Goal: Task Accomplishment & Management: Manage account settings

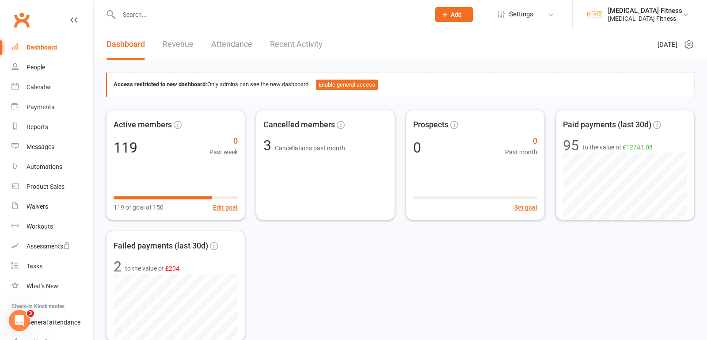
click at [179, 16] on input "text" at bounding box center [270, 14] width 308 height 12
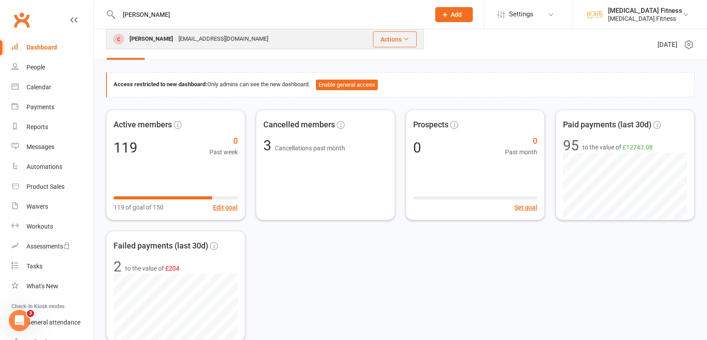
type input "[PERSON_NAME]"
click at [176, 40] on div "[PERSON_NAME]" at bounding box center [151, 39] width 49 height 13
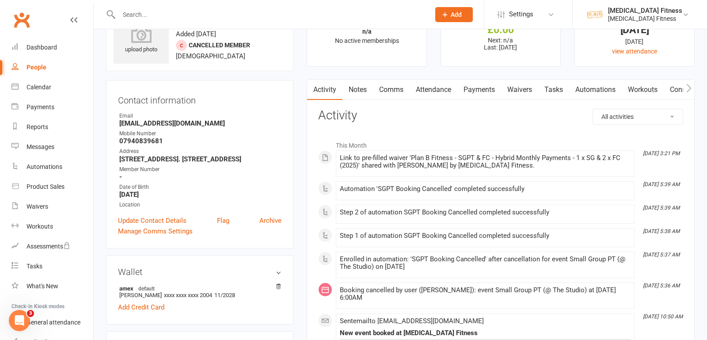
scroll to position [36, 0]
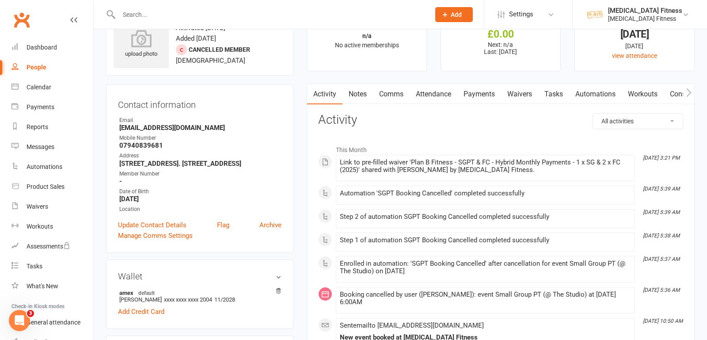
click at [481, 95] on link "Payments" at bounding box center [479, 94] width 44 height 20
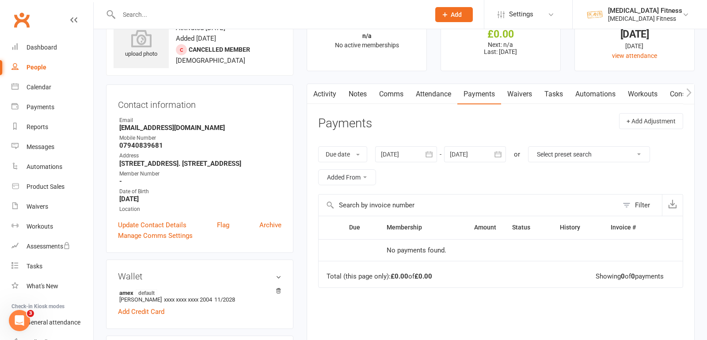
click at [523, 98] on link "Waivers" at bounding box center [519, 94] width 37 height 20
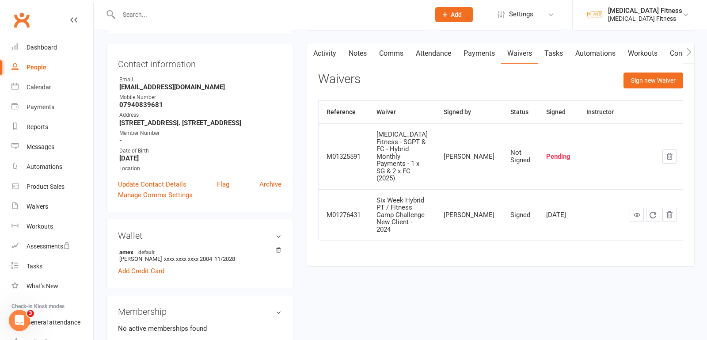
scroll to position [80, 0]
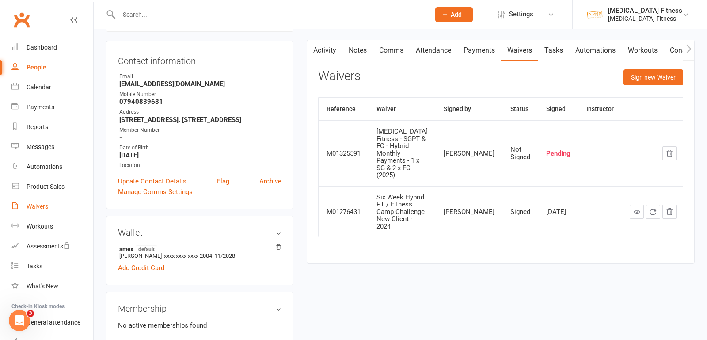
click at [42, 207] on div "Waivers" at bounding box center [38, 206] width 22 height 7
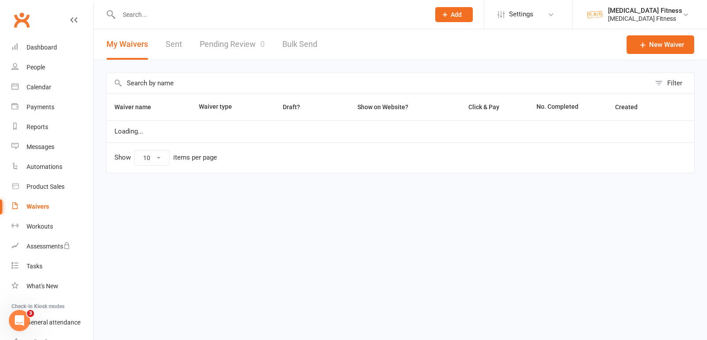
select select "100"
click at [248, 48] on link "Pending Review 0" at bounding box center [232, 44] width 65 height 30
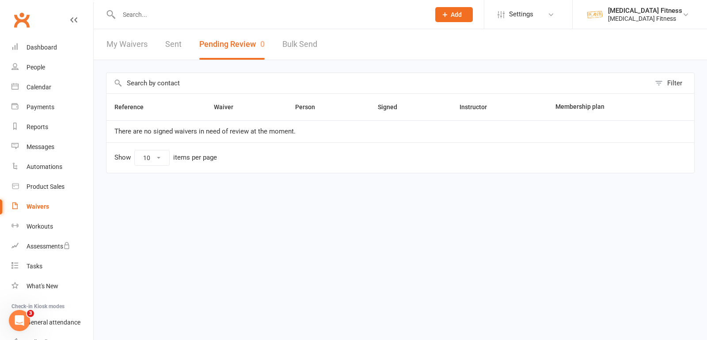
click at [179, 17] on input "text" at bounding box center [270, 14] width 308 height 12
type input "resh"
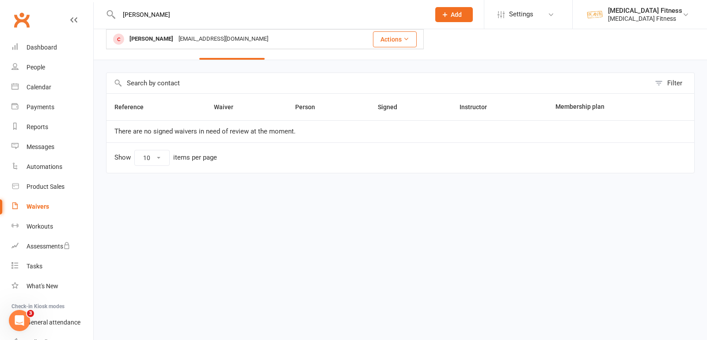
click at [192, 38] on div "rpghedia@gmail.com" at bounding box center [223, 39] width 95 height 13
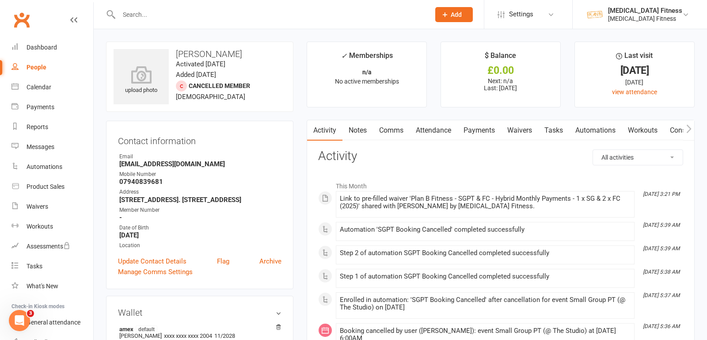
click at [149, 17] on input "text" at bounding box center [270, 14] width 308 height 12
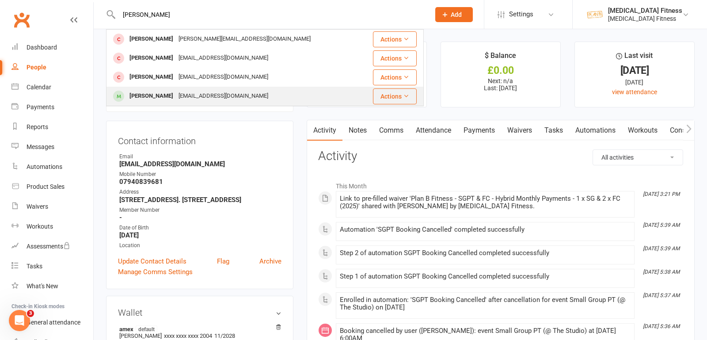
type input "emily"
click at [152, 93] on div "Emily McMahon" at bounding box center [151, 96] width 49 height 13
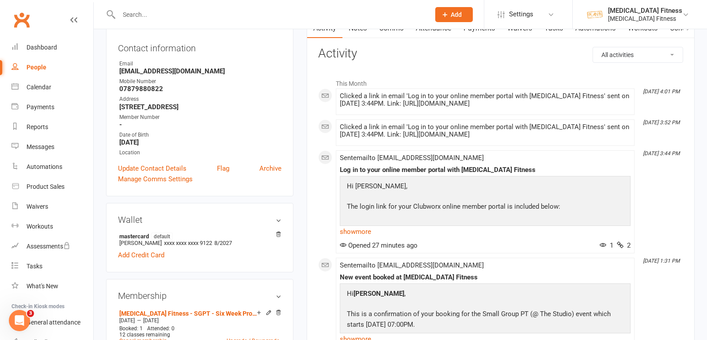
scroll to position [188, 0]
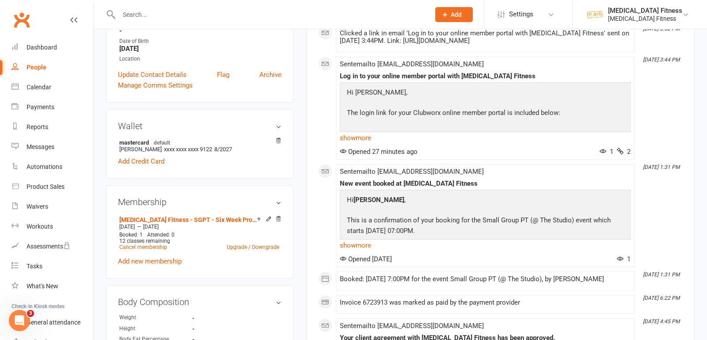
click at [267, 217] on icon at bounding box center [269, 219] width 4 height 4
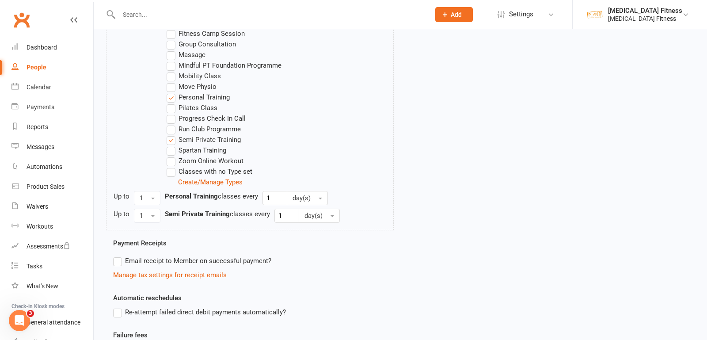
scroll to position [475, 0]
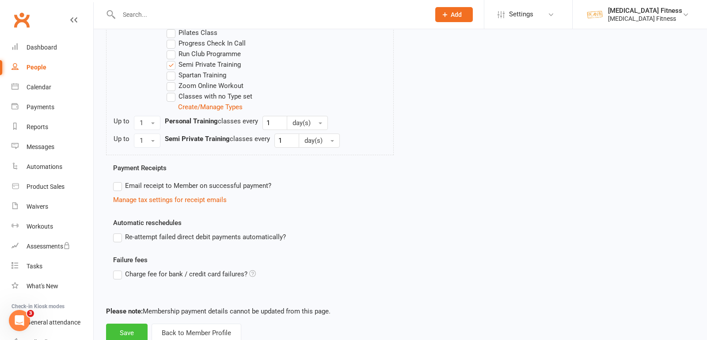
click at [123, 334] on button "Save" at bounding box center [127, 333] width 42 height 19
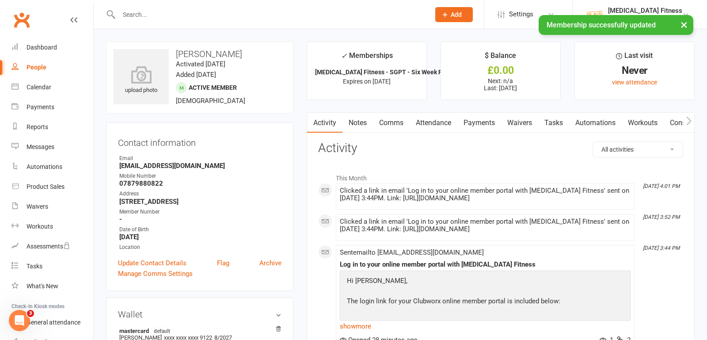
click at [686, 27] on button "×" at bounding box center [684, 24] width 16 height 19
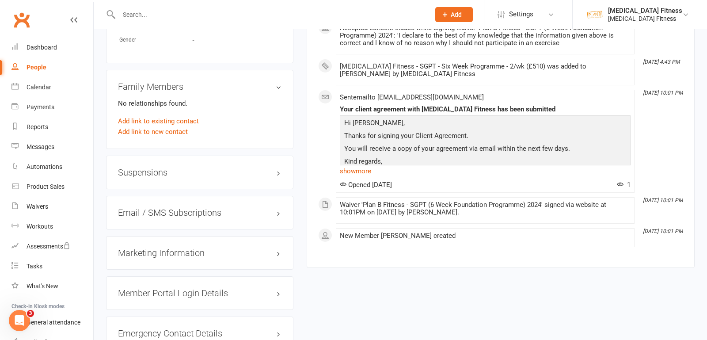
scroll to position [723, 0]
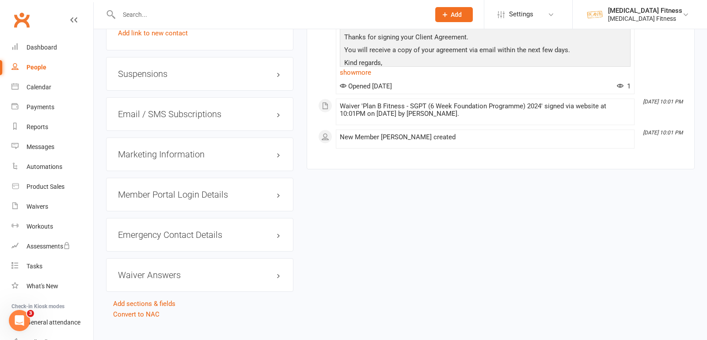
click at [189, 191] on h3 "Member Portal Login Details" at bounding box center [200, 195] width 164 height 10
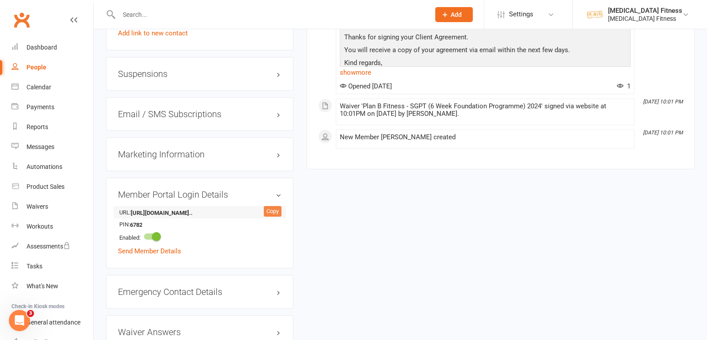
click at [272, 207] on div "Copy" at bounding box center [273, 211] width 18 height 11
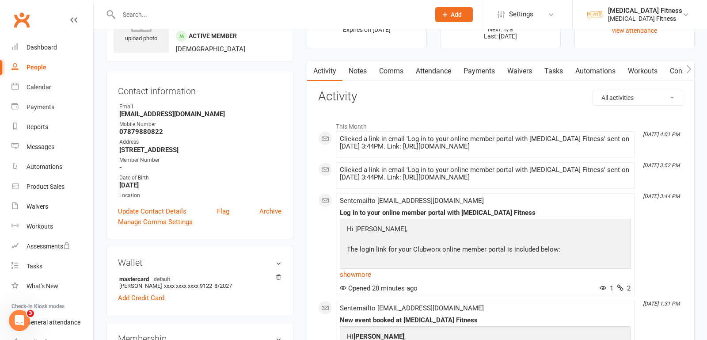
scroll to position [0, 0]
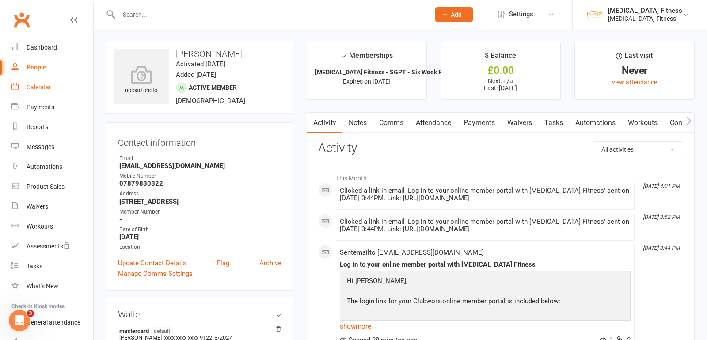
click at [48, 85] on div "Calendar" at bounding box center [39, 87] width 25 height 7
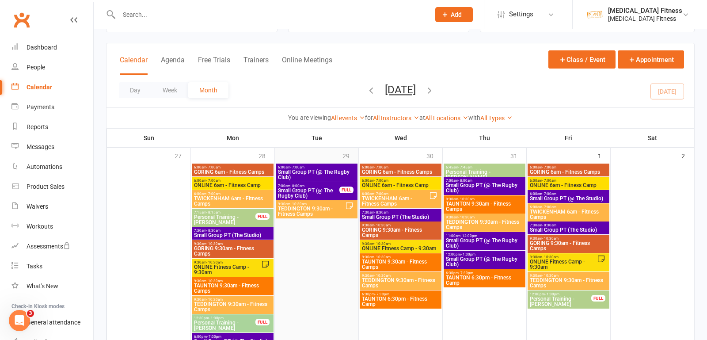
scroll to position [38, 0]
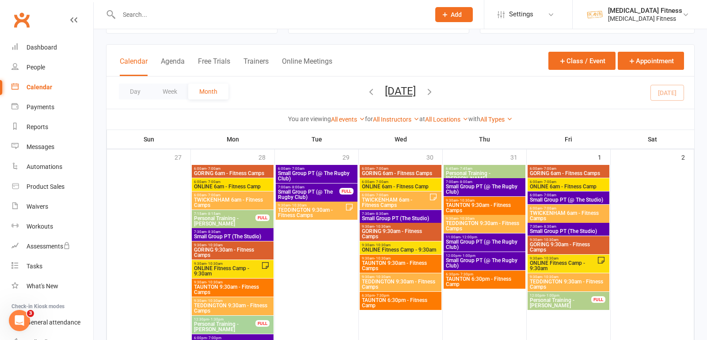
click at [310, 174] on span "Small Group PT (@ The Rugby Club)" at bounding box center [317, 176] width 78 height 11
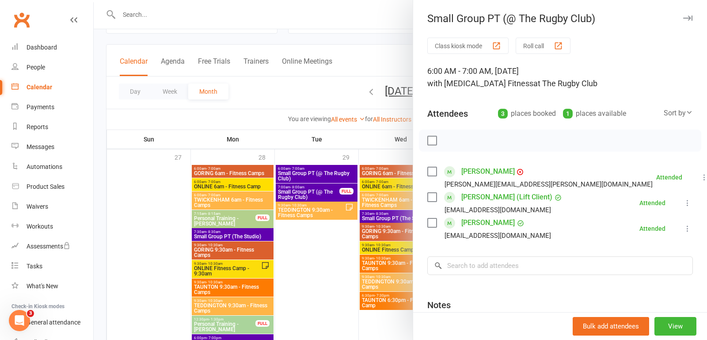
click at [350, 49] on div at bounding box center [401, 170] width 614 height 340
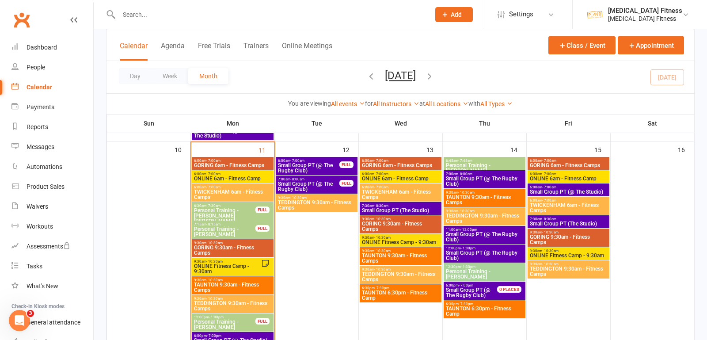
scroll to position [670, 0]
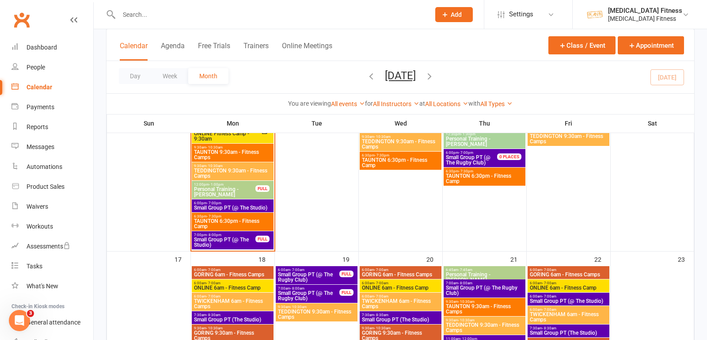
click at [234, 206] on span "Small Group PT (@ The Studio)" at bounding box center [233, 207] width 78 height 5
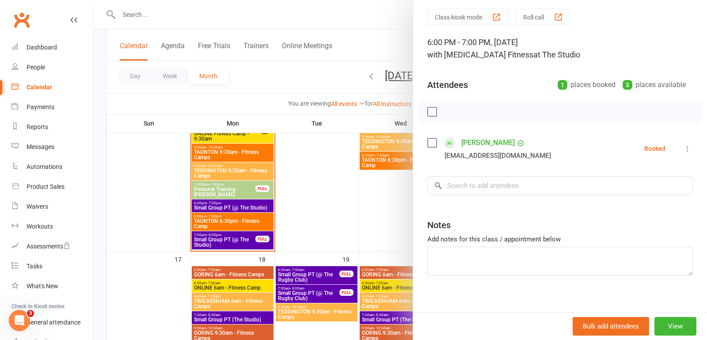
scroll to position [34, 0]
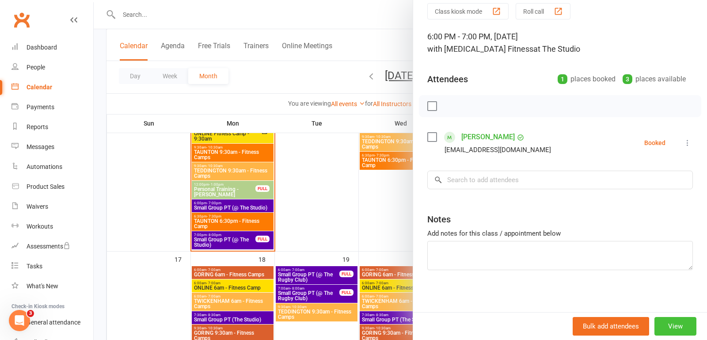
click at [670, 321] on button "View" at bounding box center [676, 326] width 42 height 19
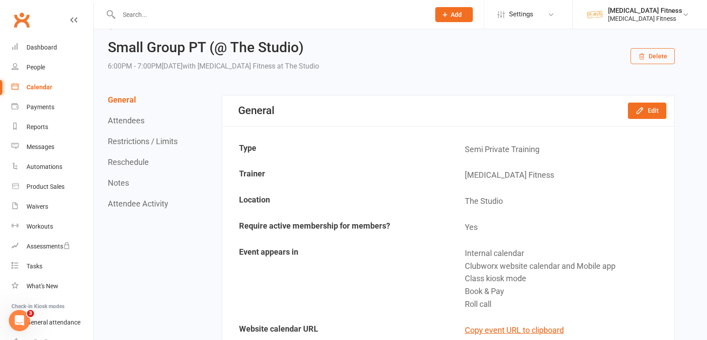
scroll to position [29, 0]
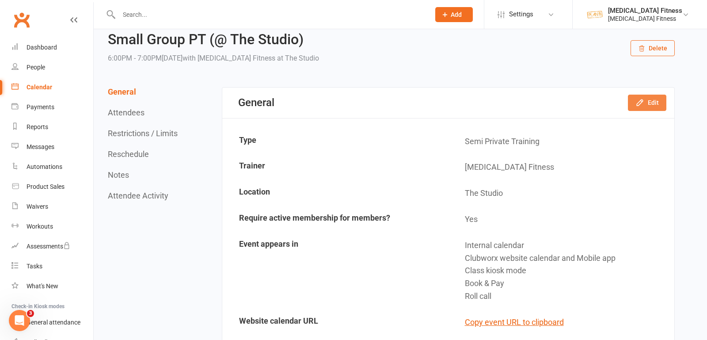
click at [647, 104] on button "Edit" at bounding box center [647, 103] width 38 height 16
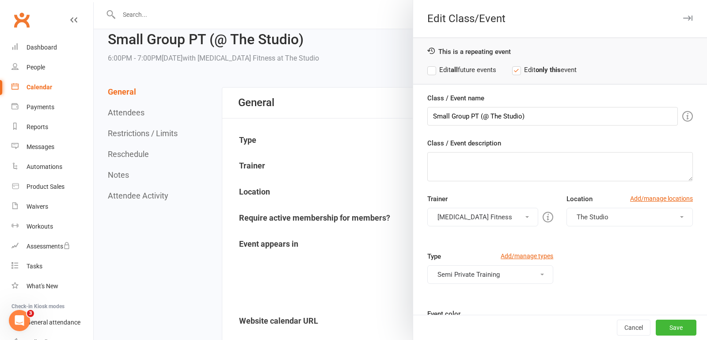
scroll to position [21, 0]
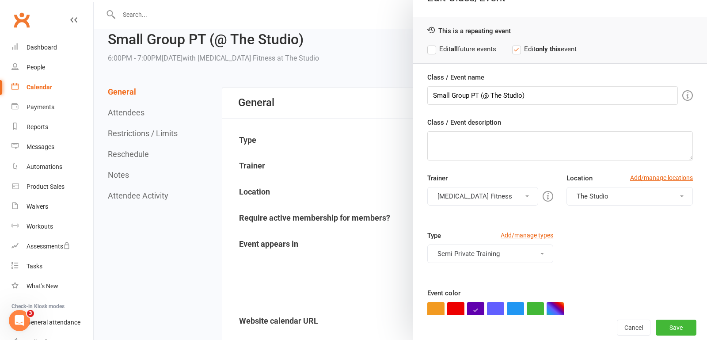
click at [588, 201] on button "The Studio" at bounding box center [630, 196] width 126 height 19
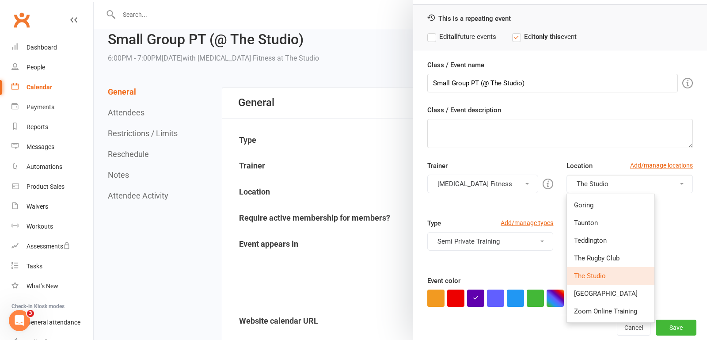
scroll to position [37, 0]
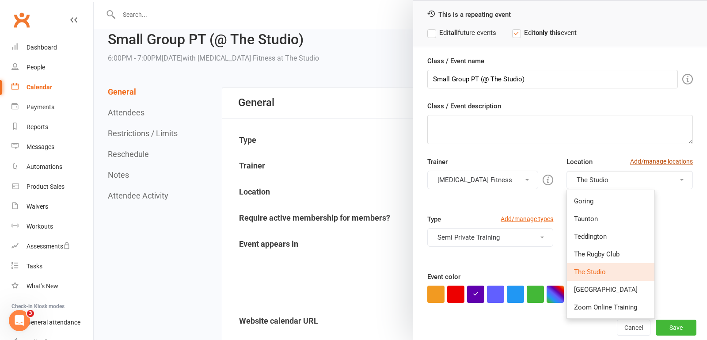
click at [671, 158] on link "Add/manage locations" at bounding box center [661, 161] width 63 height 10
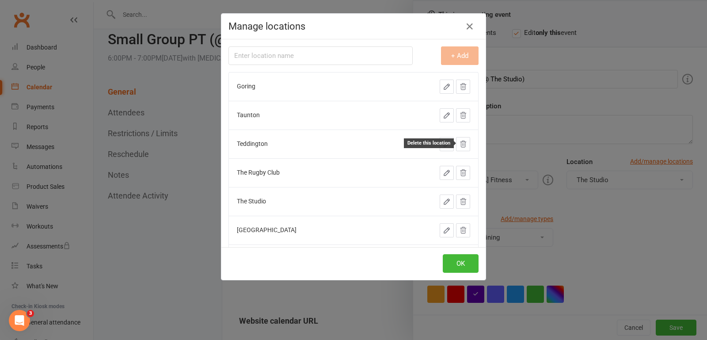
click at [466, 143] on icon at bounding box center [463, 144] width 8 height 8
click at [465, 200] on icon at bounding box center [464, 201] width 6 height 6
click at [331, 54] on input "text" at bounding box center [321, 55] width 184 height 19
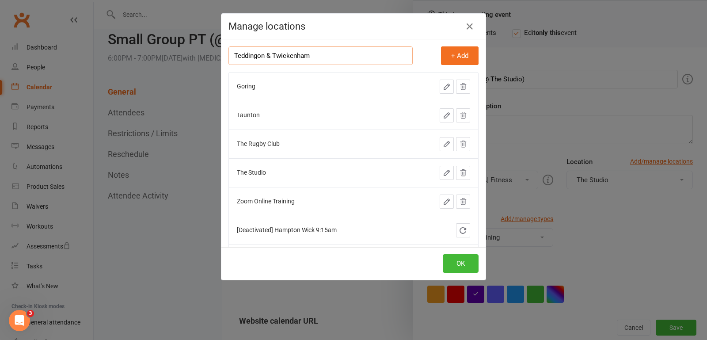
click at [257, 57] on input "Teddingon & Twickenham" at bounding box center [321, 55] width 184 height 19
type input "Teddington & Twickenham"
click at [464, 56] on button "+ Add" at bounding box center [460, 55] width 38 height 19
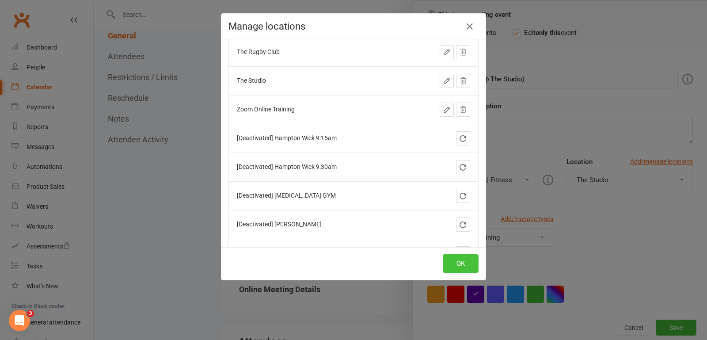
scroll to position [94, 0]
click at [461, 260] on button "OK" at bounding box center [461, 263] width 36 height 19
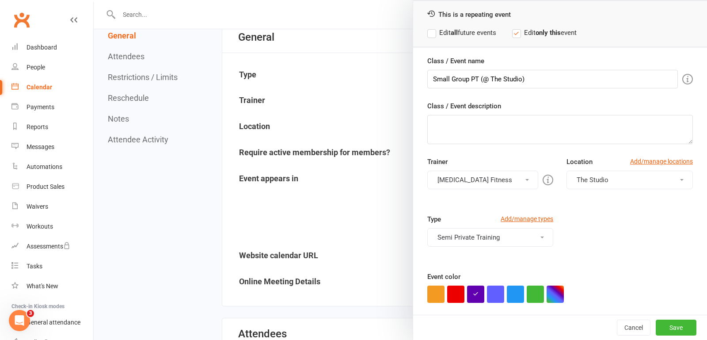
click at [670, 179] on button "The Studio" at bounding box center [630, 180] width 126 height 19
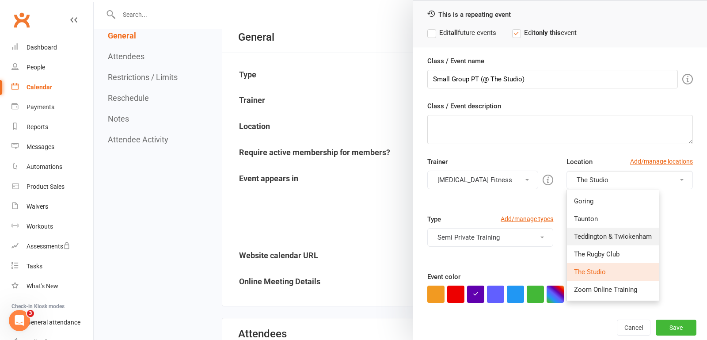
click at [626, 233] on span "Teddington & Twickenham" at bounding box center [613, 237] width 78 height 8
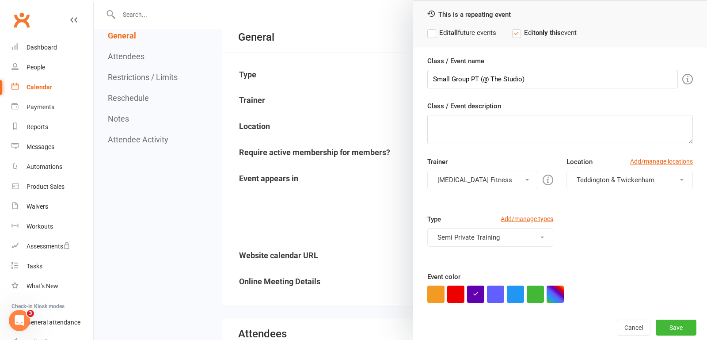
click at [430, 31] on label "Edit all future events" at bounding box center [461, 32] width 69 height 11
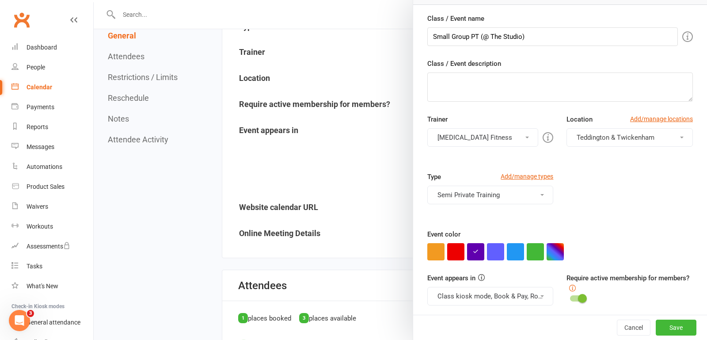
scroll to position [160, 0]
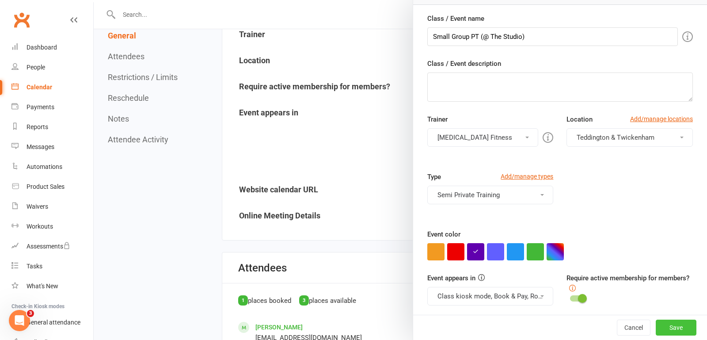
click at [669, 325] on button "Save" at bounding box center [676, 328] width 41 height 16
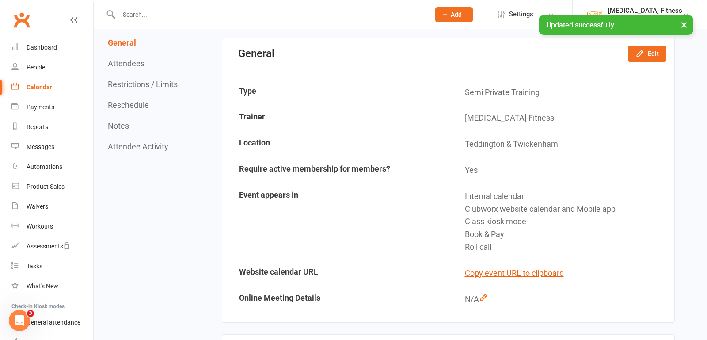
scroll to position [0, 0]
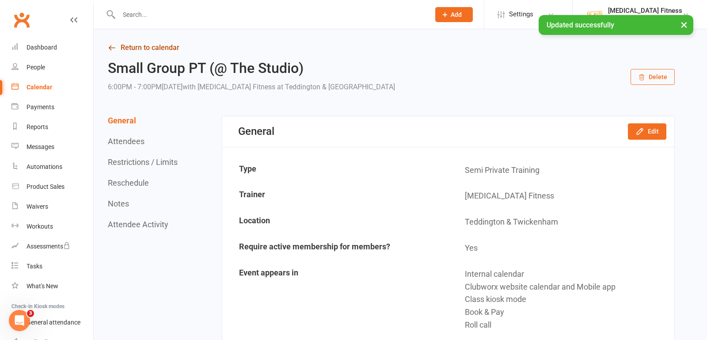
click at [109, 53] on link "Return to calendar" at bounding box center [391, 48] width 567 height 12
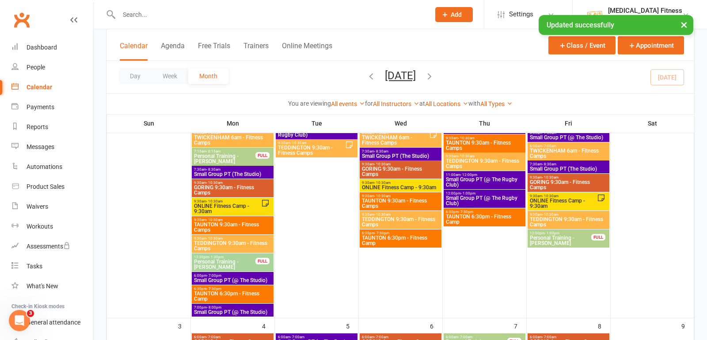
scroll to position [104, 0]
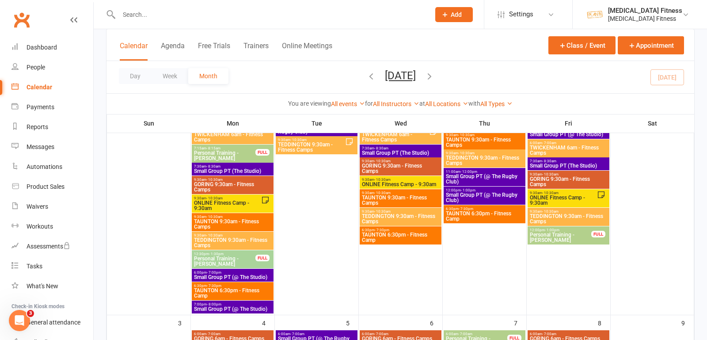
click at [232, 277] on span "Small Group PT (@ The Studio)" at bounding box center [233, 276] width 78 height 5
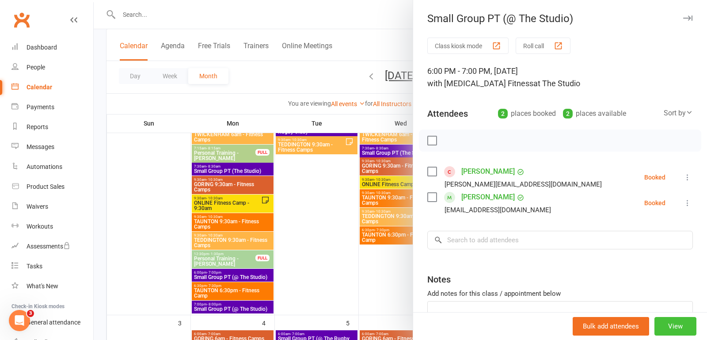
click at [676, 324] on button "View" at bounding box center [676, 326] width 42 height 19
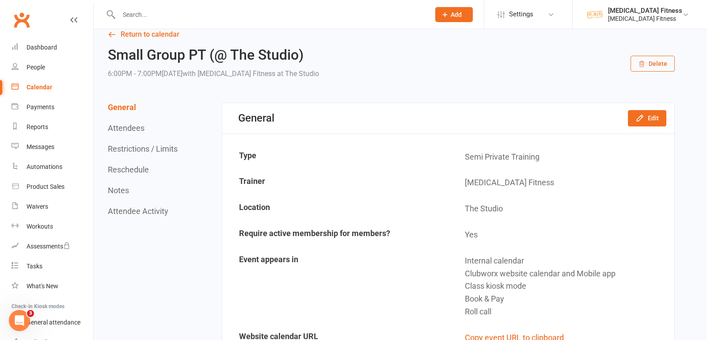
scroll to position [14, 0]
click at [644, 118] on icon "button" at bounding box center [640, 117] width 9 height 9
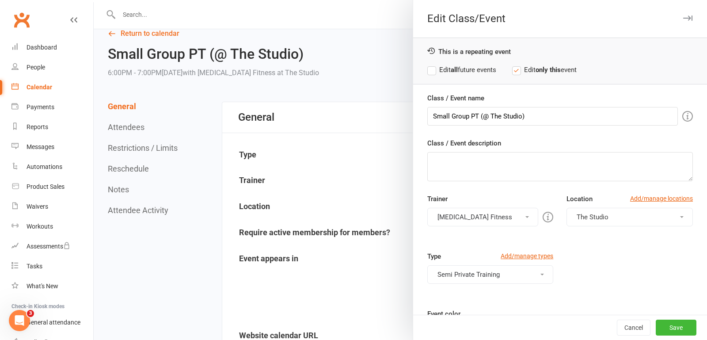
click at [618, 208] on button "The Studio" at bounding box center [630, 217] width 126 height 19
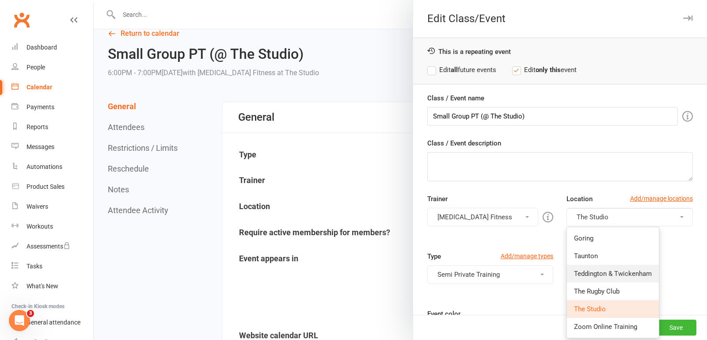
click at [602, 270] on span "Teddington & Twickenham" at bounding box center [613, 274] width 78 height 8
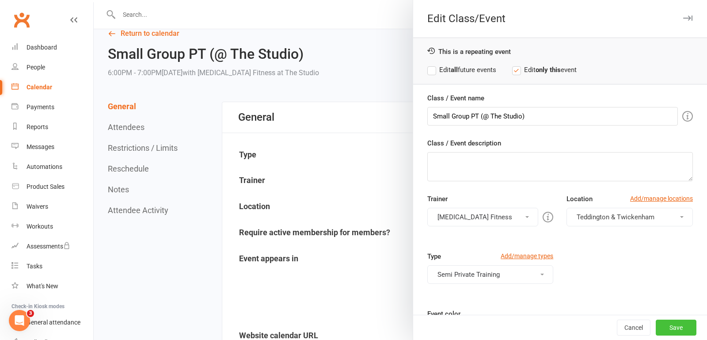
click at [669, 328] on button "Save" at bounding box center [676, 328] width 41 height 16
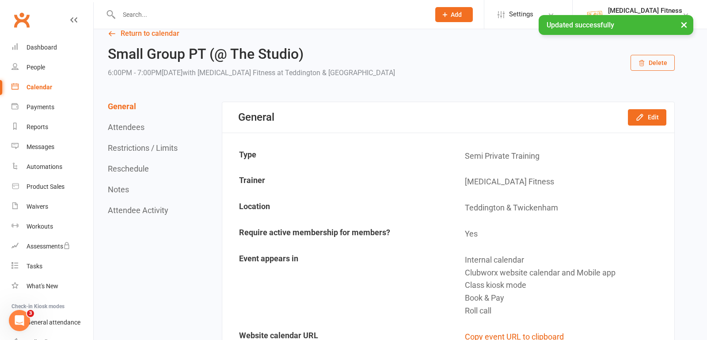
click at [113, 15] on div "× Updated successfully" at bounding box center [348, 15] width 696 height 0
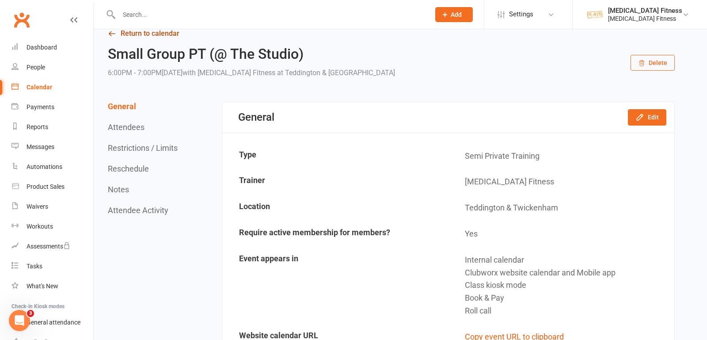
click at [147, 36] on link "Return to calendar" at bounding box center [391, 33] width 567 height 12
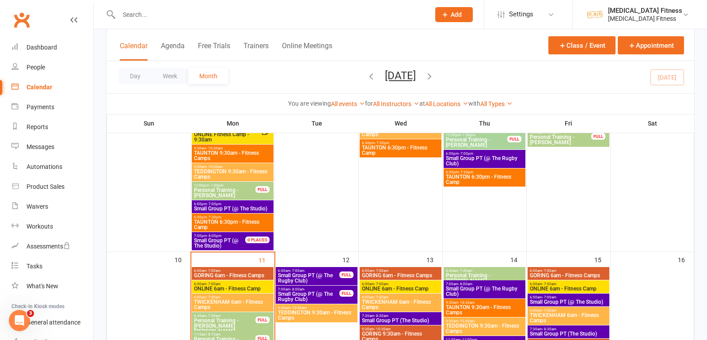
scroll to position [427, 0]
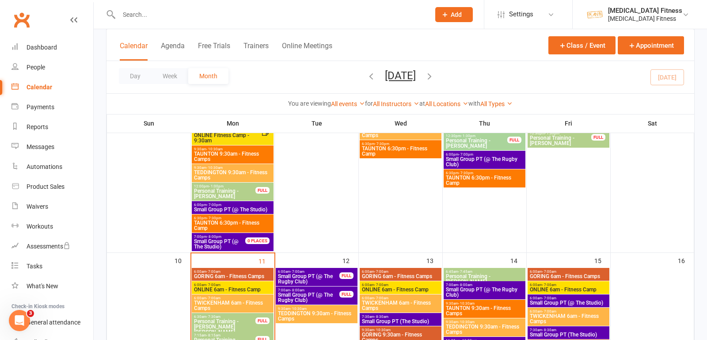
click at [225, 207] on span "Small Group PT (@ The Studio)" at bounding box center [233, 209] width 78 height 5
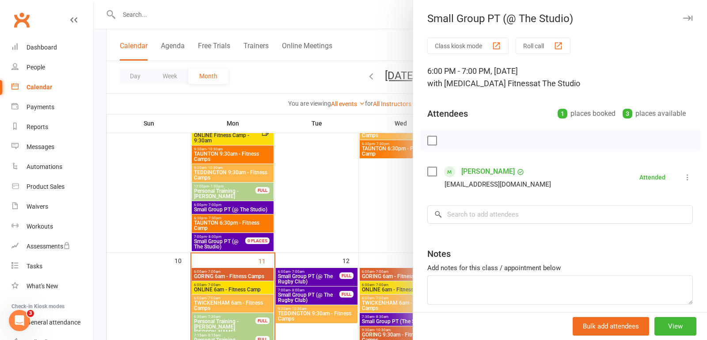
scroll to position [0, 0]
click at [682, 324] on button "View" at bounding box center [676, 326] width 42 height 19
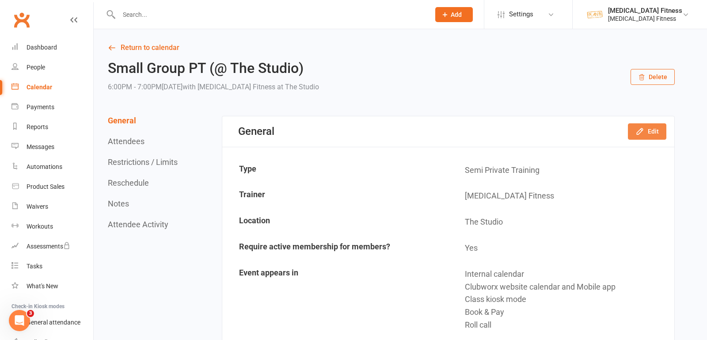
click at [652, 130] on button "Edit" at bounding box center [647, 131] width 38 height 16
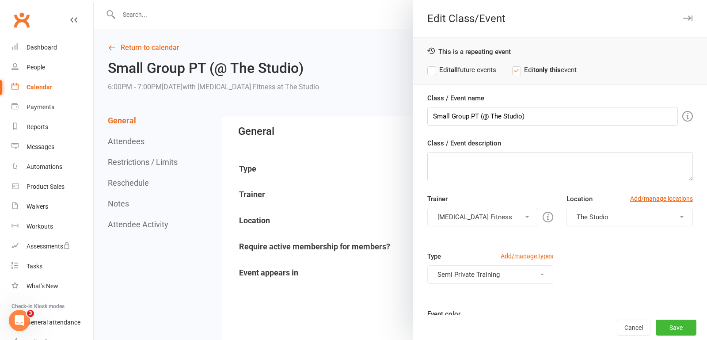
click at [597, 214] on span "The Studio" at bounding box center [593, 217] width 32 height 8
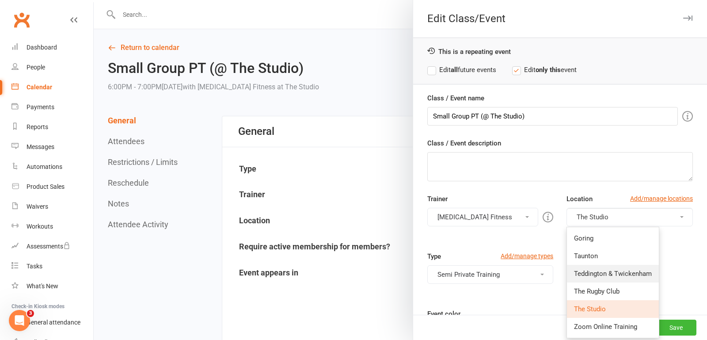
click at [593, 266] on link "Teddington & Twickenham" at bounding box center [613, 274] width 92 height 18
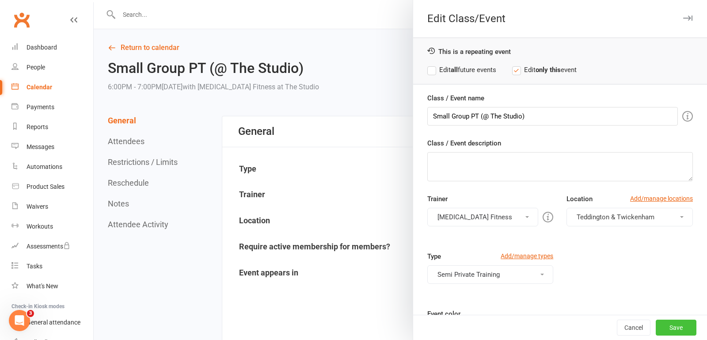
click at [667, 320] on button "Save" at bounding box center [676, 328] width 41 height 16
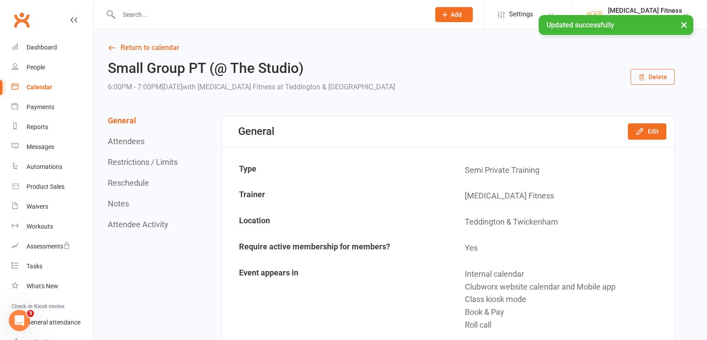
click at [686, 23] on button "×" at bounding box center [684, 24] width 16 height 19
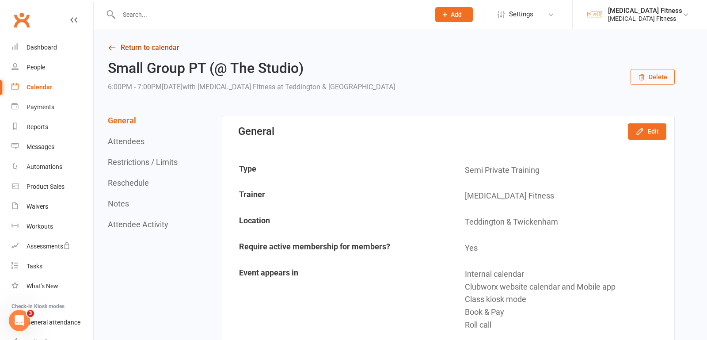
click at [117, 47] on link "Return to calendar" at bounding box center [391, 48] width 567 height 12
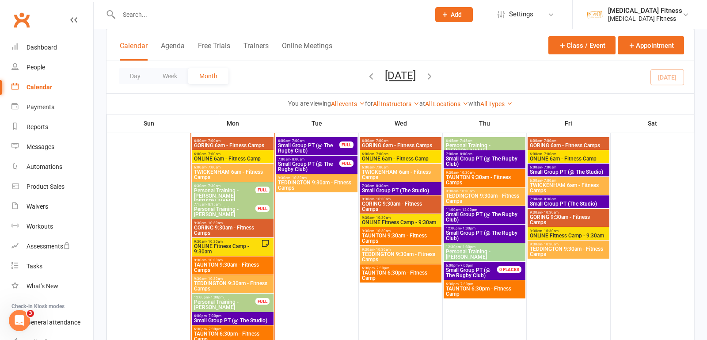
scroll to position [557, 0]
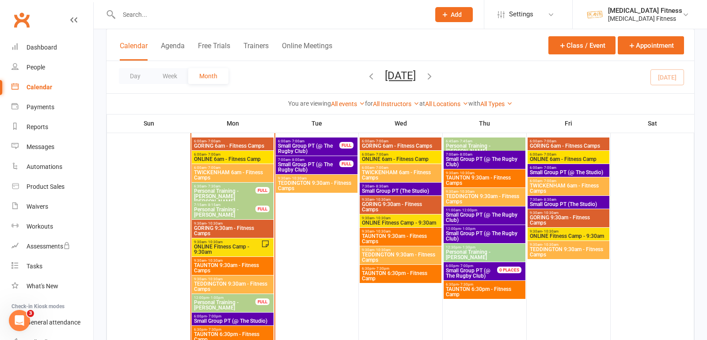
click at [316, 145] on span "Small Group PT (@ The Rugby Club)" at bounding box center [309, 148] width 62 height 11
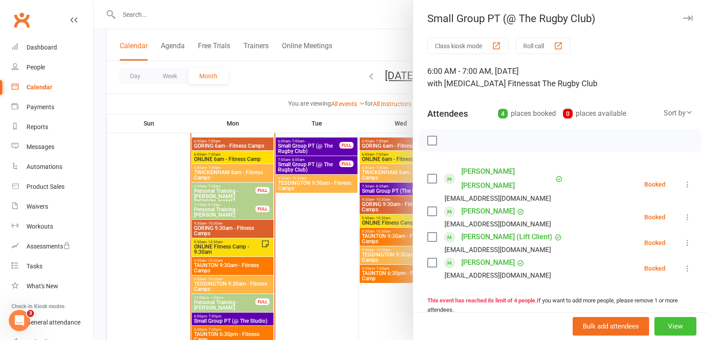
click at [673, 318] on button "View" at bounding box center [676, 326] width 42 height 19
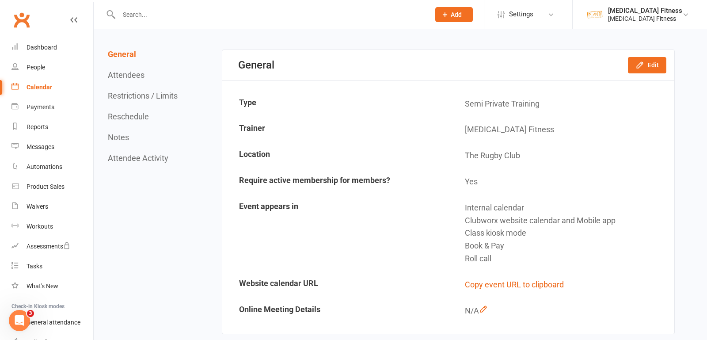
scroll to position [67, 0]
click at [646, 67] on button "Edit" at bounding box center [647, 64] width 38 height 16
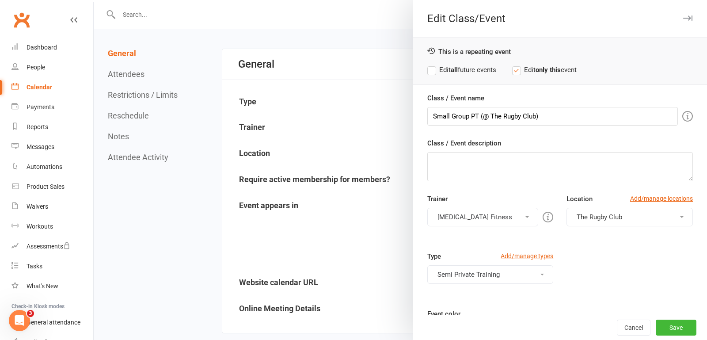
click at [620, 217] on span "The Rugby Club" at bounding box center [600, 217] width 46 height 8
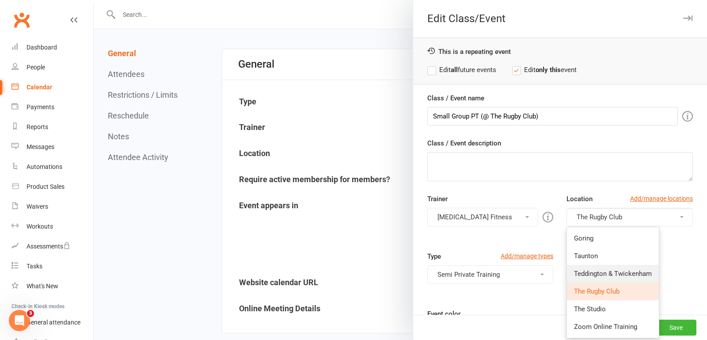
click at [601, 274] on span "Teddington & Twickenham" at bounding box center [613, 274] width 78 height 8
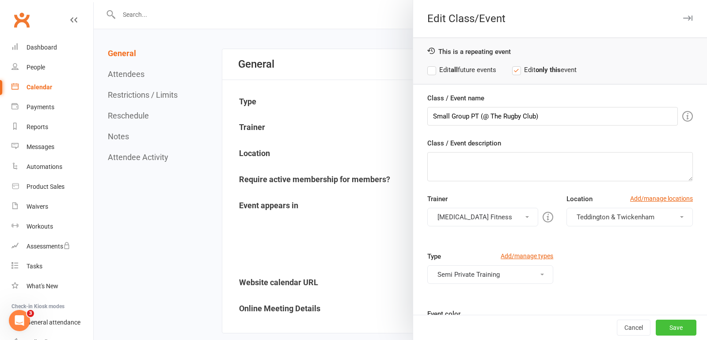
click at [675, 326] on button "Save" at bounding box center [676, 328] width 41 height 16
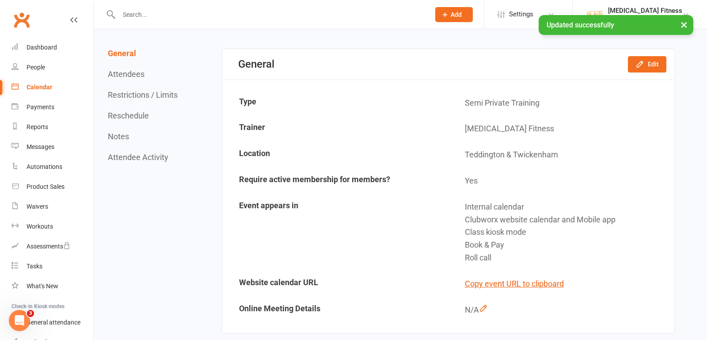
click at [682, 22] on button "×" at bounding box center [684, 24] width 16 height 19
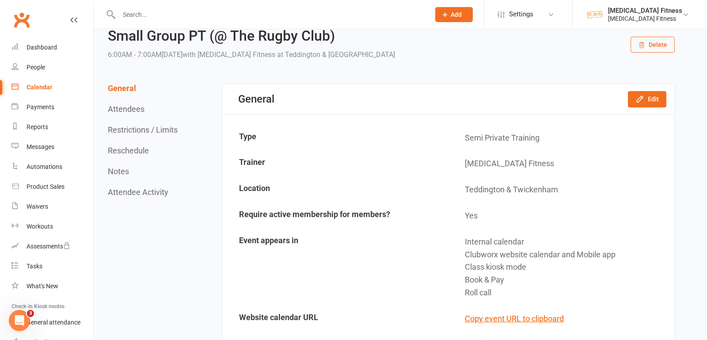
scroll to position [0, 0]
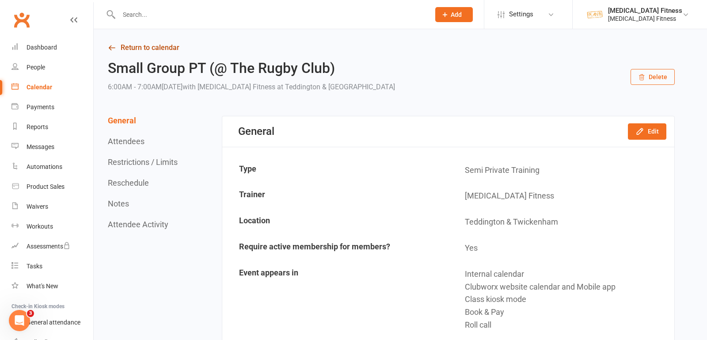
click at [142, 44] on link "Return to calendar" at bounding box center [391, 48] width 567 height 12
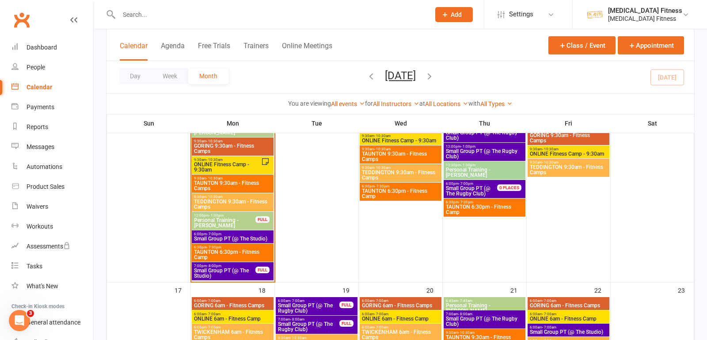
scroll to position [656, 0]
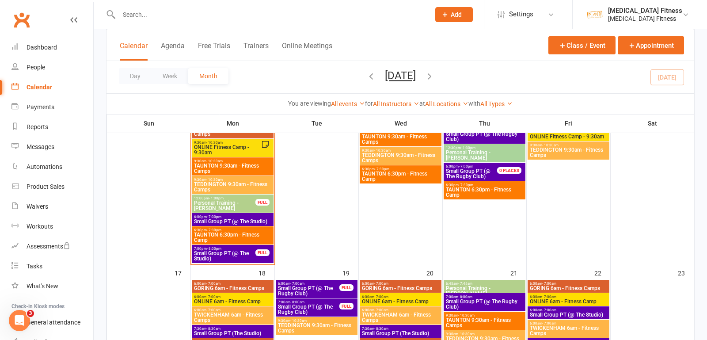
click at [247, 217] on span "6:00pm - 7:00pm" at bounding box center [233, 217] width 78 height 4
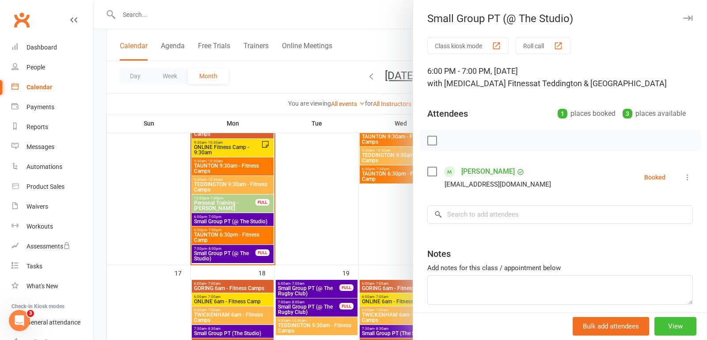
click at [656, 326] on button "View" at bounding box center [676, 326] width 42 height 19
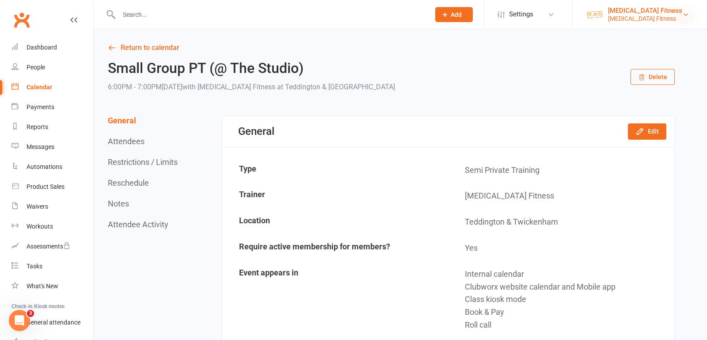
click at [686, 13] on icon at bounding box center [685, 14] width 7 height 7
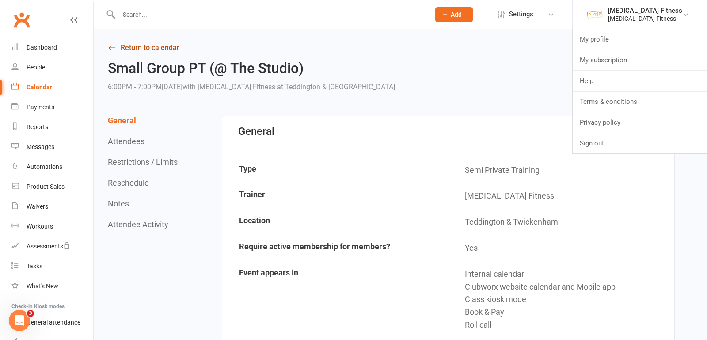
click at [178, 45] on link "Return to calendar" at bounding box center [391, 48] width 567 height 12
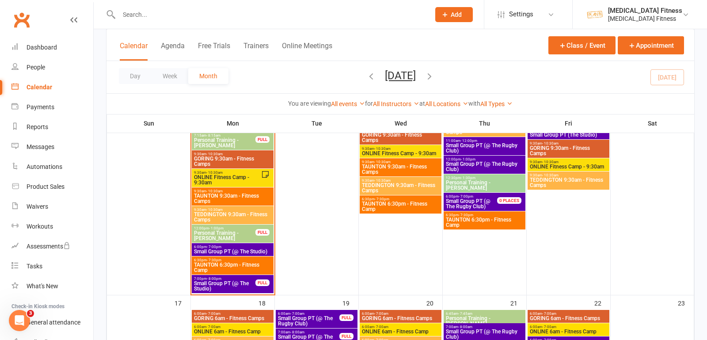
scroll to position [676, 0]
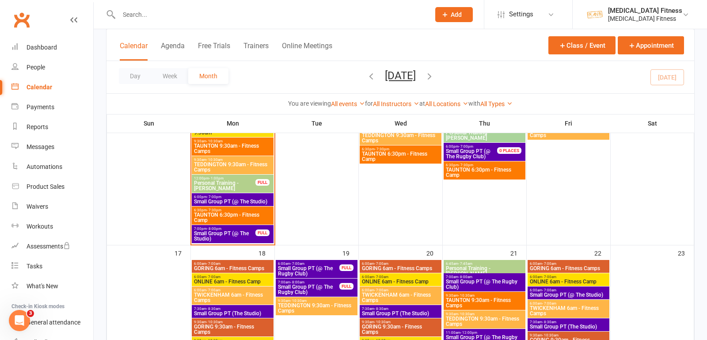
click at [253, 237] on span "Small Group PT (@ The Studio)" at bounding box center [225, 236] width 62 height 11
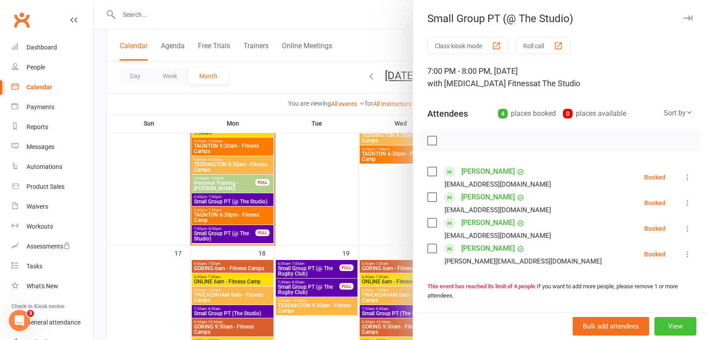
click at [676, 328] on button "View" at bounding box center [676, 326] width 42 height 19
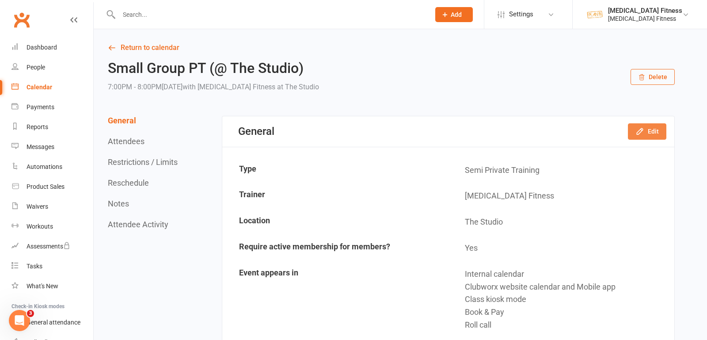
click at [655, 132] on button "Edit" at bounding box center [647, 131] width 38 height 16
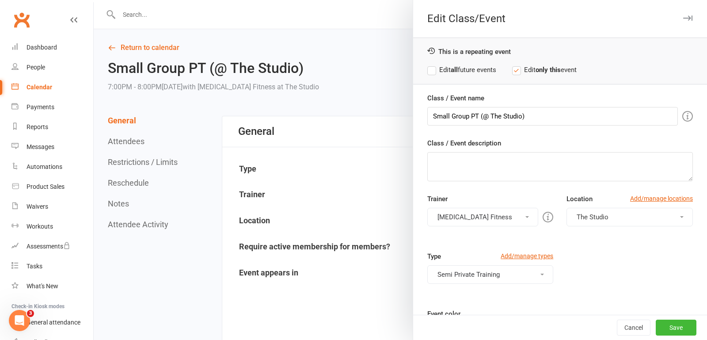
click at [588, 211] on button "The Studio" at bounding box center [630, 217] width 126 height 19
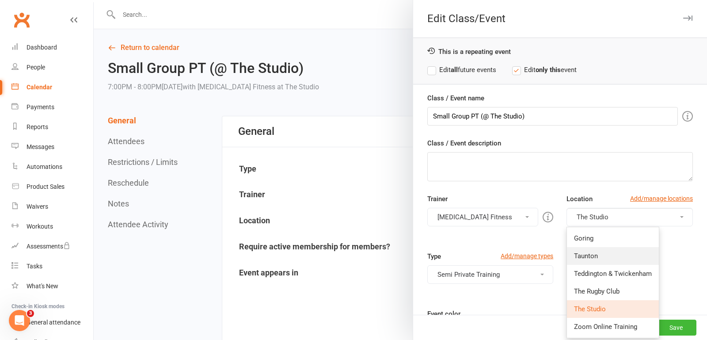
click at [592, 262] on link "Taunton" at bounding box center [613, 256] width 92 height 18
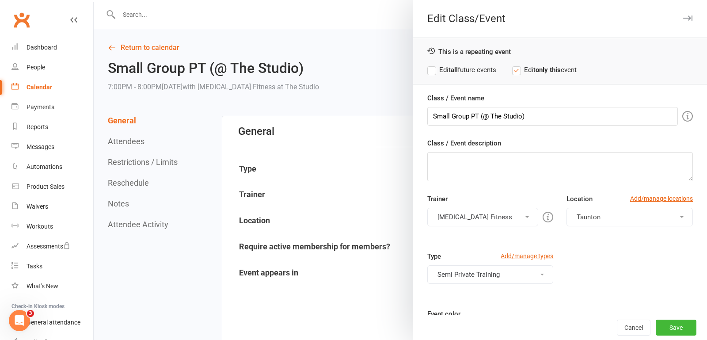
click at [591, 220] on button "Taunton" at bounding box center [630, 217] width 126 height 19
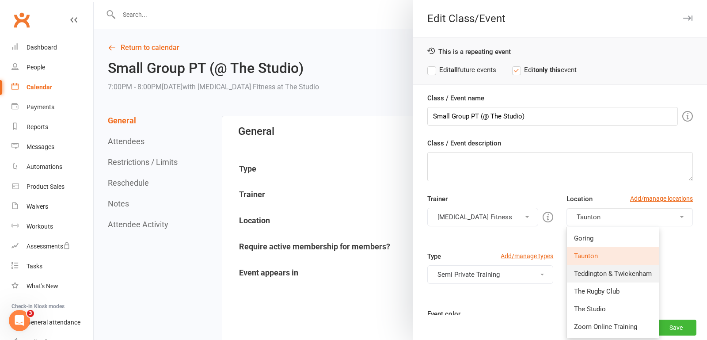
click at [595, 270] on span "Teddington & Twickenham" at bounding box center [613, 274] width 78 height 8
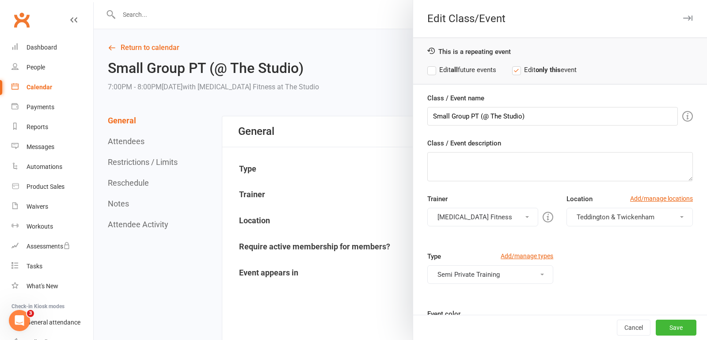
click at [436, 72] on label "Edit all future events" at bounding box center [461, 70] width 69 height 11
click at [672, 324] on button "Save" at bounding box center [676, 328] width 41 height 16
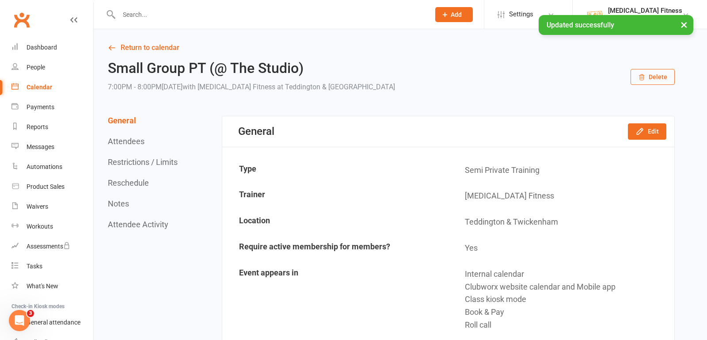
click at [681, 25] on button "×" at bounding box center [684, 24] width 16 height 19
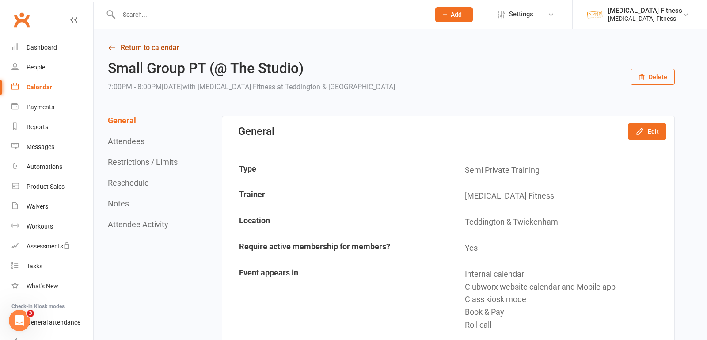
click at [111, 48] on icon at bounding box center [112, 48] width 8 height 8
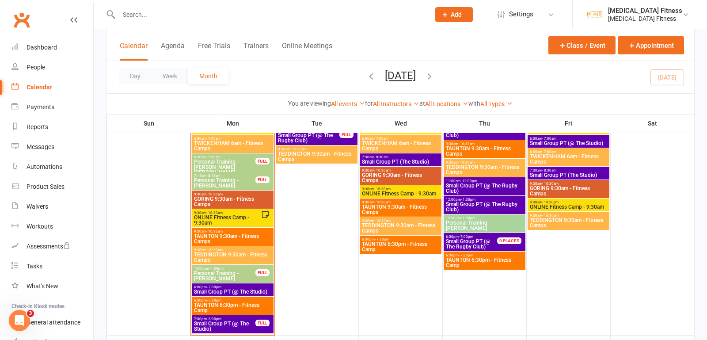
scroll to position [617, 0]
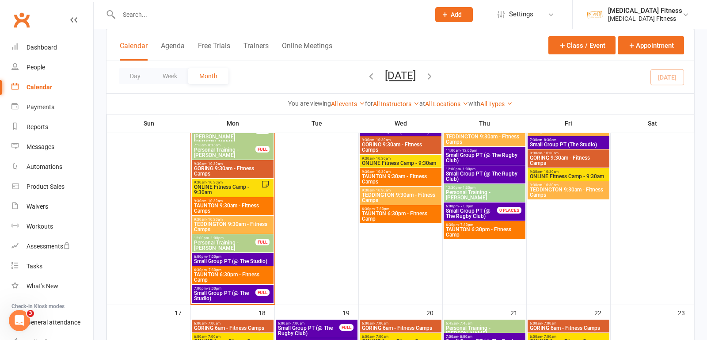
click at [228, 256] on span "6:00pm - 7:00pm" at bounding box center [233, 257] width 78 height 4
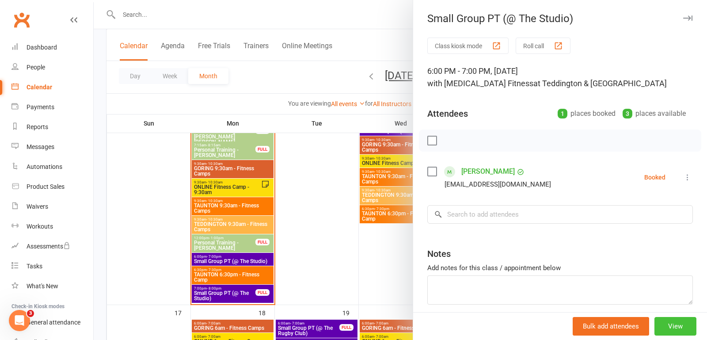
click at [690, 329] on button "View" at bounding box center [676, 326] width 42 height 19
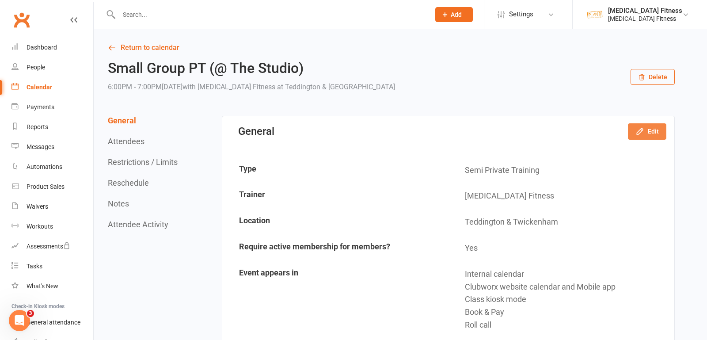
click at [644, 136] on button "Edit" at bounding box center [647, 131] width 38 height 16
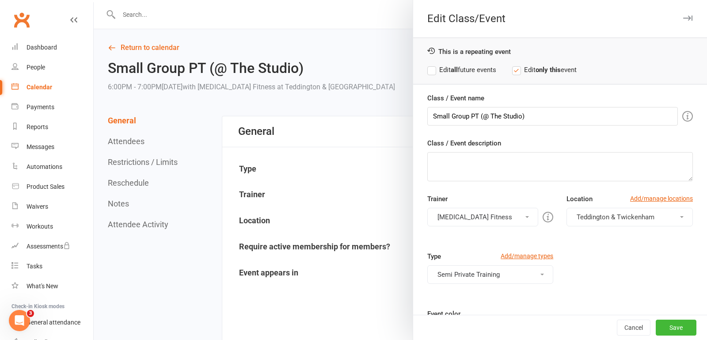
click at [606, 215] on span "Teddington & Twickenham" at bounding box center [616, 217] width 78 height 8
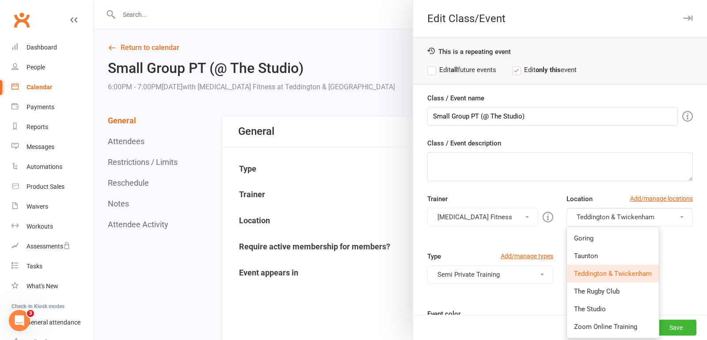
click at [434, 75] on div "This is a repeating event Edit all future events Edit only this event" at bounding box center [560, 61] width 294 height 47
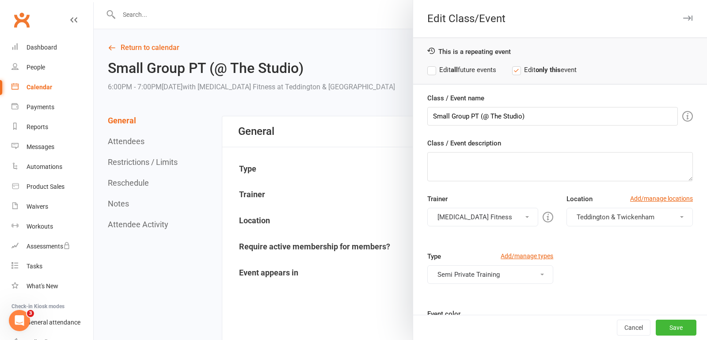
click at [434, 73] on label "Edit all future events" at bounding box center [461, 70] width 69 height 11
click at [595, 219] on span "Teddington & Twickenham" at bounding box center [616, 217] width 78 height 8
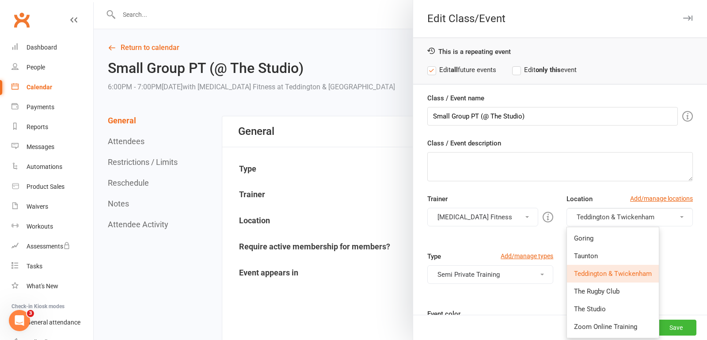
click at [601, 278] on link "Teddington & Twickenham" at bounding box center [613, 274] width 92 height 18
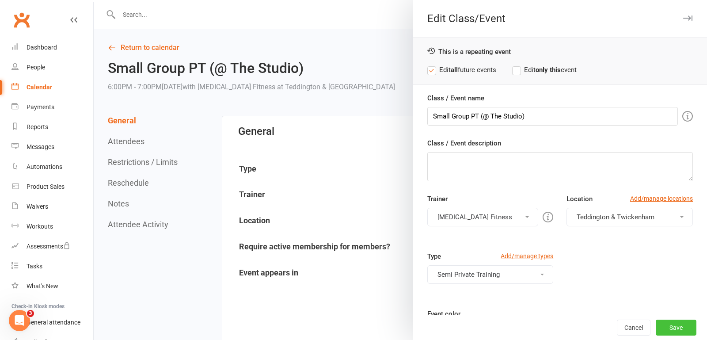
click at [678, 333] on button "Save" at bounding box center [676, 328] width 41 height 16
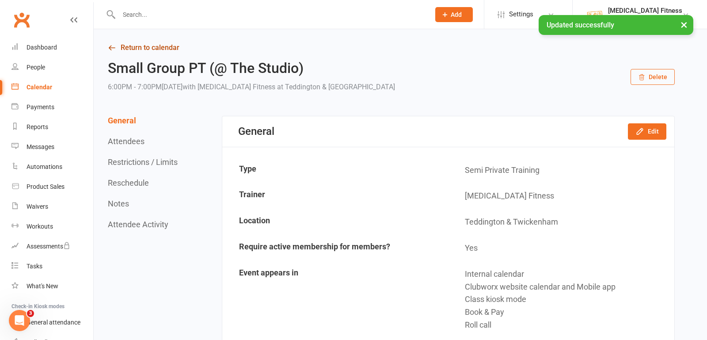
click at [160, 50] on link "Return to calendar" at bounding box center [391, 48] width 567 height 12
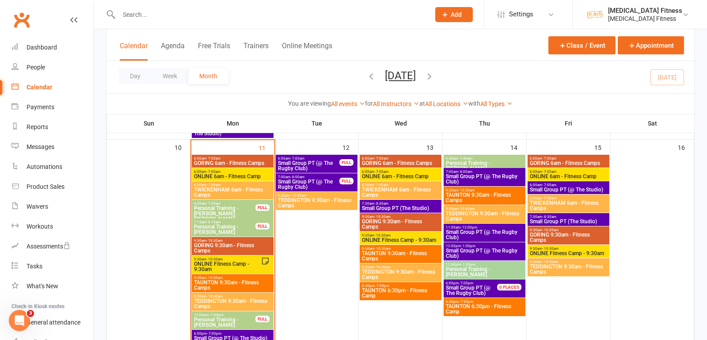
scroll to position [538, 0]
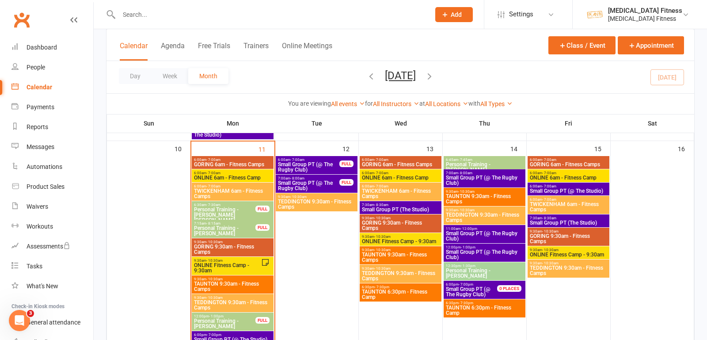
click at [329, 162] on span "Small Group PT (@ The Rugby Club)" at bounding box center [309, 167] width 62 height 11
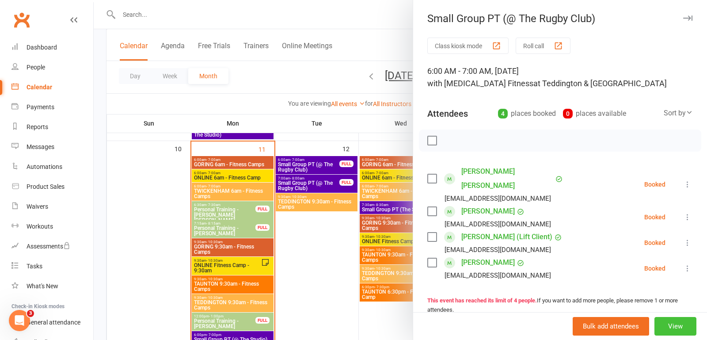
click at [677, 328] on button "View" at bounding box center [676, 326] width 42 height 19
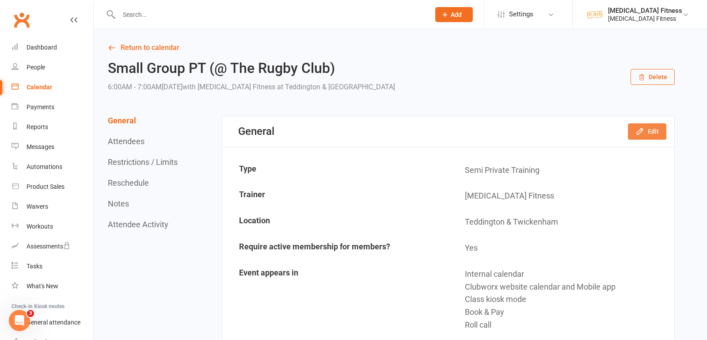
click at [652, 136] on button "Edit" at bounding box center [647, 131] width 38 height 16
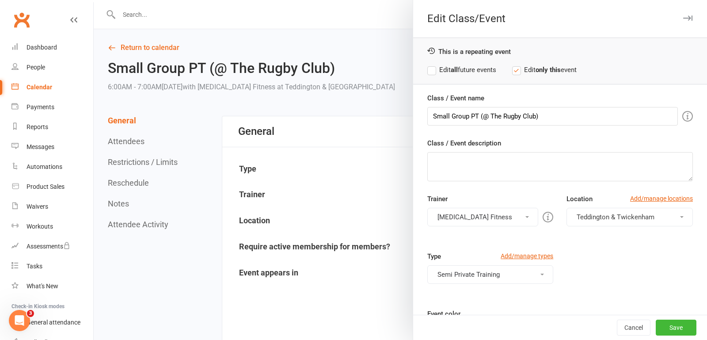
click at [434, 71] on label "Edit all future events" at bounding box center [461, 70] width 69 height 11
click at [674, 325] on button "Save" at bounding box center [676, 328] width 41 height 16
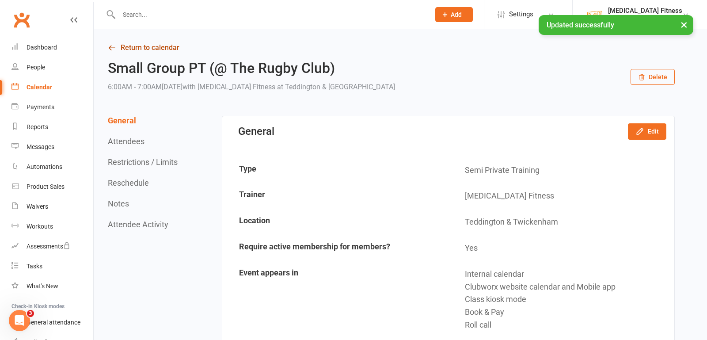
click at [131, 47] on link "Return to calendar" at bounding box center [391, 48] width 567 height 12
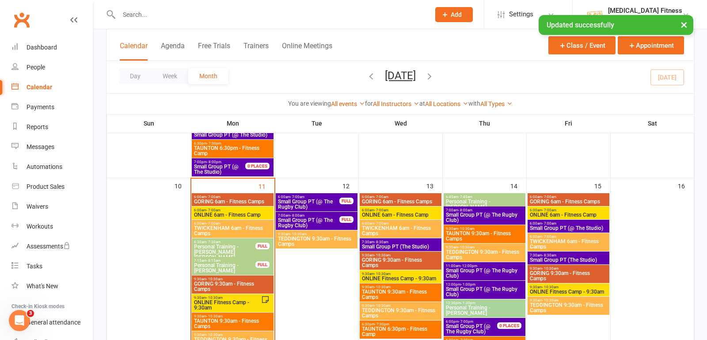
scroll to position [467, 0]
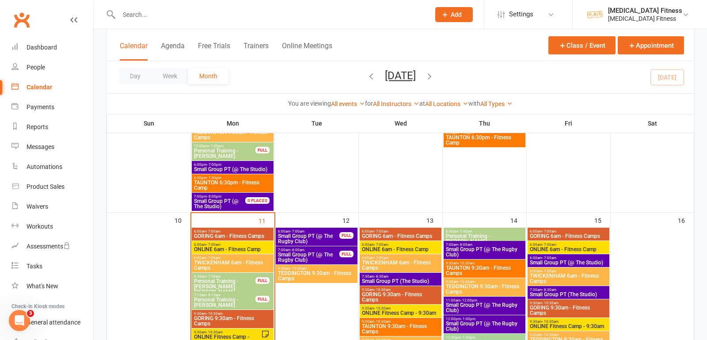
click at [333, 254] on span "Small Group PT (@ The Rugby Club)" at bounding box center [309, 257] width 62 height 11
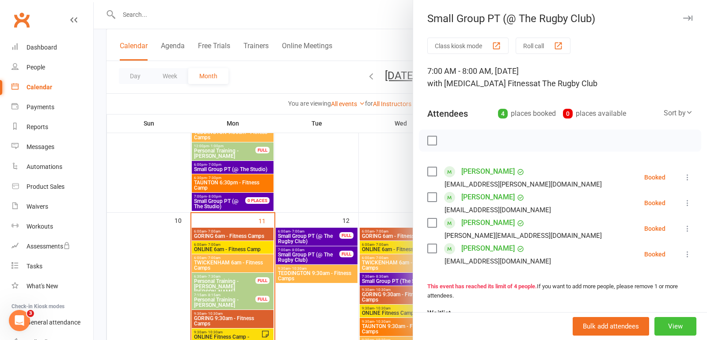
click at [676, 325] on button "View" at bounding box center [676, 326] width 42 height 19
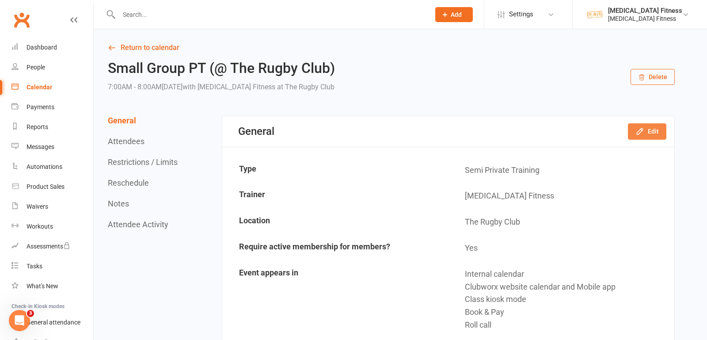
click at [659, 129] on button "Edit" at bounding box center [647, 131] width 38 height 16
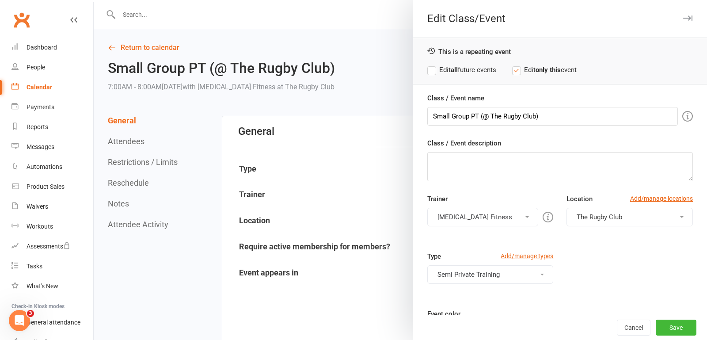
click at [615, 208] on button "The Rugby Club" at bounding box center [630, 217] width 126 height 19
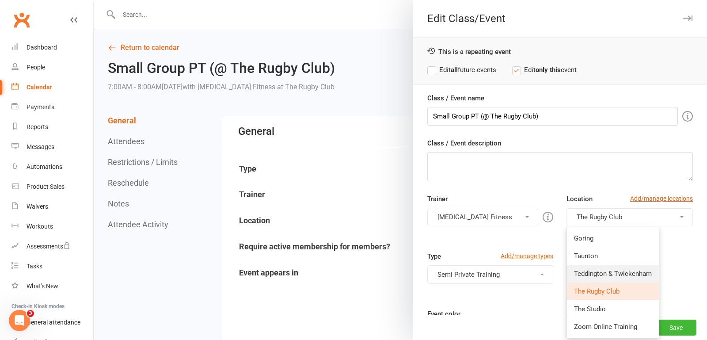
click at [602, 270] on span "Teddington & Twickenham" at bounding box center [613, 274] width 78 height 8
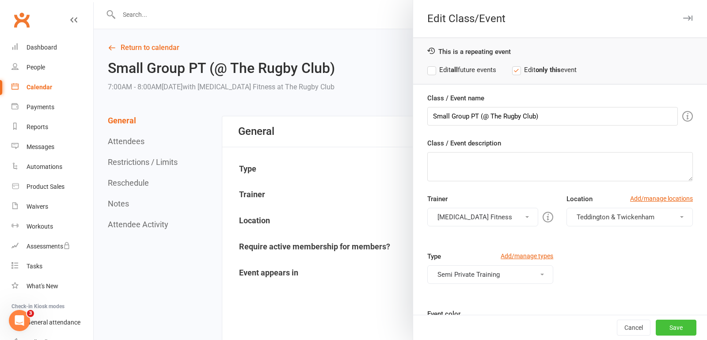
click at [668, 322] on button "Save" at bounding box center [676, 328] width 41 height 16
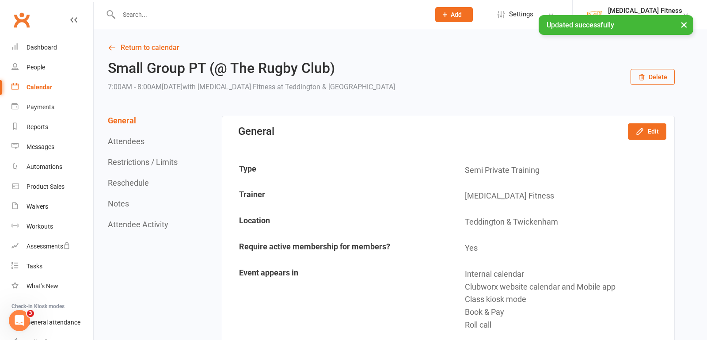
click at [687, 19] on button "×" at bounding box center [684, 24] width 16 height 19
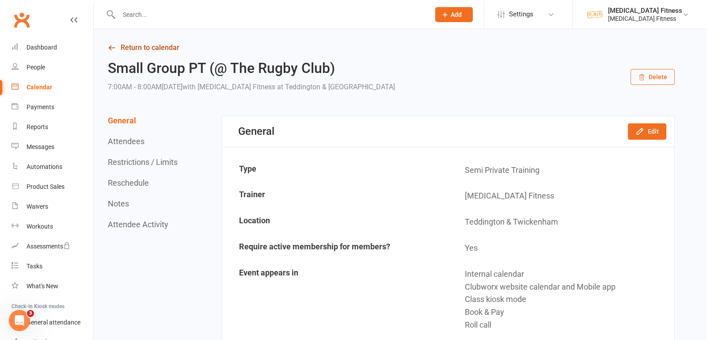
click at [150, 47] on link "Return to calendar" at bounding box center [391, 48] width 567 height 12
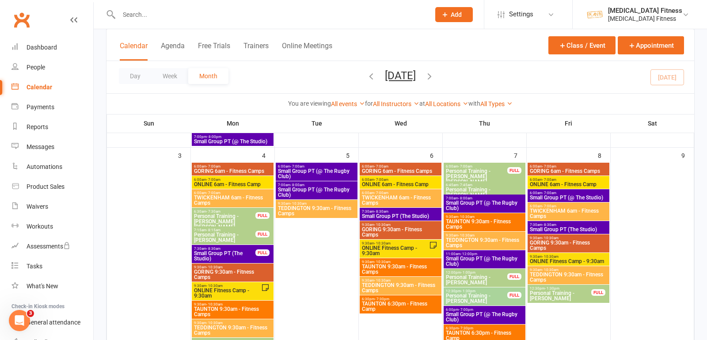
scroll to position [263, 0]
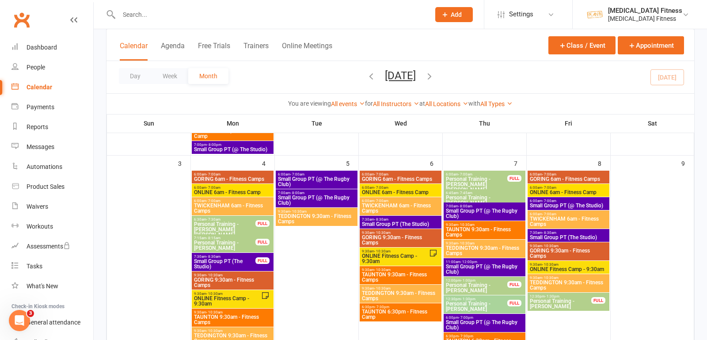
click at [386, 221] on span "Small Group PT (The Studio)" at bounding box center [401, 223] width 78 height 5
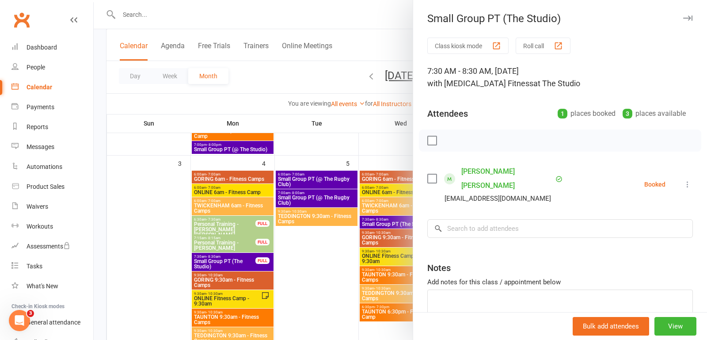
click at [374, 26] on div at bounding box center [401, 170] width 614 height 340
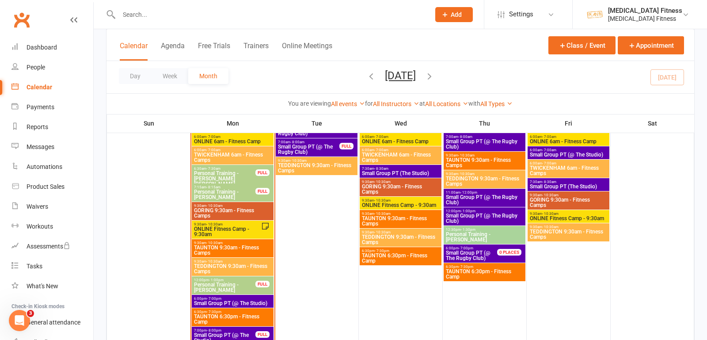
scroll to position [573, 0]
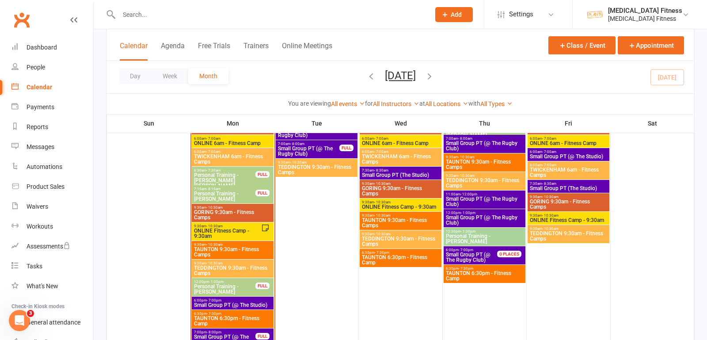
click at [412, 175] on span "Small Group PT (The Studio)" at bounding box center [401, 174] width 78 height 5
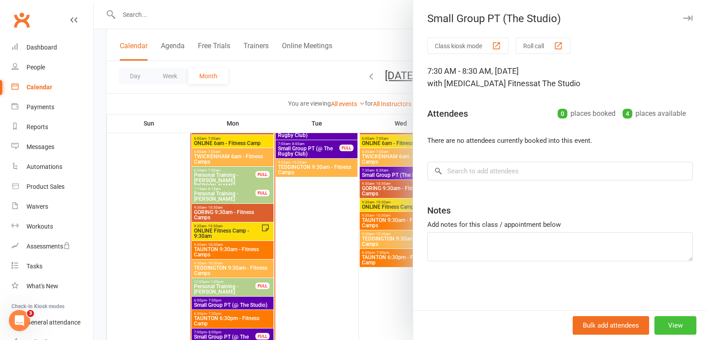
click at [671, 327] on button "View" at bounding box center [676, 325] width 42 height 19
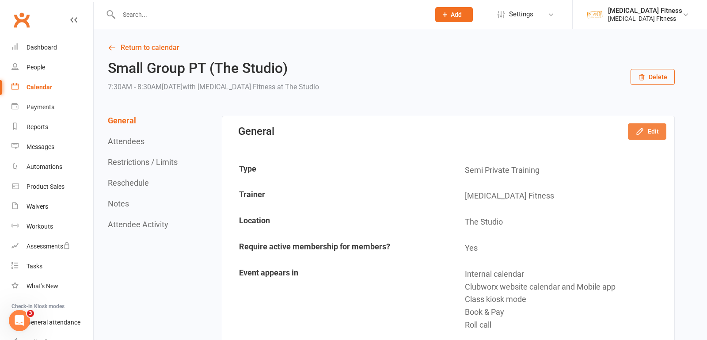
click at [643, 134] on icon "button" at bounding box center [640, 131] width 9 height 9
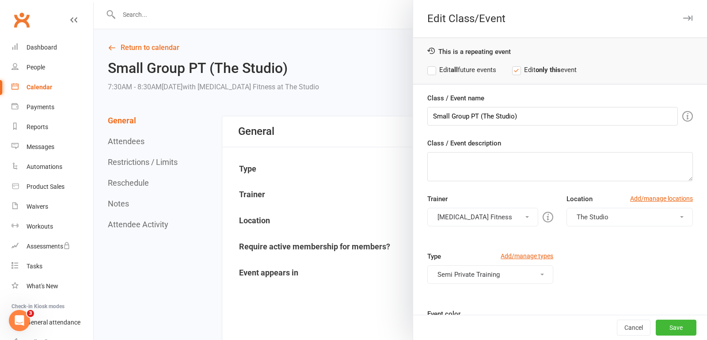
click at [607, 218] on span "The Studio" at bounding box center [593, 217] width 32 height 8
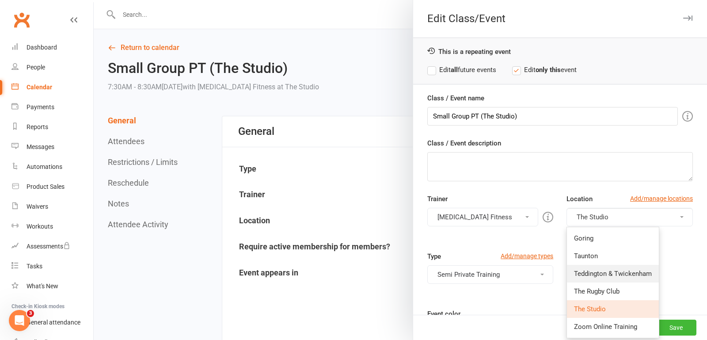
click at [600, 270] on span "Teddington & Twickenham" at bounding box center [613, 274] width 78 height 8
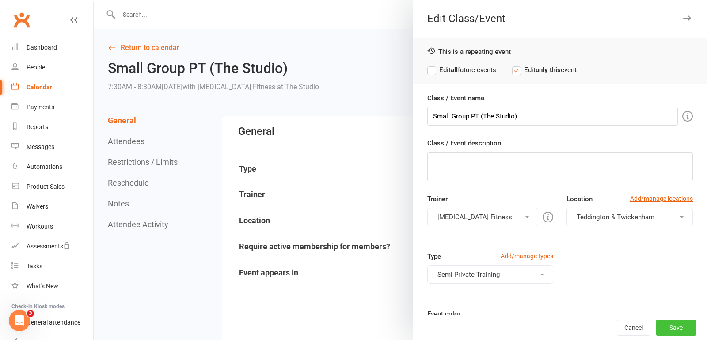
click at [670, 320] on button "Save" at bounding box center [676, 328] width 41 height 16
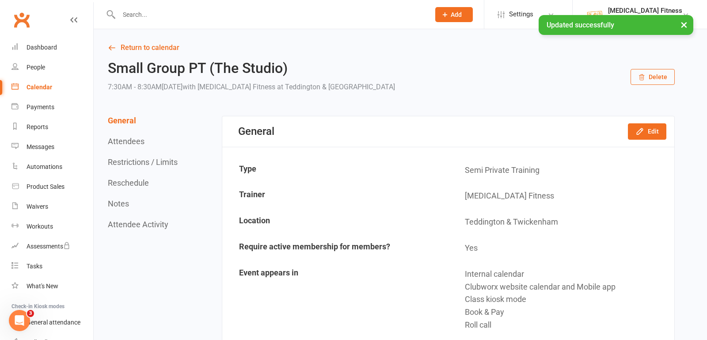
click at [686, 21] on button "×" at bounding box center [684, 24] width 16 height 19
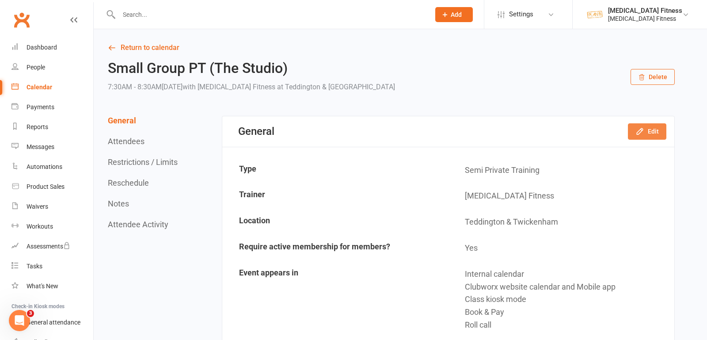
click at [643, 131] on icon "button" at bounding box center [640, 131] width 9 height 9
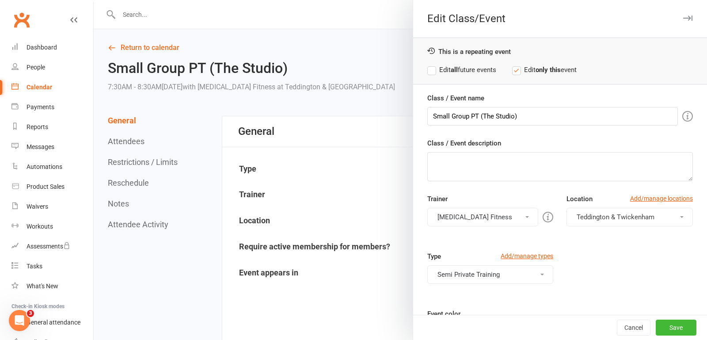
click at [432, 69] on label "Edit all future events" at bounding box center [461, 70] width 69 height 11
click at [666, 332] on button "Save" at bounding box center [676, 328] width 41 height 16
click at [666, 332] on div "Cancel Save" at bounding box center [560, 327] width 294 height 25
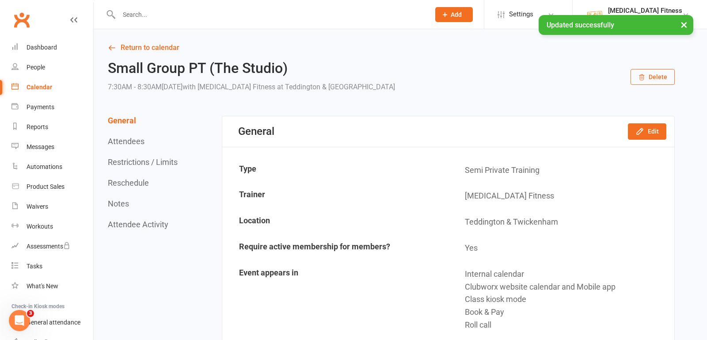
click at [686, 27] on button "×" at bounding box center [684, 24] width 16 height 19
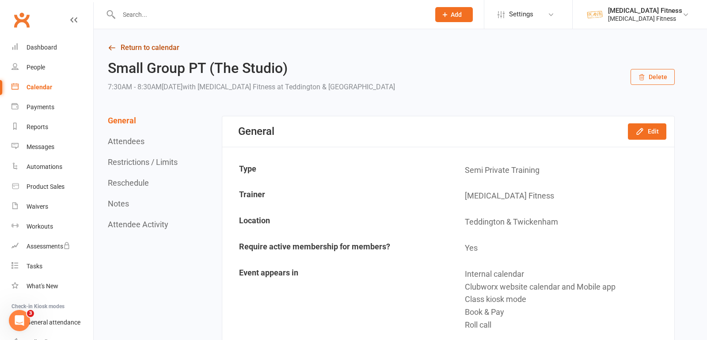
click at [149, 49] on link "Return to calendar" at bounding box center [391, 48] width 567 height 12
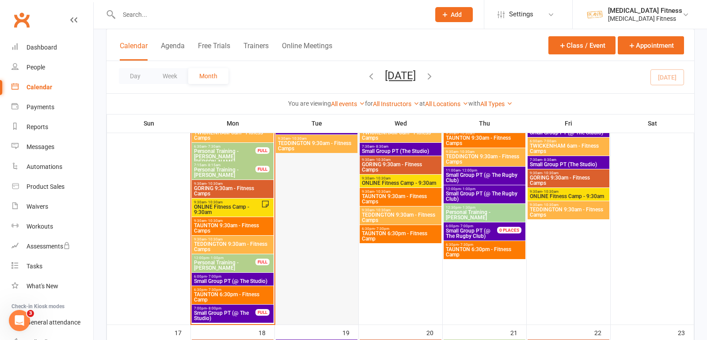
scroll to position [521, 0]
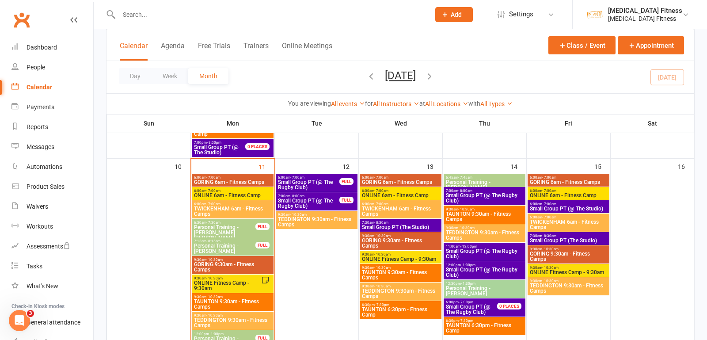
click at [500, 200] on span "Small Group PT (@ The Rugby Club)" at bounding box center [485, 198] width 78 height 11
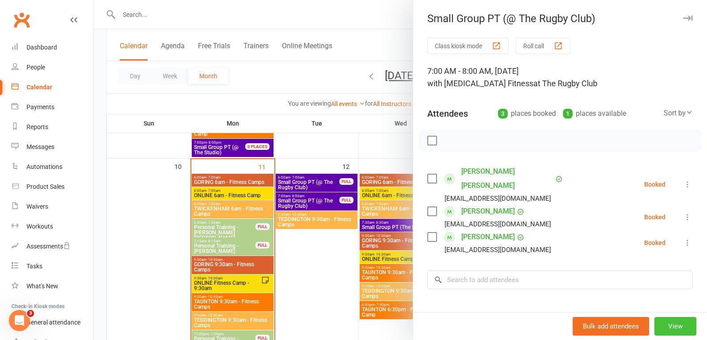
click at [667, 319] on button "View" at bounding box center [676, 326] width 42 height 19
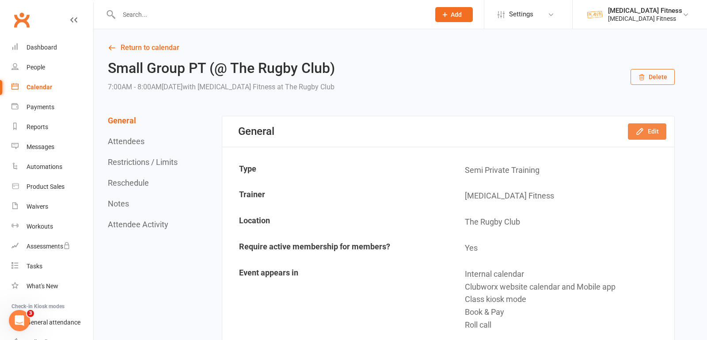
click at [650, 136] on button "Edit" at bounding box center [647, 131] width 38 height 16
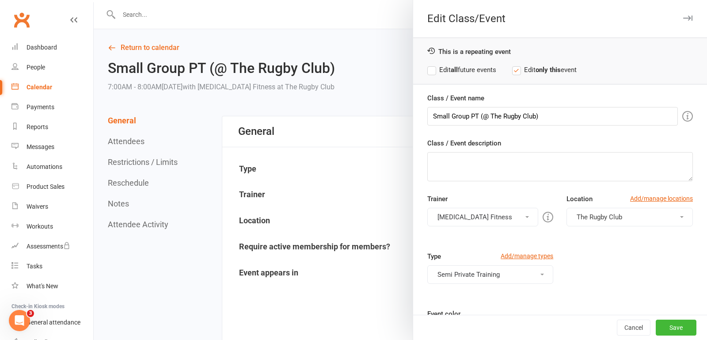
click at [628, 221] on button "The Rugby Club" at bounding box center [630, 217] width 126 height 19
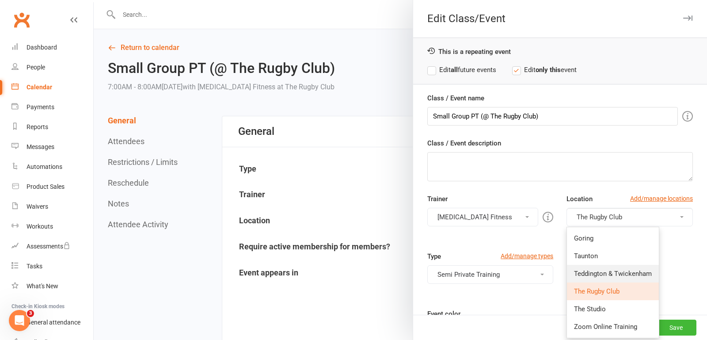
click at [604, 272] on span "Teddington & Twickenham" at bounding box center [613, 274] width 78 height 8
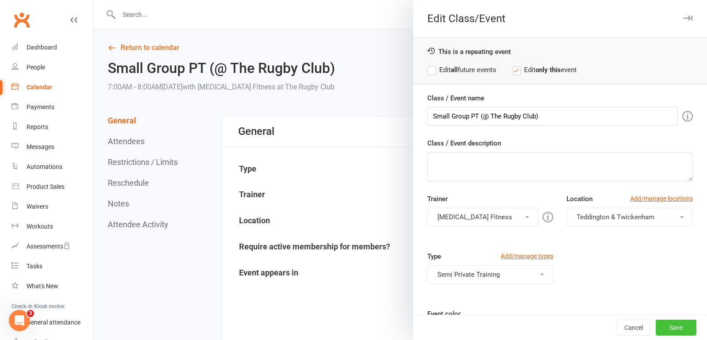
click at [670, 320] on button "Save" at bounding box center [676, 328] width 41 height 16
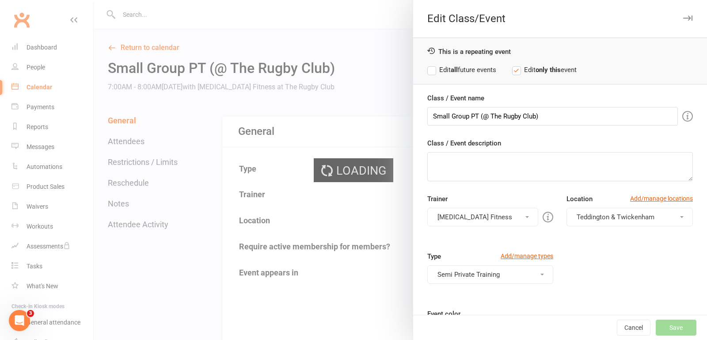
click at [670, 321] on div "Cancel Save" at bounding box center [560, 327] width 294 height 25
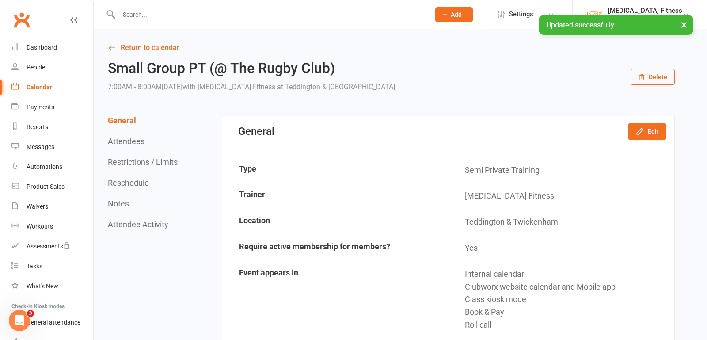
click at [685, 24] on button "×" at bounding box center [684, 24] width 16 height 19
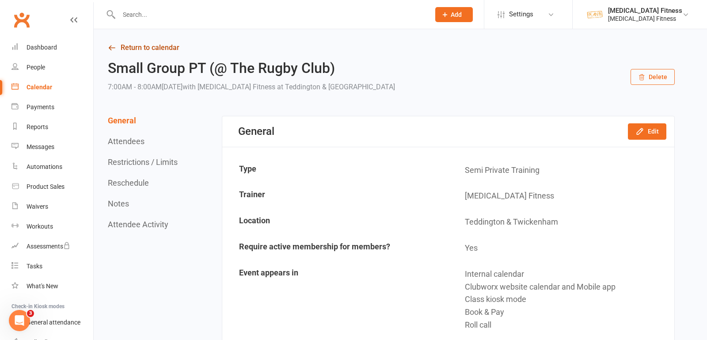
click at [164, 45] on link "Return to calendar" at bounding box center [391, 48] width 567 height 12
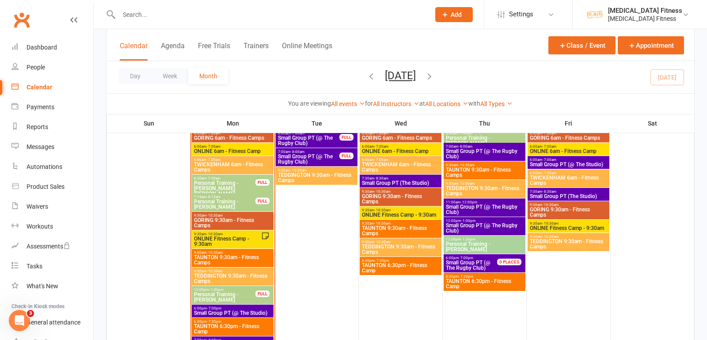
scroll to position [561, 0]
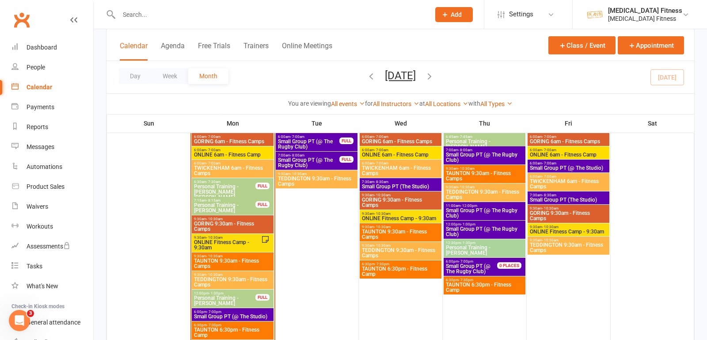
click at [468, 208] on span "Small Group PT (@ The Rugby Club)" at bounding box center [485, 213] width 78 height 11
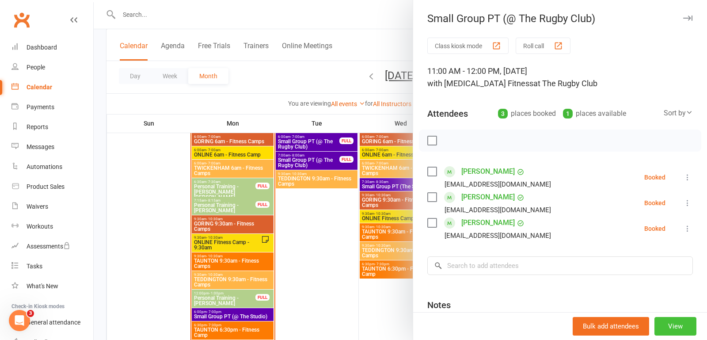
click at [669, 324] on button "View" at bounding box center [676, 326] width 42 height 19
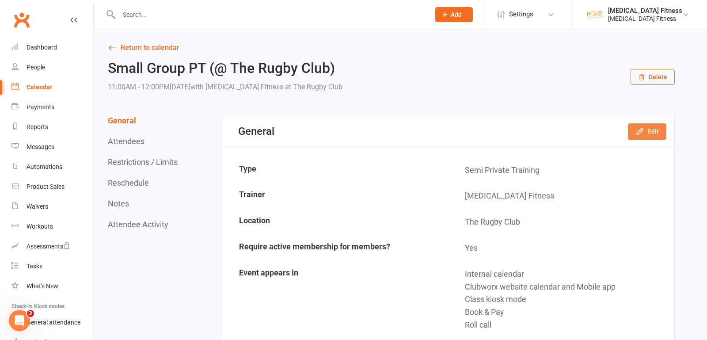
click at [652, 135] on button "Edit" at bounding box center [647, 131] width 38 height 16
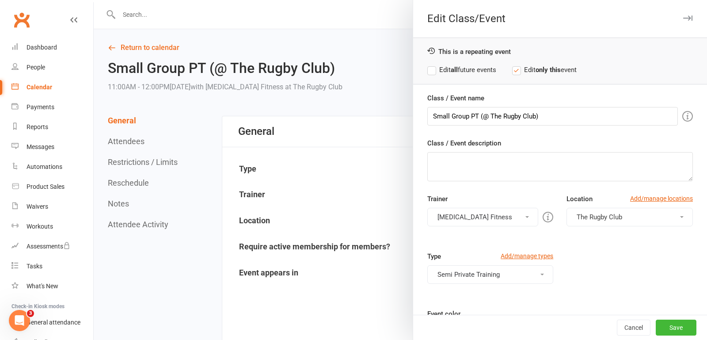
click at [431, 64] on div "This is a repeating event Edit all future events Edit only this event" at bounding box center [560, 61] width 294 height 47
click at [432, 71] on label "Edit all future events" at bounding box center [461, 70] width 69 height 11
click at [591, 213] on span "The Rugby Club" at bounding box center [600, 217] width 46 height 8
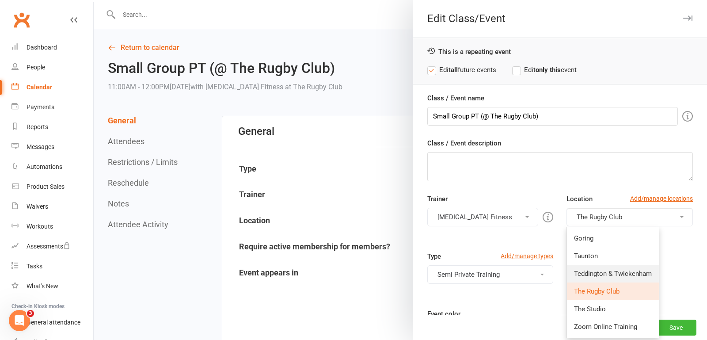
click at [602, 265] on link "Teddington & Twickenham" at bounding box center [613, 274] width 92 height 18
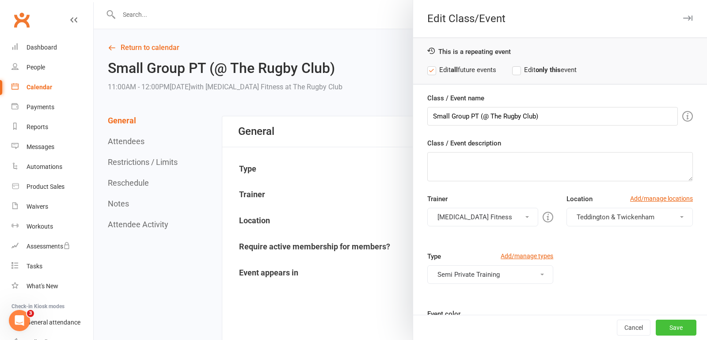
click at [682, 328] on button "Save" at bounding box center [676, 328] width 41 height 16
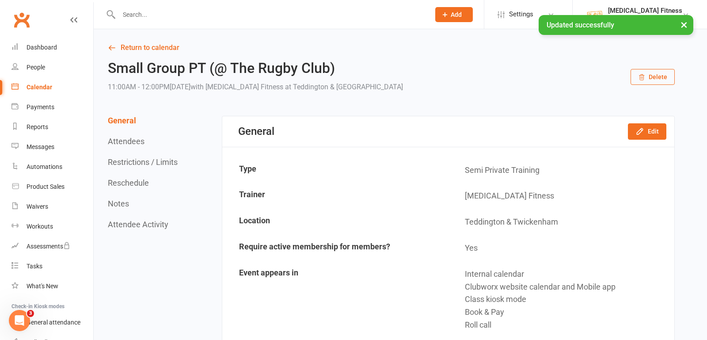
click at [683, 25] on button "×" at bounding box center [684, 24] width 16 height 19
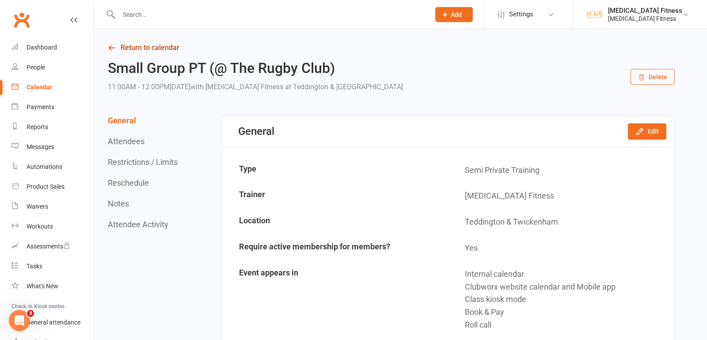
click at [159, 48] on link "Return to calendar" at bounding box center [391, 48] width 567 height 12
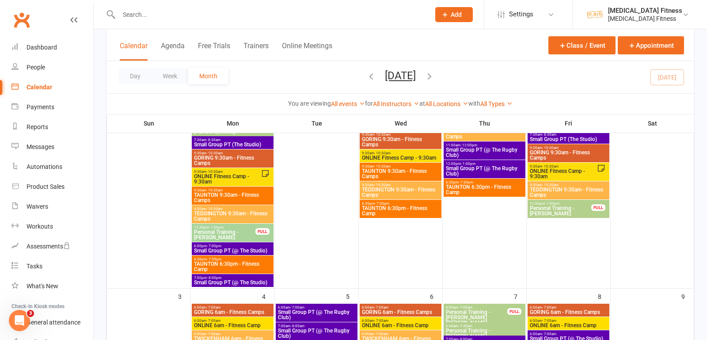
scroll to position [139, 0]
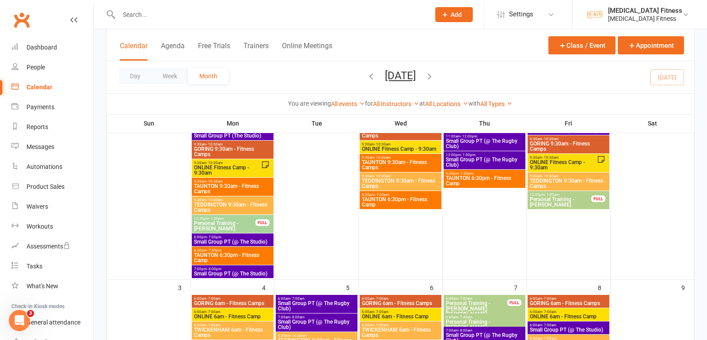
click at [485, 159] on span "Small Group PT (@ The Rugby Club)" at bounding box center [485, 162] width 78 height 11
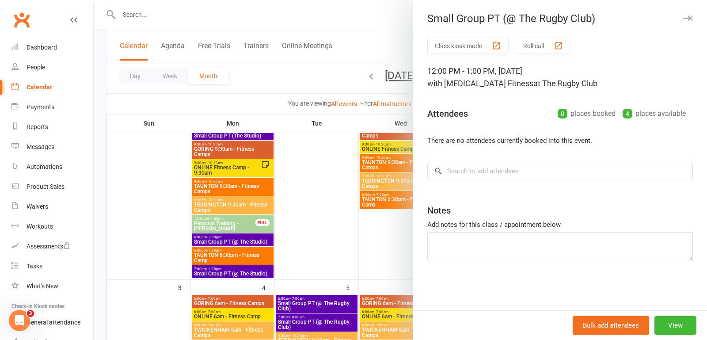
click at [358, 31] on div at bounding box center [401, 170] width 614 height 340
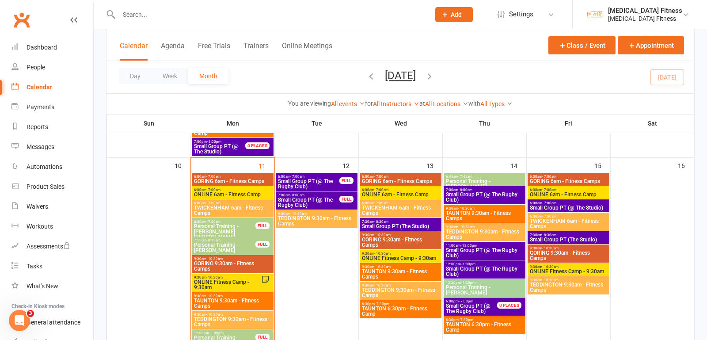
scroll to position [572, 0]
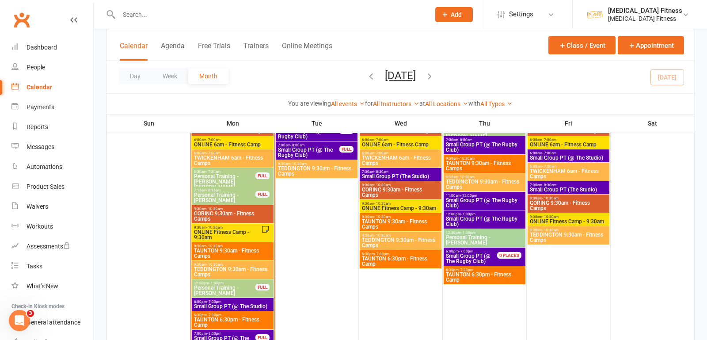
click at [483, 218] on span "Small Group PT (@ The Rugby Club)" at bounding box center [485, 221] width 78 height 11
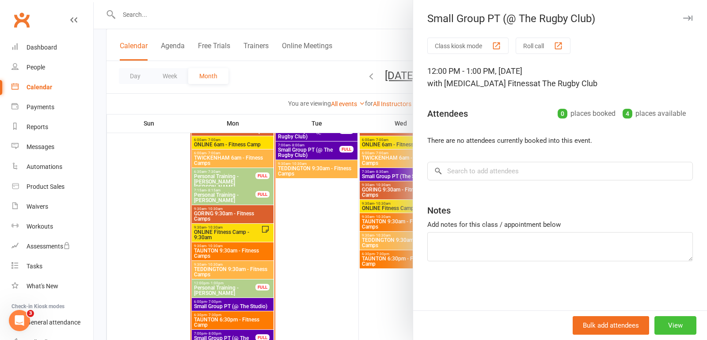
click at [670, 328] on button "View" at bounding box center [676, 325] width 42 height 19
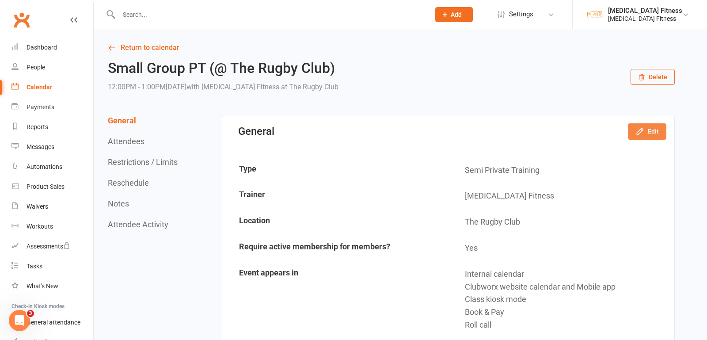
click at [647, 136] on button "Edit" at bounding box center [647, 131] width 38 height 16
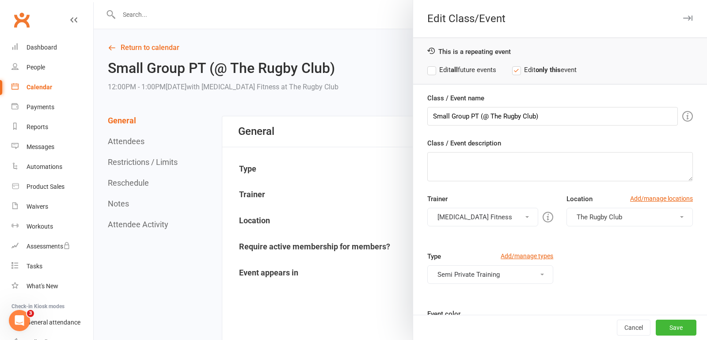
click at [632, 209] on button "The Rugby Club" at bounding box center [630, 217] width 126 height 19
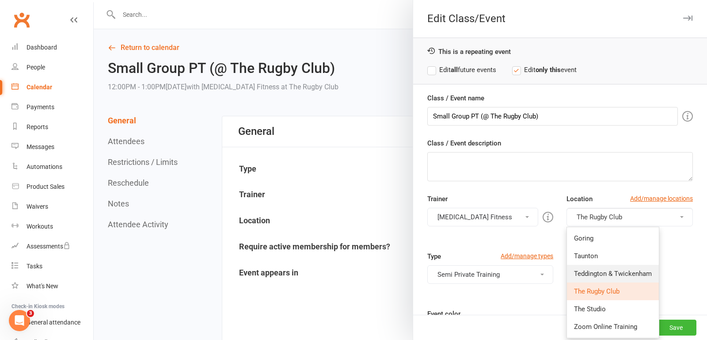
click at [614, 266] on link "Teddington & Twickenham" at bounding box center [613, 274] width 92 height 18
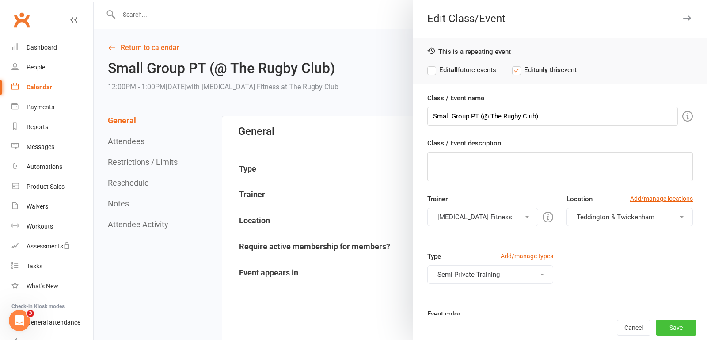
click at [670, 323] on button "Save" at bounding box center [676, 328] width 41 height 16
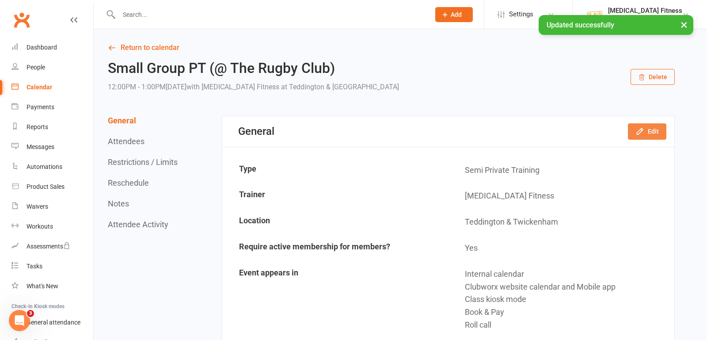
click at [656, 129] on button "Edit" at bounding box center [647, 131] width 38 height 16
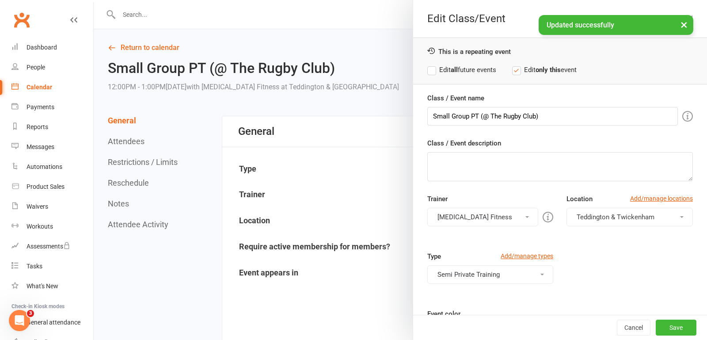
click at [431, 68] on label "Edit all future events" at bounding box center [461, 70] width 69 height 11
click at [677, 331] on button "Save" at bounding box center [676, 328] width 41 height 16
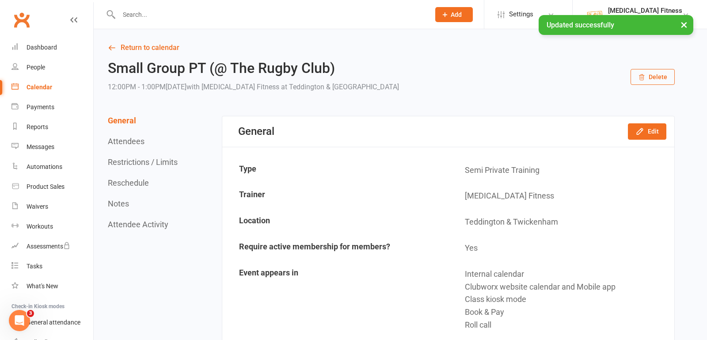
click at [685, 28] on button "×" at bounding box center [684, 24] width 16 height 19
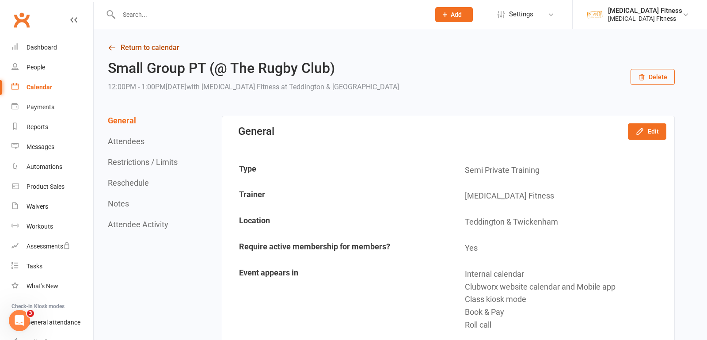
click at [130, 46] on link "Return to calendar" at bounding box center [391, 48] width 567 height 12
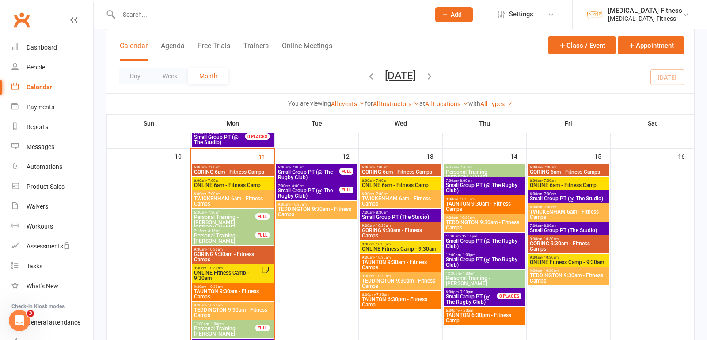
scroll to position [531, 0]
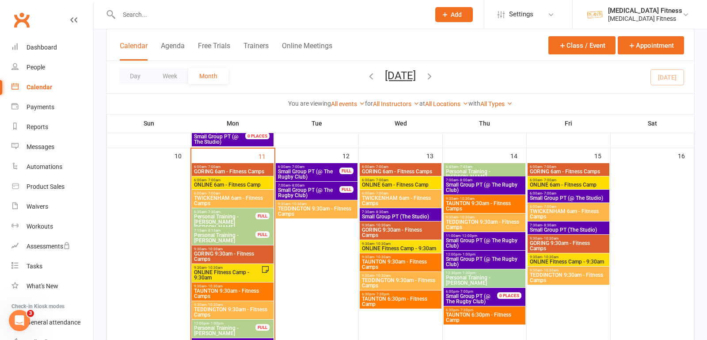
click at [561, 195] on span "Small Group PT (@ The Studio)" at bounding box center [569, 197] width 78 height 5
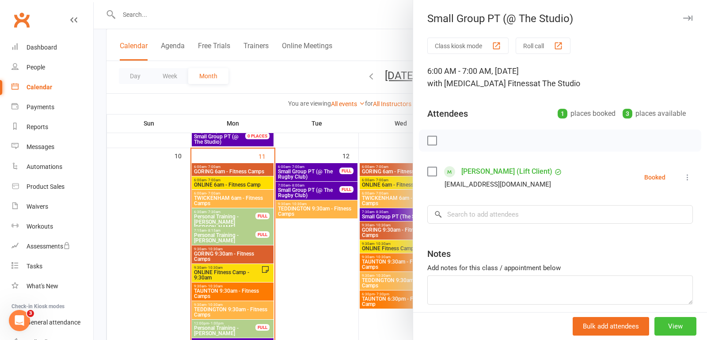
click at [682, 323] on button "View" at bounding box center [676, 326] width 42 height 19
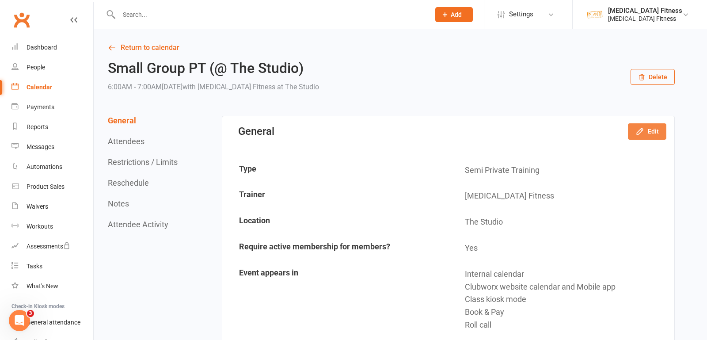
click at [651, 132] on button "Edit" at bounding box center [647, 131] width 38 height 16
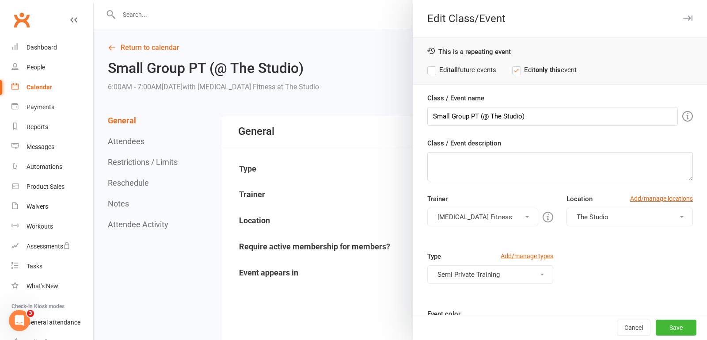
click at [640, 213] on button "The Studio" at bounding box center [630, 217] width 126 height 19
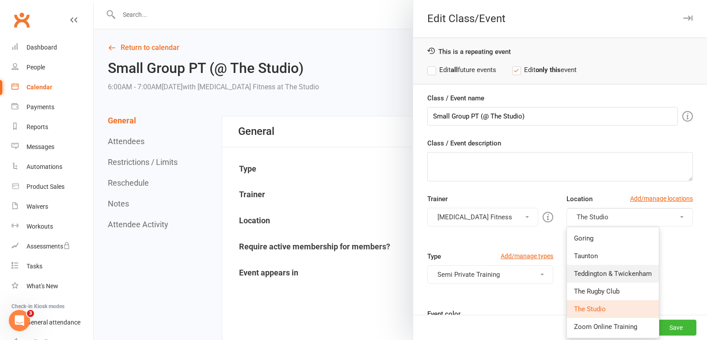
click at [608, 270] on span "Teddington & Twickenham" at bounding box center [613, 274] width 78 height 8
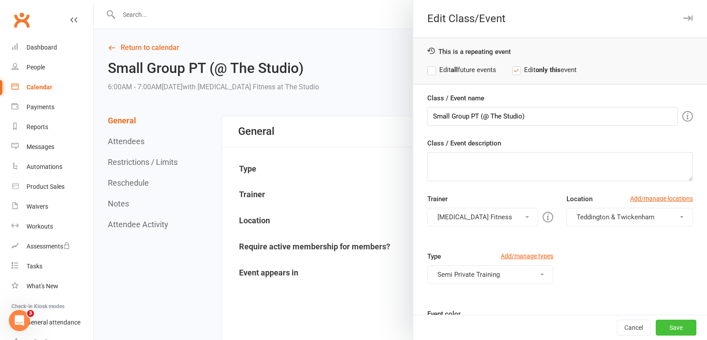
click at [677, 325] on button "Save" at bounding box center [676, 328] width 41 height 16
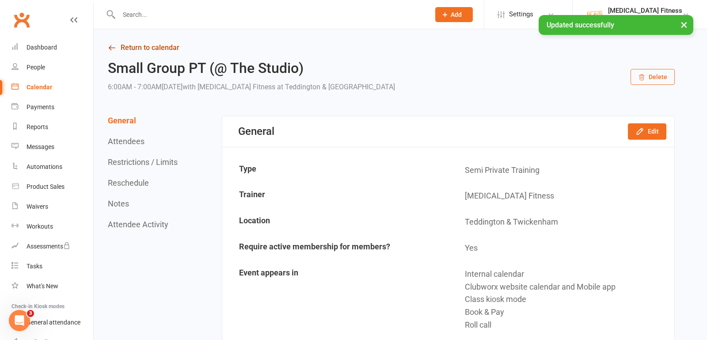
click at [149, 47] on link "Return to calendar" at bounding box center [391, 48] width 567 height 12
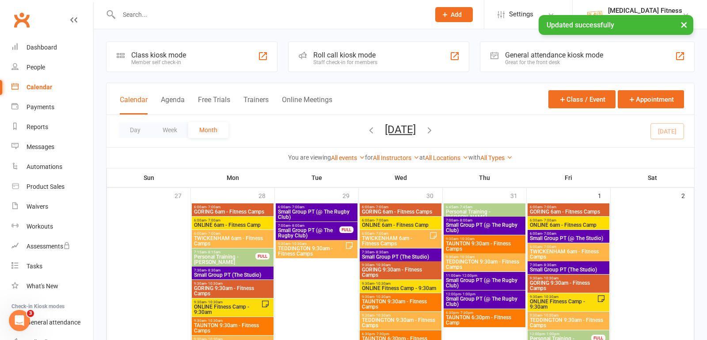
scroll to position [71, 0]
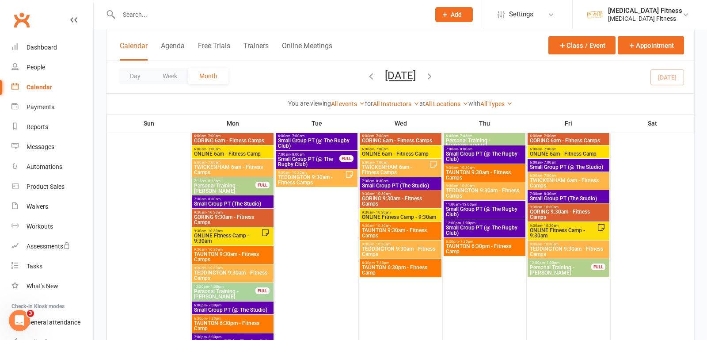
click at [570, 166] on span "Small Group PT (@ The Studio)" at bounding box center [569, 166] width 78 height 5
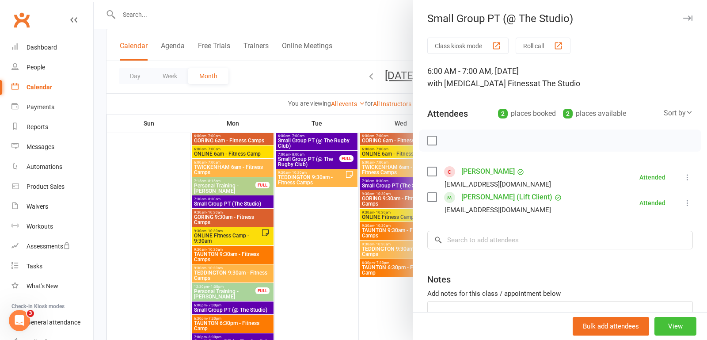
click at [680, 329] on button "View" at bounding box center [676, 326] width 42 height 19
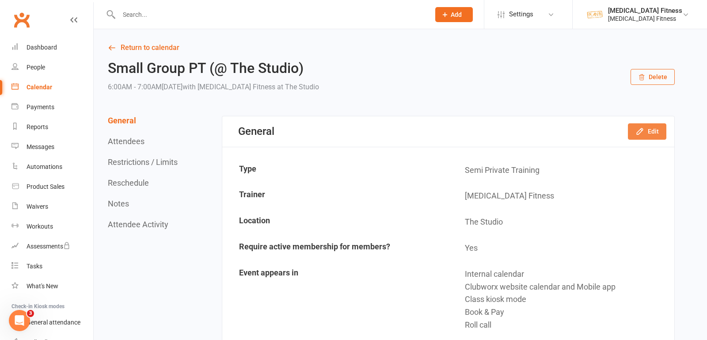
click at [644, 136] on button "Edit" at bounding box center [647, 131] width 38 height 16
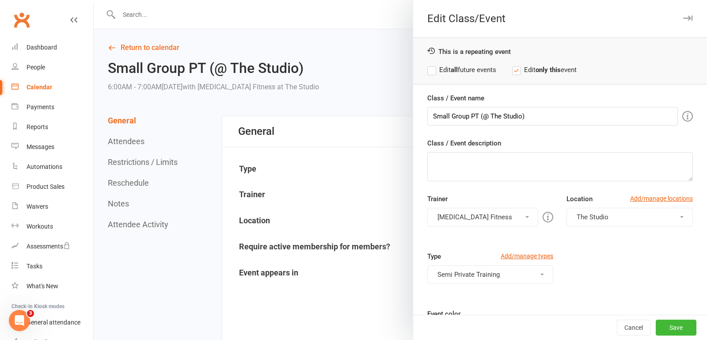
click at [434, 67] on label "Edit all future events" at bounding box center [461, 70] width 69 height 11
click at [681, 330] on button "Save" at bounding box center [676, 328] width 41 height 16
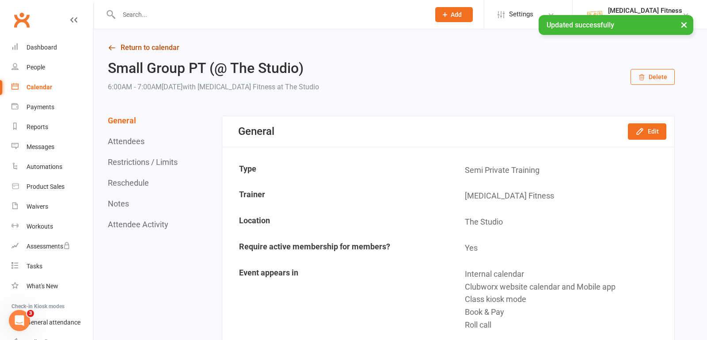
click at [143, 47] on link "Return to calendar" at bounding box center [391, 48] width 567 height 12
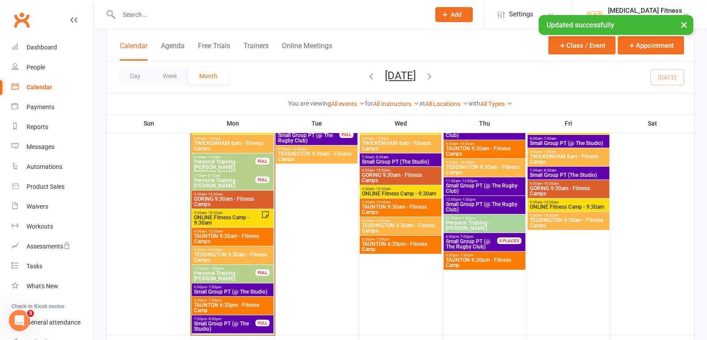
scroll to position [577, 0]
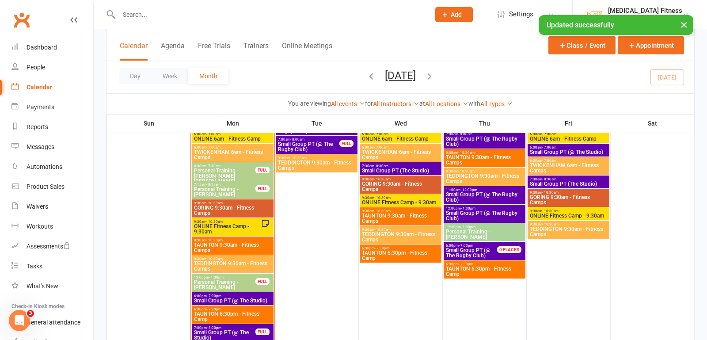
click at [565, 178] on span "7:30am - 8:30am" at bounding box center [569, 179] width 78 height 4
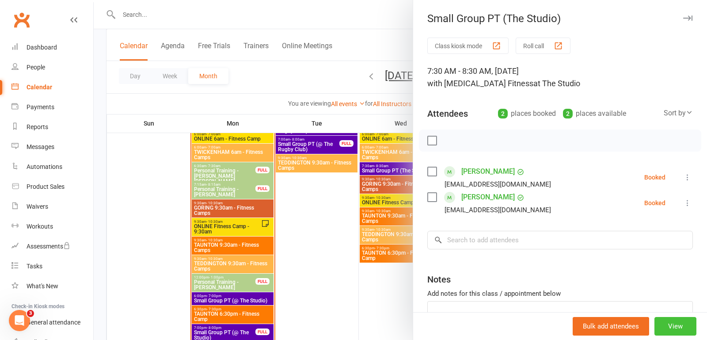
click at [676, 326] on button "View" at bounding box center [676, 326] width 42 height 19
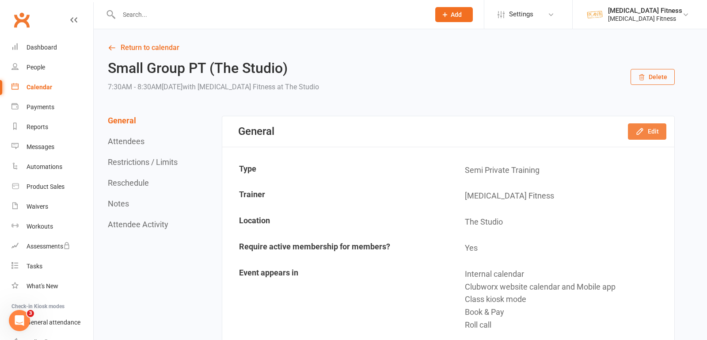
click at [653, 129] on button "Edit" at bounding box center [647, 131] width 38 height 16
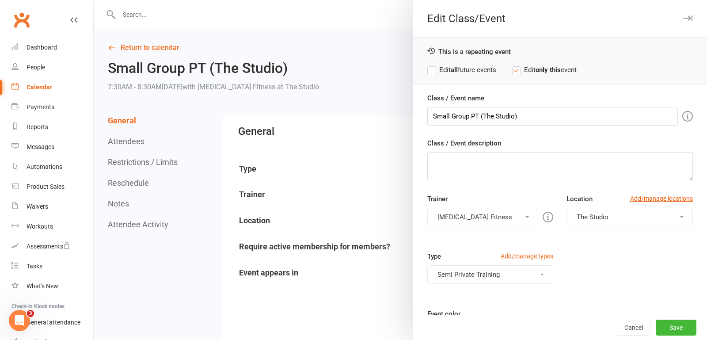
click at [629, 217] on button "The Studio" at bounding box center [630, 217] width 126 height 19
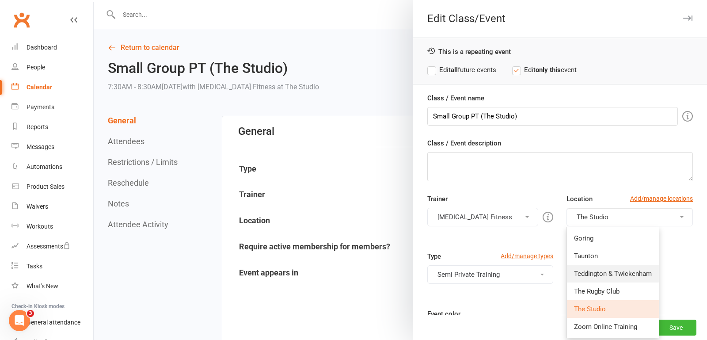
click at [616, 270] on span "Teddington & Twickenham" at bounding box center [613, 274] width 78 height 8
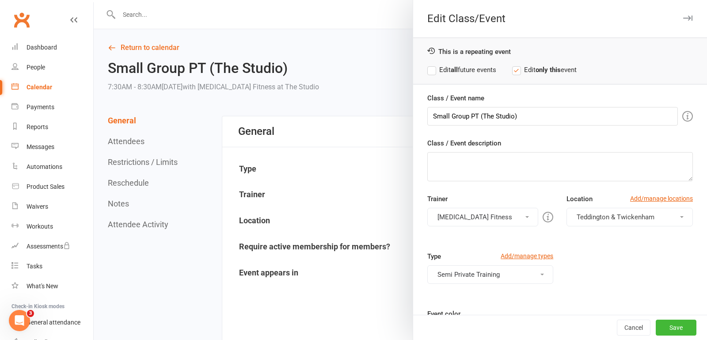
click at [434, 73] on label "Edit all future events" at bounding box center [461, 70] width 69 height 11
click at [671, 324] on button "Save" at bounding box center [676, 328] width 41 height 16
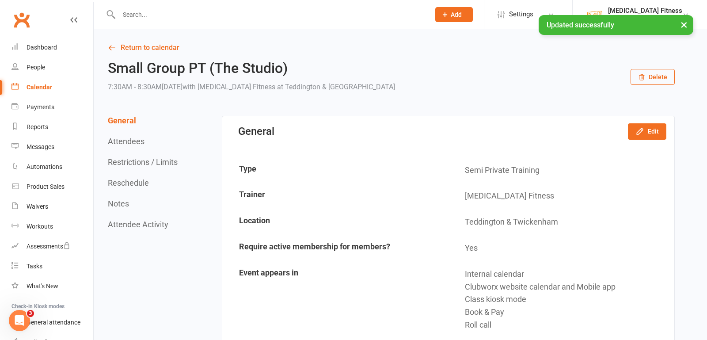
click at [689, 22] on button "×" at bounding box center [684, 24] width 16 height 19
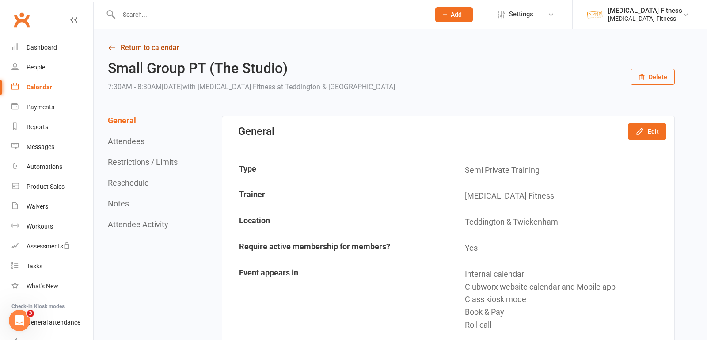
click at [138, 47] on link "Return to calendar" at bounding box center [391, 48] width 567 height 12
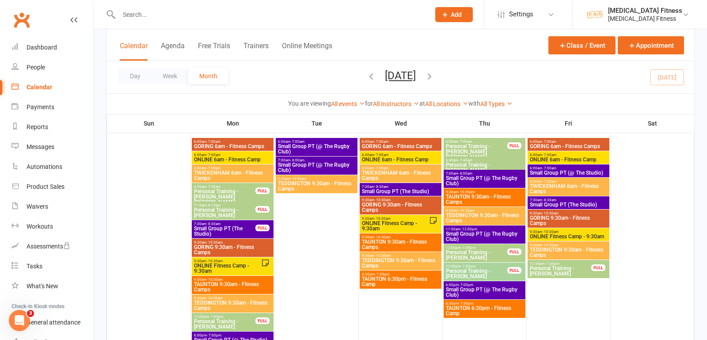
scroll to position [299, 0]
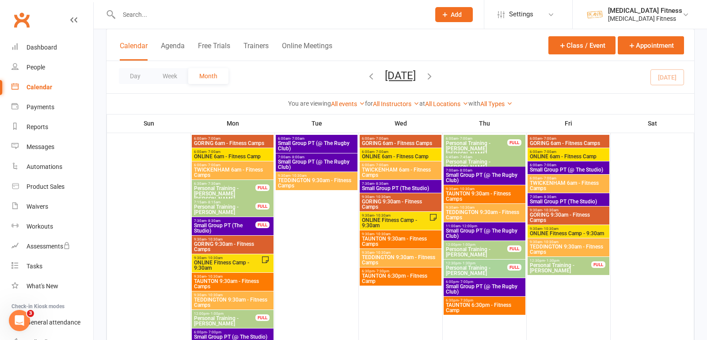
click at [243, 223] on span "Small Group PT (The Studio)" at bounding box center [225, 228] width 62 height 11
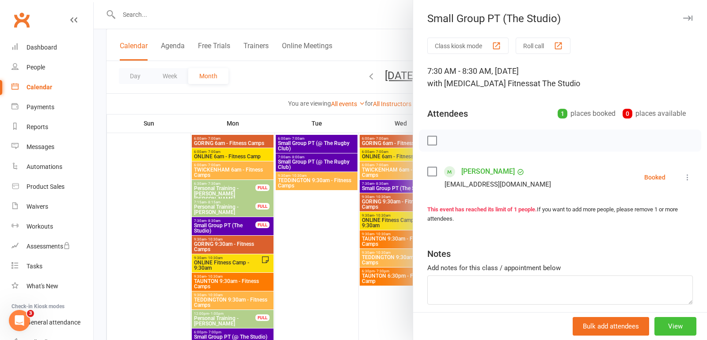
click at [678, 328] on button "View" at bounding box center [676, 326] width 42 height 19
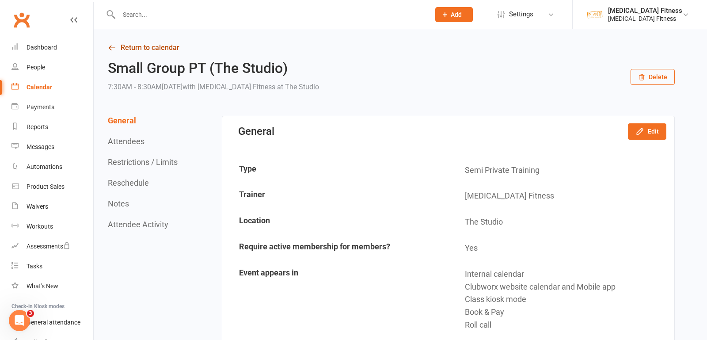
click at [129, 46] on link "Return to calendar" at bounding box center [391, 48] width 567 height 12
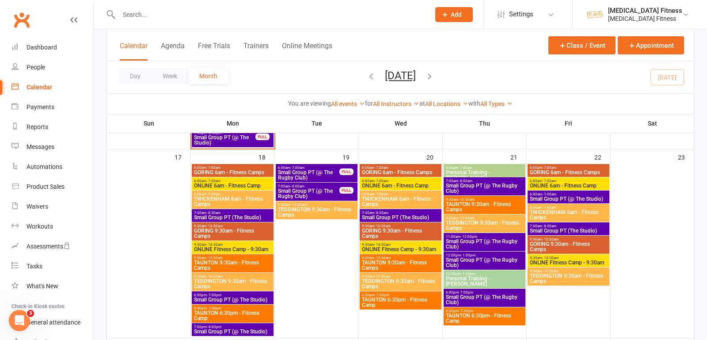
scroll to position [778, 0]
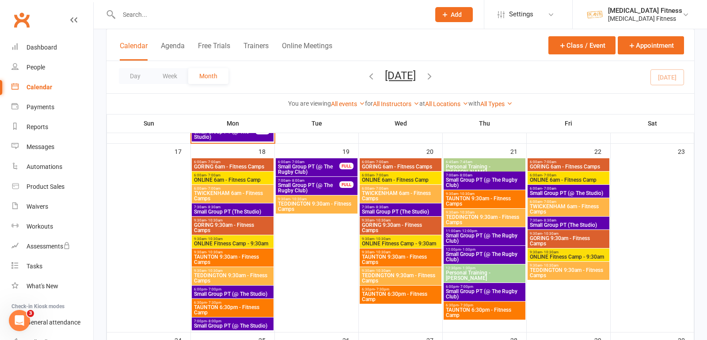
click at [251, 210] on span "Small Group PT (The Studio)" at bounding box center [233, 211] width 78 height 5
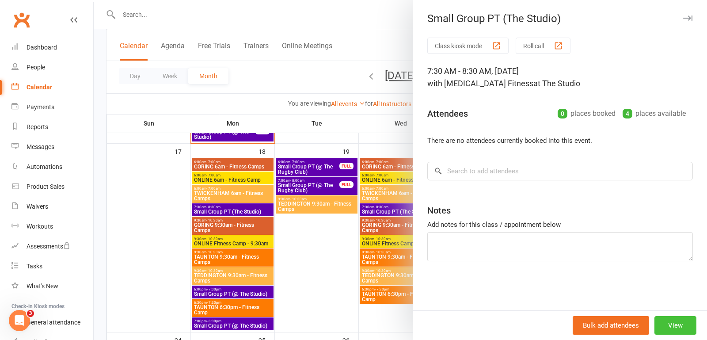
click at [671, 324] on button "View" at bounding box center [676, 325] width 42 height 19
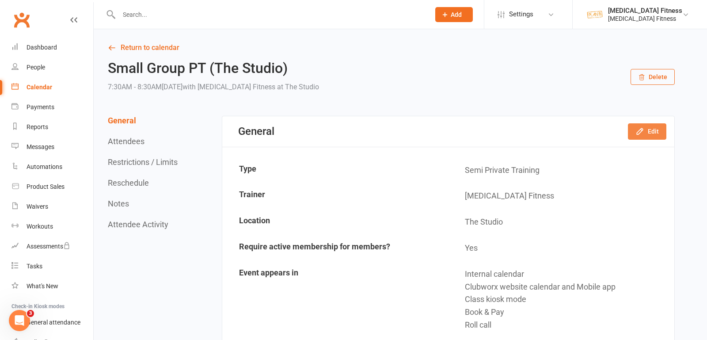
click at [645, 133] on button "Edit" at bounding box center [647, 131] width 38 height 16
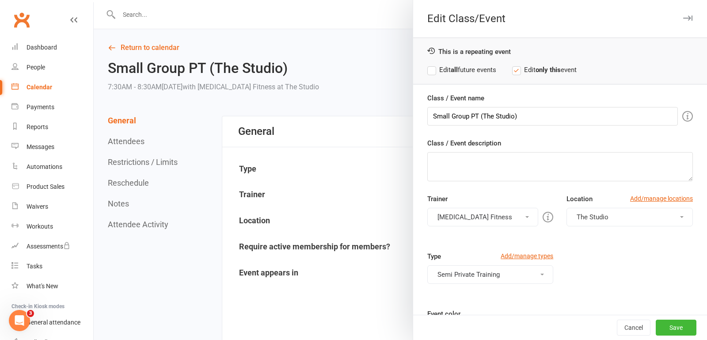
click at [610, 218] on button "The Studio" at bounding box center [630, 217] width 126 height 19
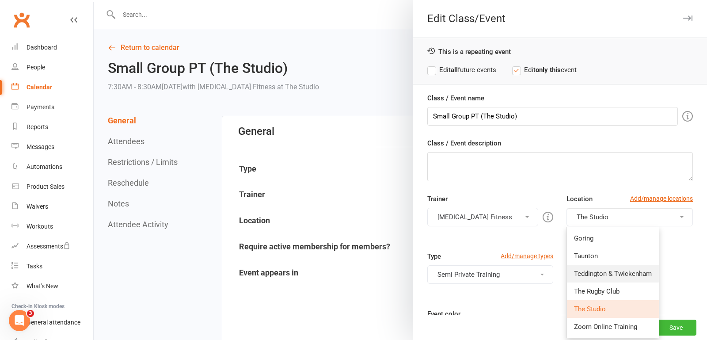
click at [613, 265] on link "Teddington & Twickenham" at bounding box center [613, 274] width 92 height 18
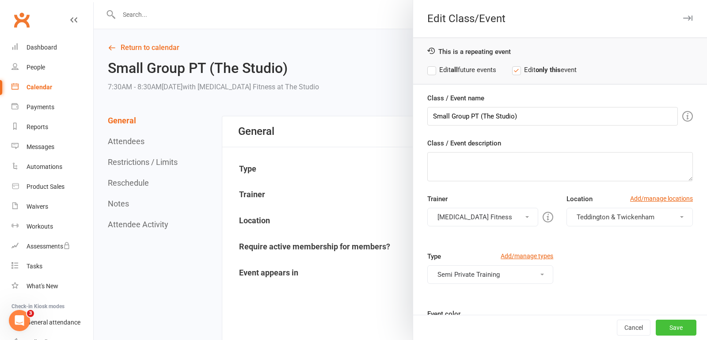
click at [678, 324] on button "Save" at bounding box center [676, 328] width 41 height 16
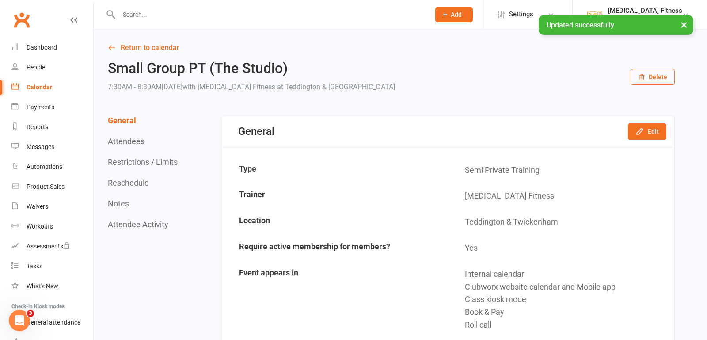
click at [686, 27] on button "×" at bounding box center [684, 24] width 16 height 19
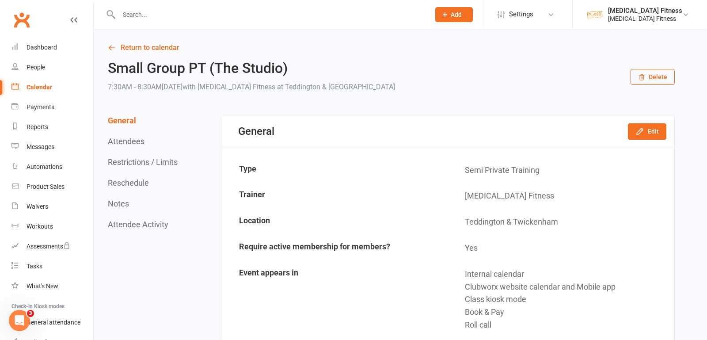
click at [144, 46] on link "Return to calendar" at bounding box center [391, 48] width 567 height 12
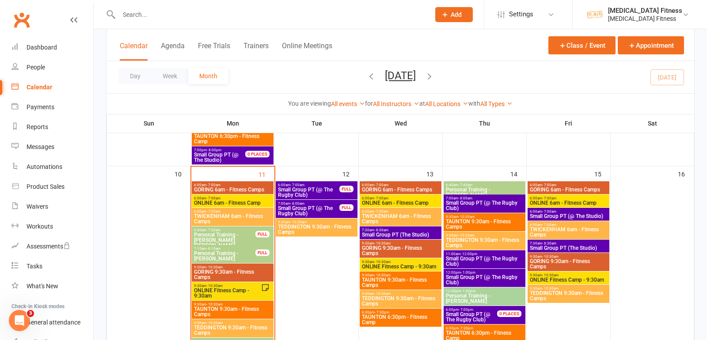
scroll to position [520, 0]
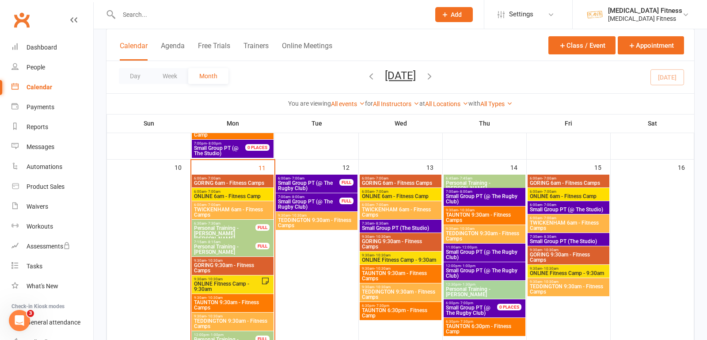
click at [324, 199] on span "Small Group PT (@ The Rugby Club)" at bounding box center [309, 204] width 62 height 11
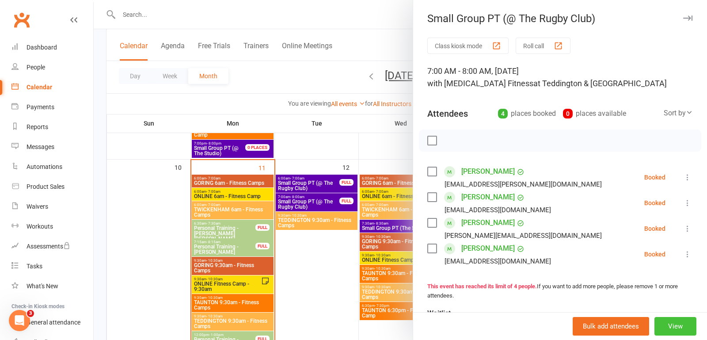
click at [677, 326] on button "View" at bounding box center [676, 326] width 42 height 19
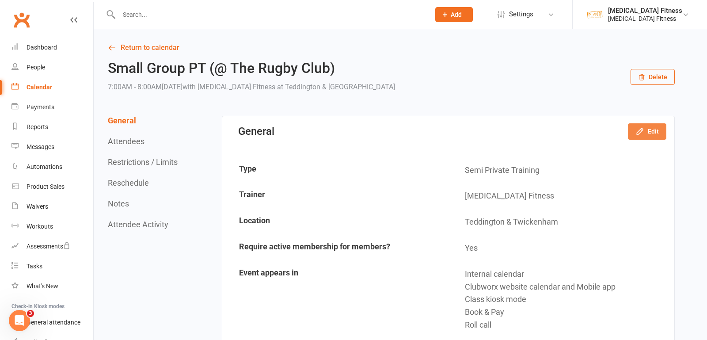
scroll to position [3, 0]
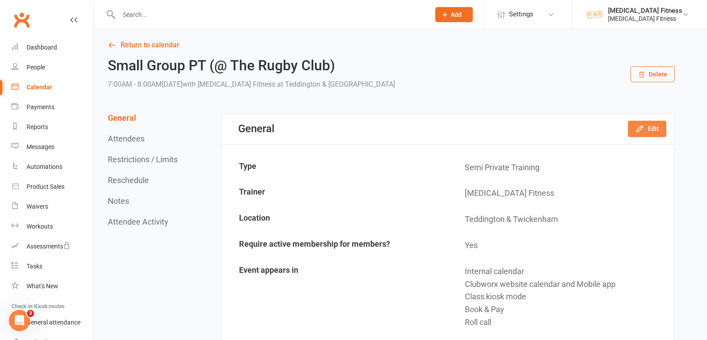
click at [651, 131] on button "Edit" at bounding box center [647, 129] width 38 height 16
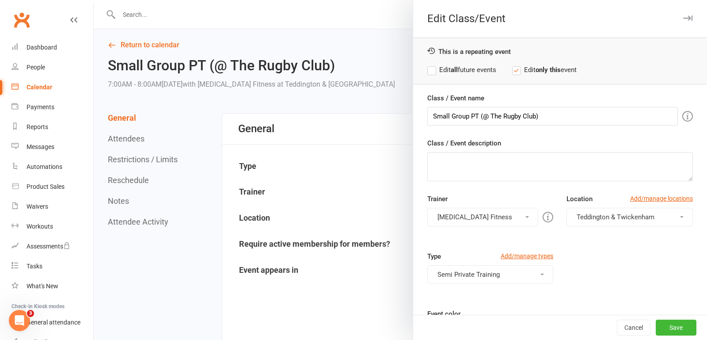
click at [442, 68] on label "Edit all future events" at bounding box center [461, 70] width 69 height 11
click at [670, 324] on button "Save" at bounding box center [676, 328] width 41 height 16
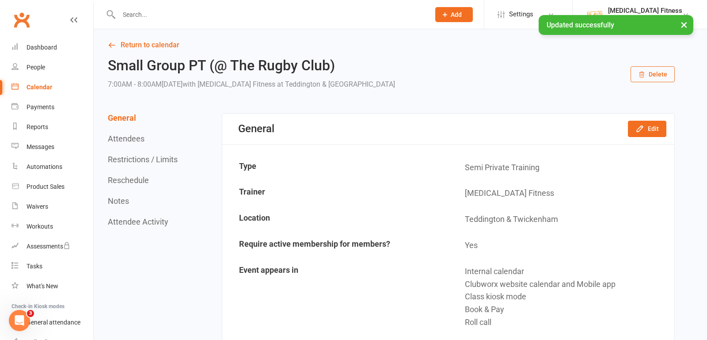
click at [683, 24] on button "×" at bounding box center [684, 24] width 16 height 19
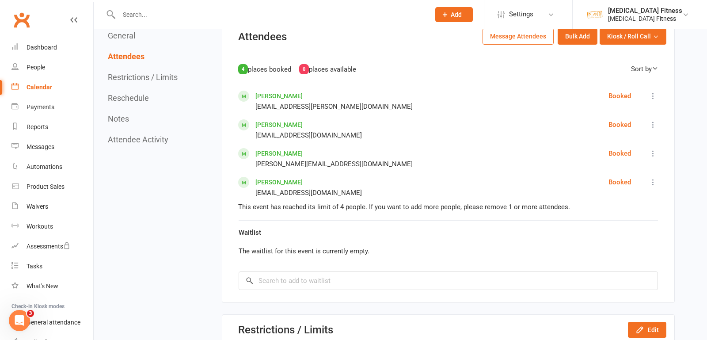
scroll to position [0, 0]
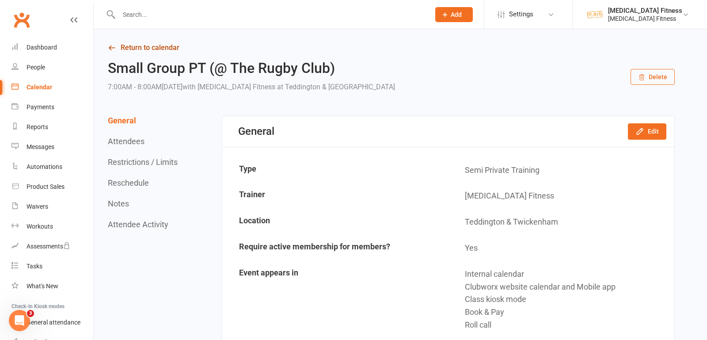
click at [111, 52] on link "Return to calendar" at bounding box center [391, 48] width 567 height 12
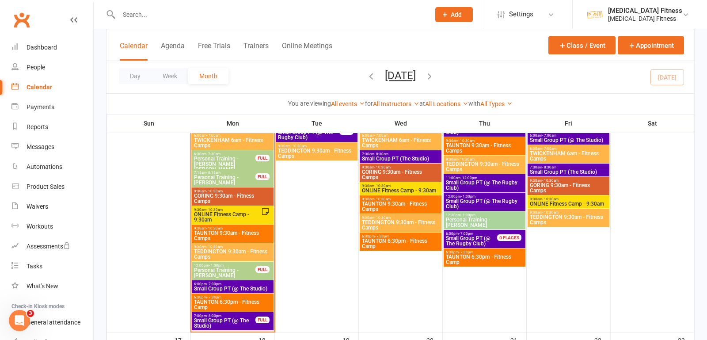
scroll to position [497, 0]
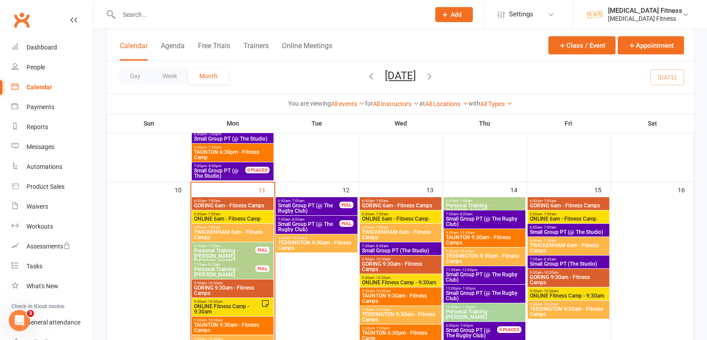
click at [340, 226] on div "7:00am - 8:00am Small Group PT (@ The Rugby Club) FULL" at bounding box center [317, 225] width 82 height 18
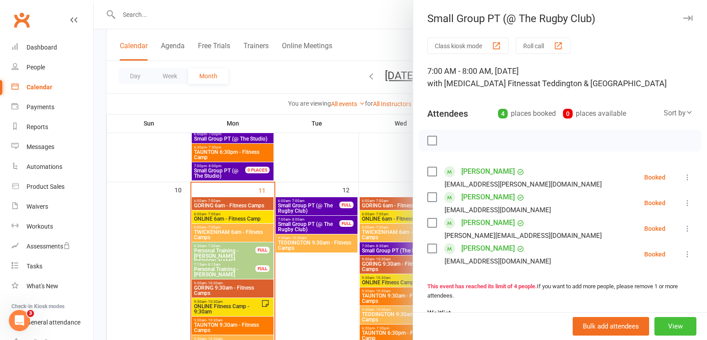
click at [679, 319] on button "View" at bounding box center [676, 326] width 42 height 19
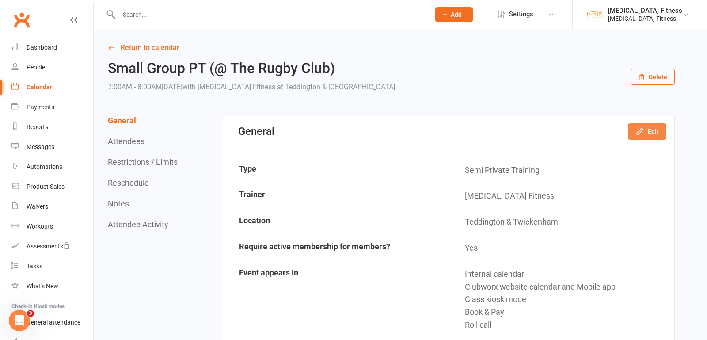
click at [656, 130] on button "Edit" at bounding box center [647, 131] width 38 height 16
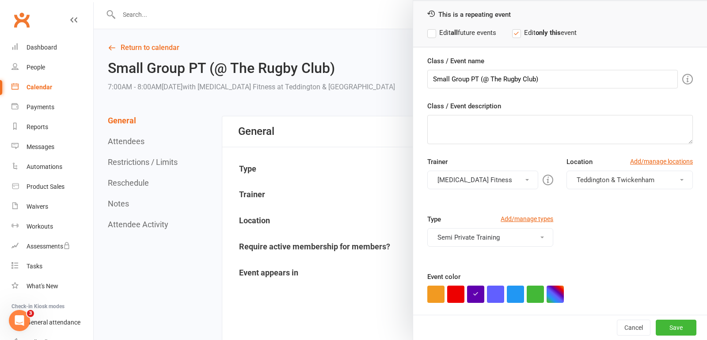
scroll to position [38, 0]
click at [525, 176] on button "[MEDICAL_DATA] Fitness" at bounding box center [482, 179] width 111 height 19
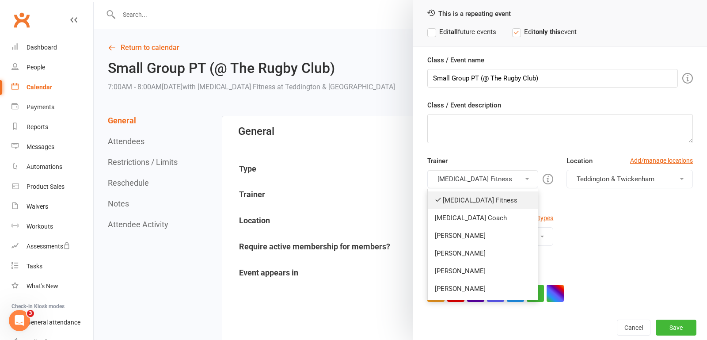
click at [506, 199] on link "[MEDICAL_DATA] Fitness" at bounding box center [483, 200] width 111 height 18
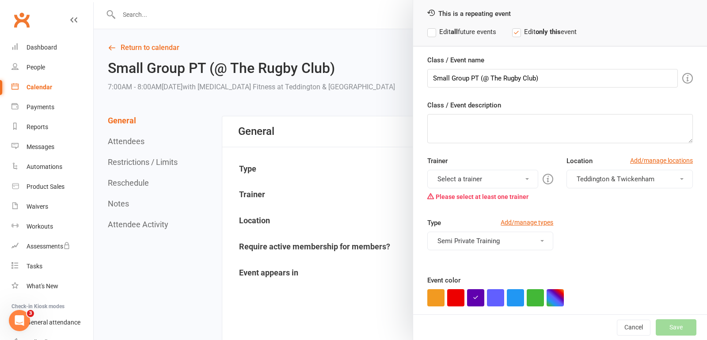
click at [521, 171] on div "You can assign a trainer/instructor to the event. Don't see your trainer in the…" at bounding box center [451, 177] width 170 height 20
click at [520, 175] on button "Select a trainer" at bounding box center [482, 179] width 111 height 19
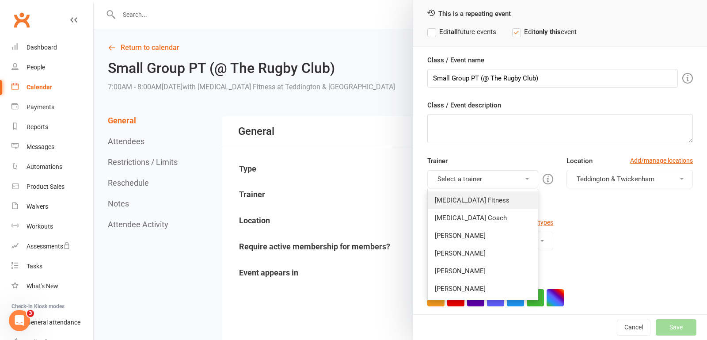
click at [507, 198] on link "[MEDICAL_DATA] Fitness" at bounding box center [483, 200] width 111 height 18
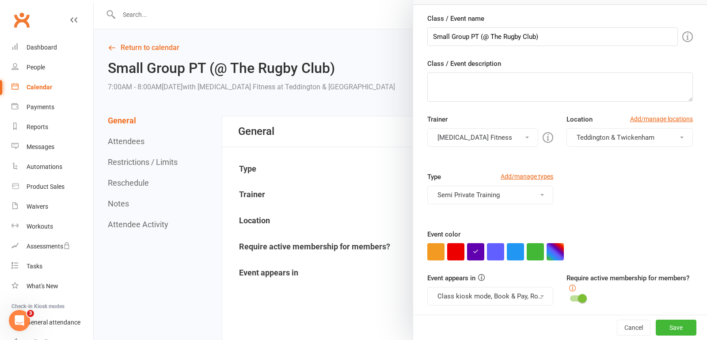
scroll to position [0, 0]
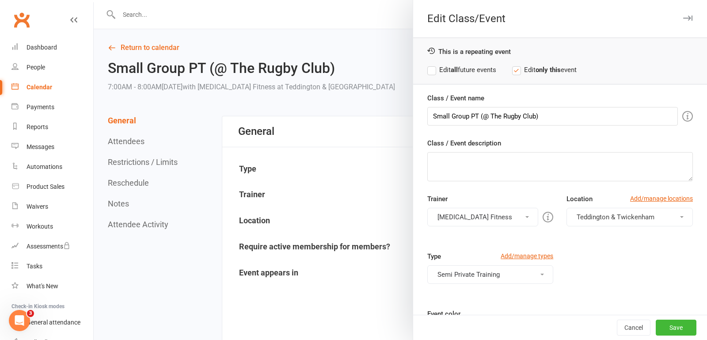
click at [433, 71] on label "Edit all future events" at bounding box center [461, 70] width 69 height 11
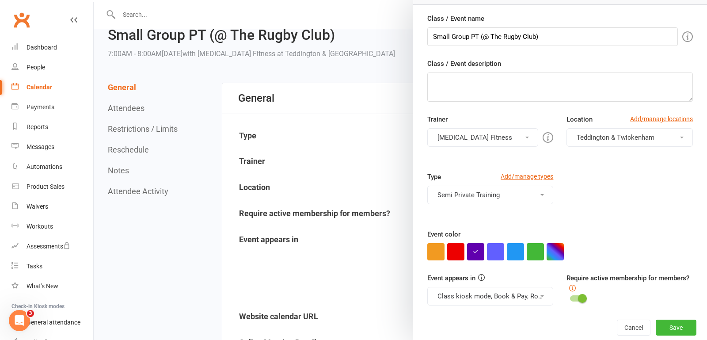
scroll to position [34, 0]
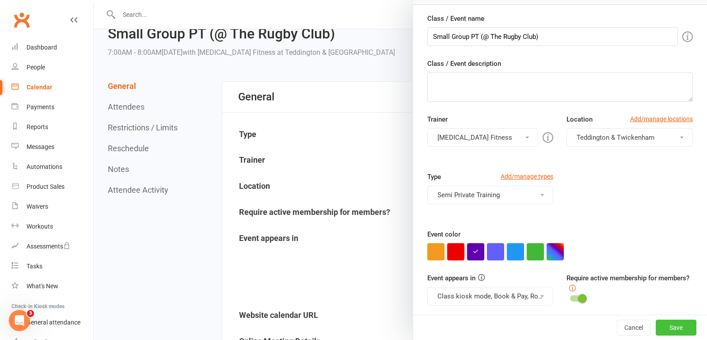
click at [683, 328] on button "Save" at bounding box center [676, 328] width 41 height 16
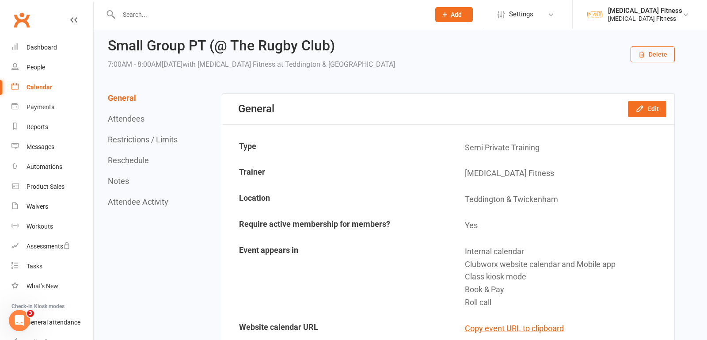
scroll to position [0, 0]
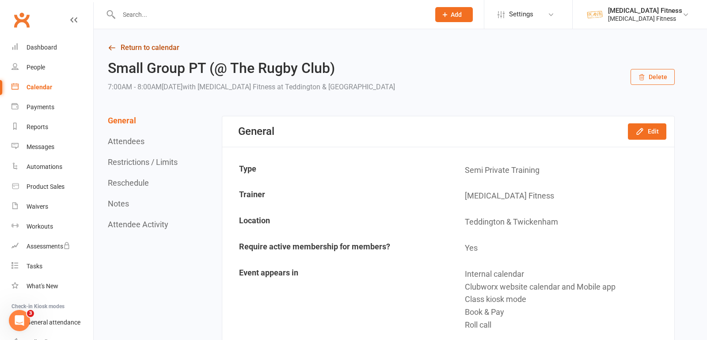
click at [157, 44] on link "Return to calendar" at bounding box center [391, 48] width 567 height 12
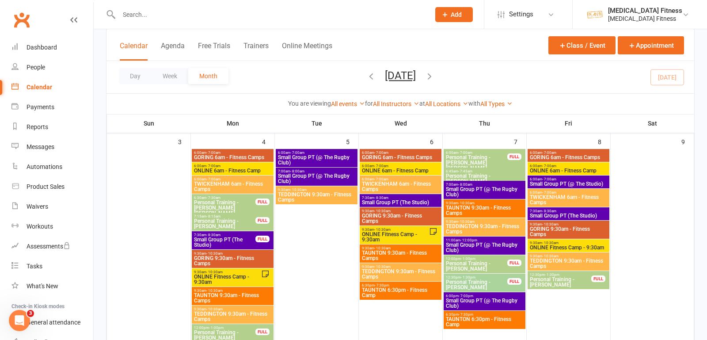
scroll to position [350, 0]
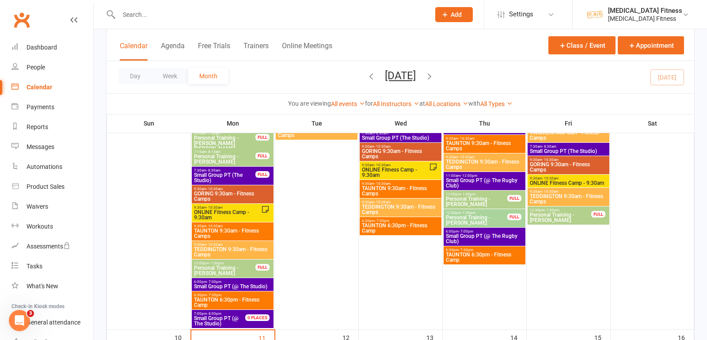
click at [250, 174] on span "Small Group PT (The Studio)" at bounding box center [225, 177] width 62 height 11
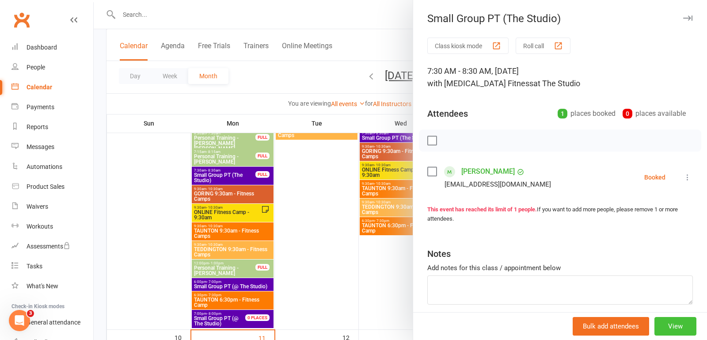
click at [667, 330] on button "View" at bounding box center [676, 326] width 42 height 19
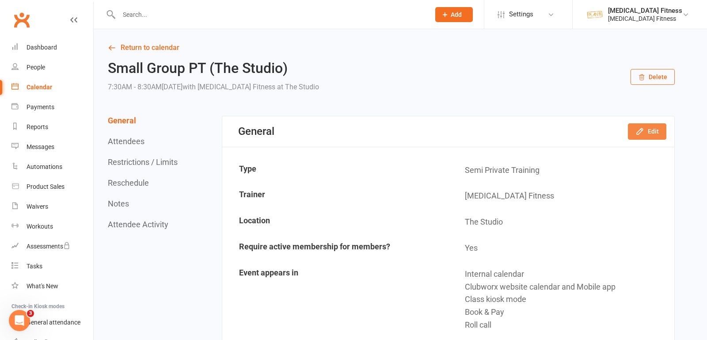
click at [648, 135] on button "Edit" at bounding box center [647, 131] width 38 height 16
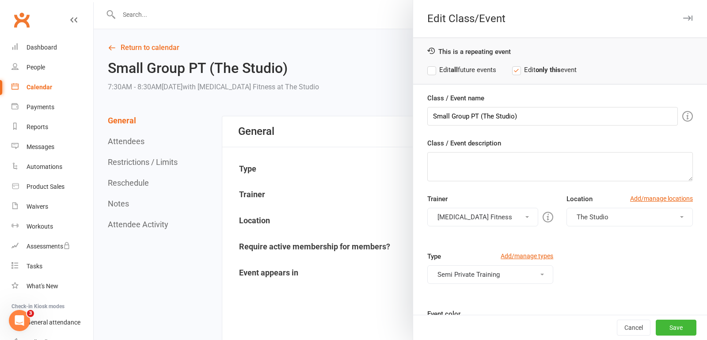
click at [687, 19] on icon "button" at bounding box center [687, 17] width 9 height 5
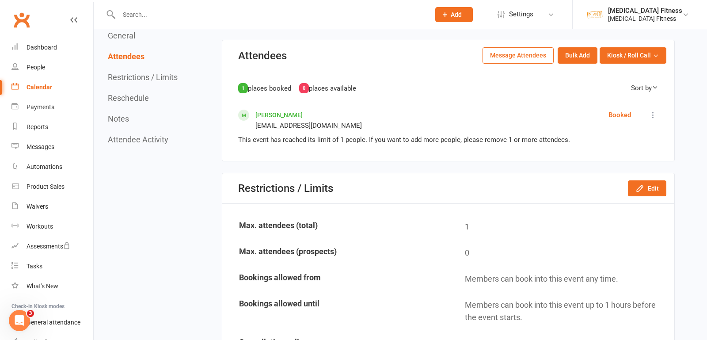
scroll to position [397, 0]
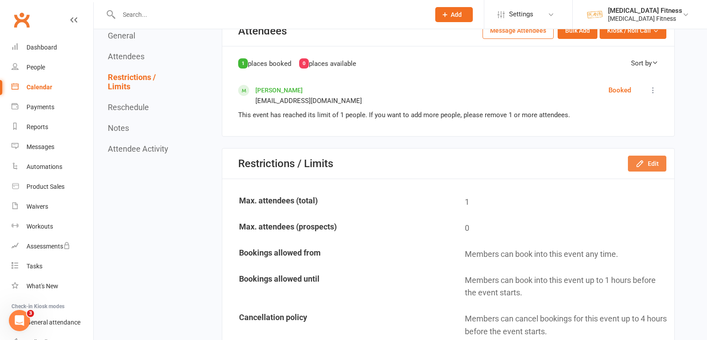
click at [652, 160] on button "Edit" at bounding box center [647, 164] width 38 height 16
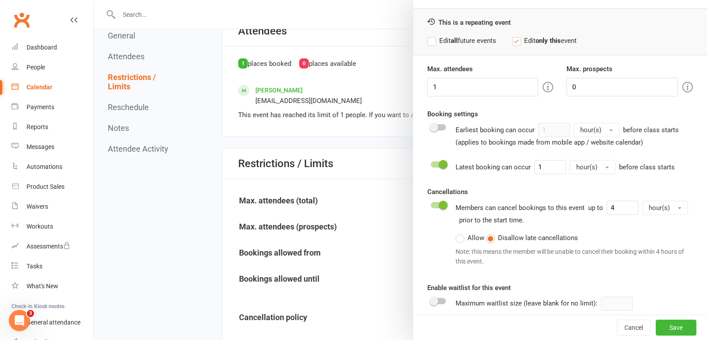
scroll to position [36, 0]
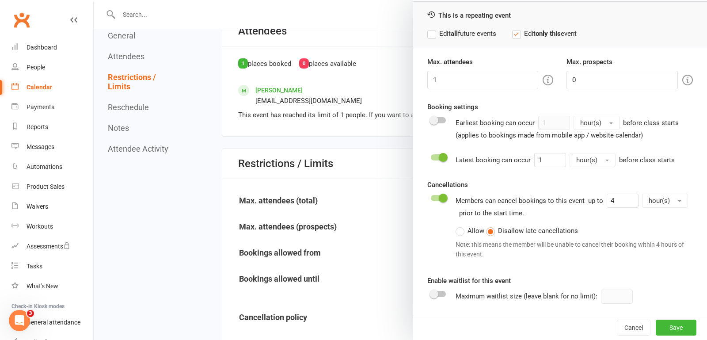
click at [443, 292] on div at bounding box center [438, 294] width 15 height 6
click at [431, 293] on input "checkbox" at bounding box center [431, 293] width 0 height 0
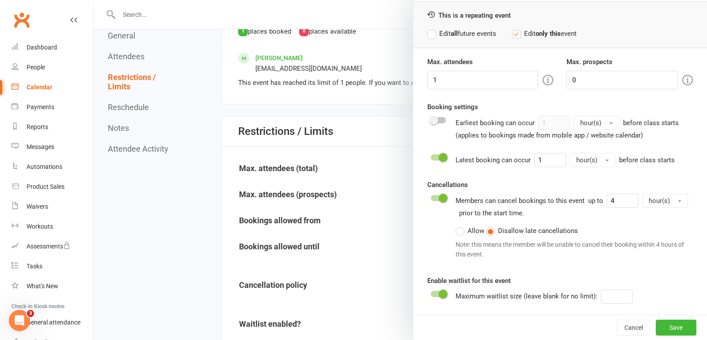
scroll to position [431, 0]
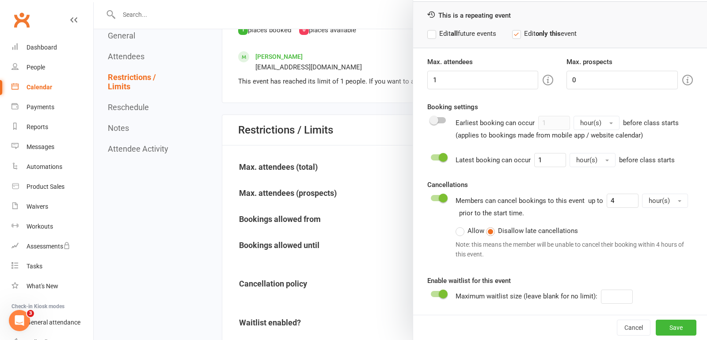
click at [465, 33] on label "Edit all future events" at bounding box center [461, 33] width 69 height 11
click at [678, 322] on button "Save" at bounding box center [676, 328] width 41 height 16
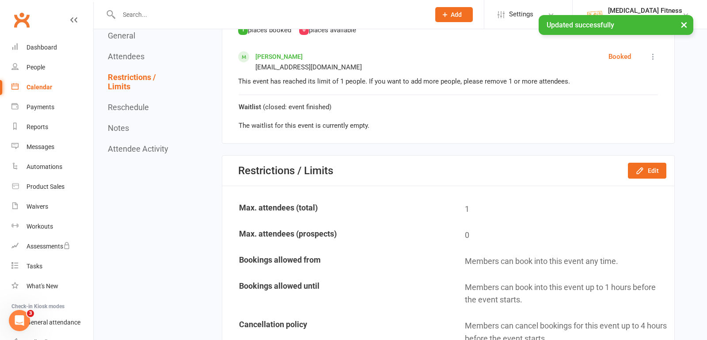
click at [687, 20] on button "×" at bounding box center [684, 24] width 16 height 19
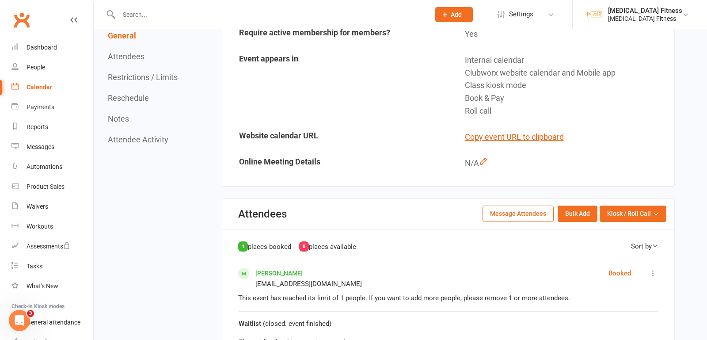
scroll to position [0, 0]
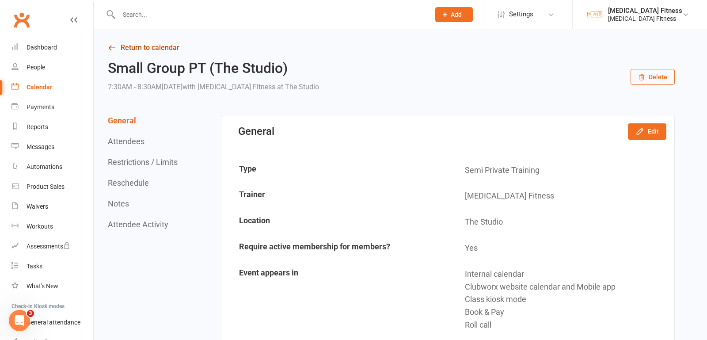
click at [166, 50] on link "Return to calendar" at bounding box center [391, 48] width 567 height 12
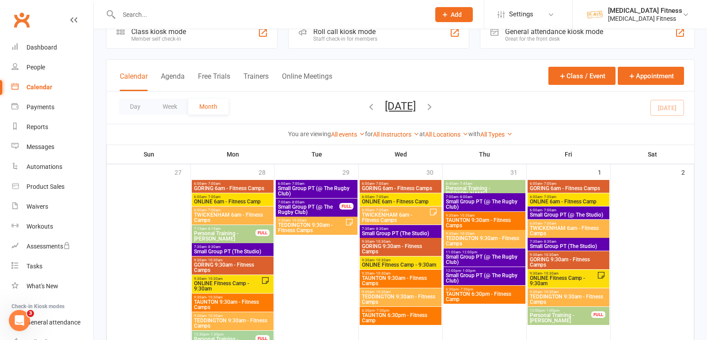
scroll to position [30, 0]
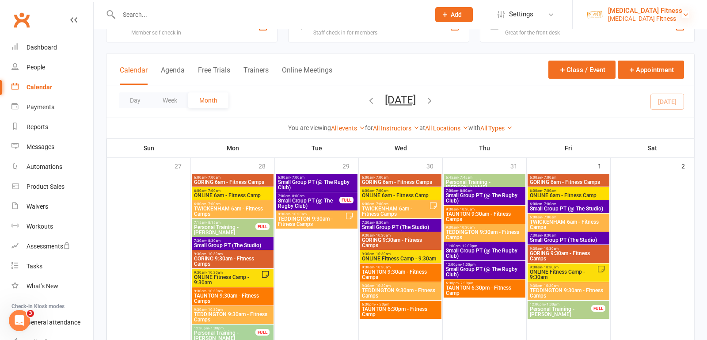
click at [686, 15] on icon at bounding box center [685, 14] width 7 height 7
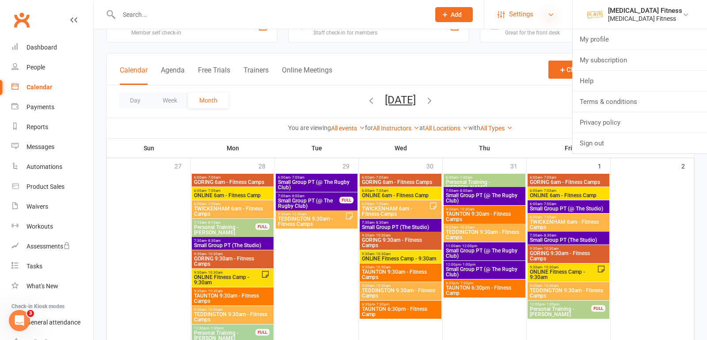
click at [553, 12] on icon at bounding box center [551, 14] width 7 height 7
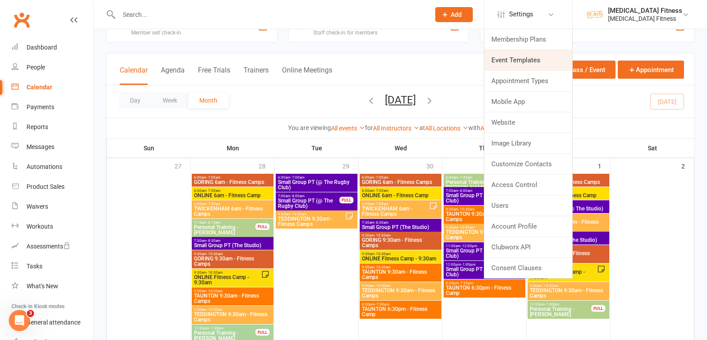
click at [514, 65] on link "Event Templates" at bounding box center [528, 60] width 88 height 20
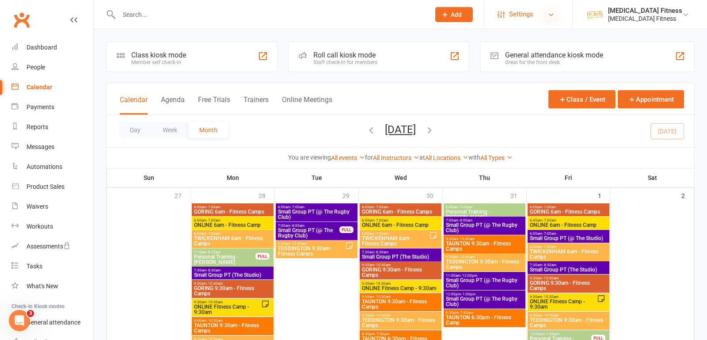
click at [551, 15] on icon at bounding box center [551, 14] width 7 height 7
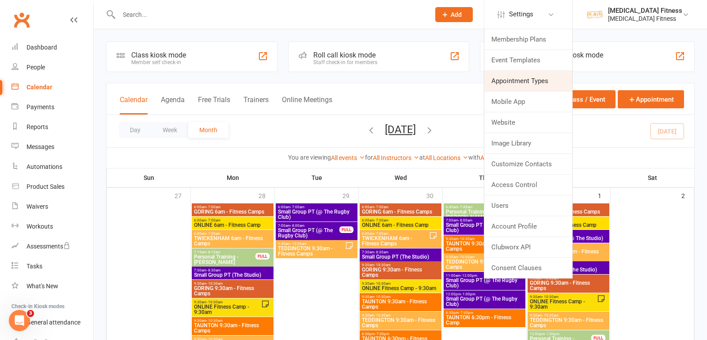
click at [515, 77] on link "Appointment Types" at bounding box center [528, 81] width 88 height 20
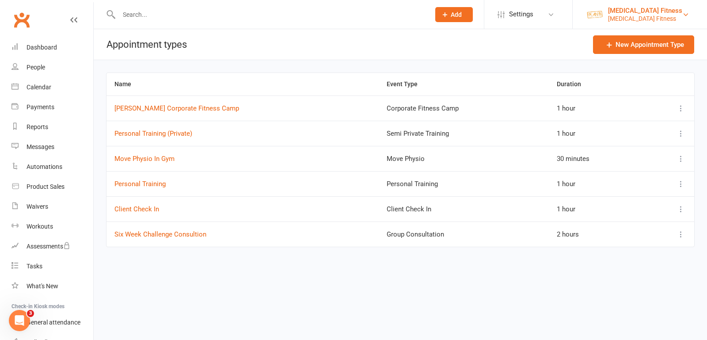
click at [679, 14] on link "Plan B Fitness Plan B Fitness" at bounding box center [640, 15] width 108 height 18
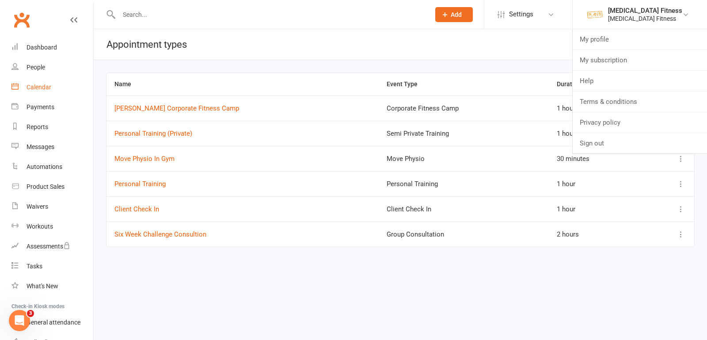
click at [29, 86] on div "Calendar" at bounding box center [39, 87] width 25 height 7
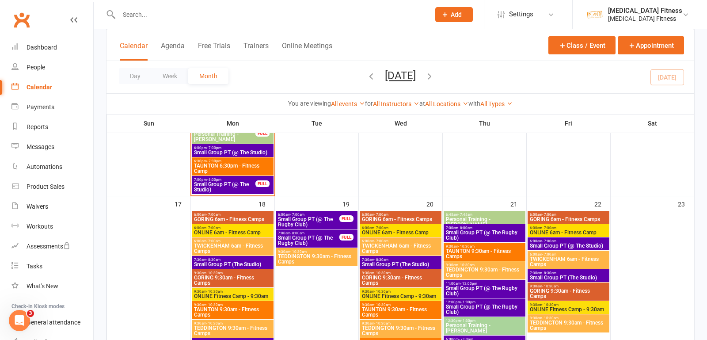
scroll to position [608, 0]
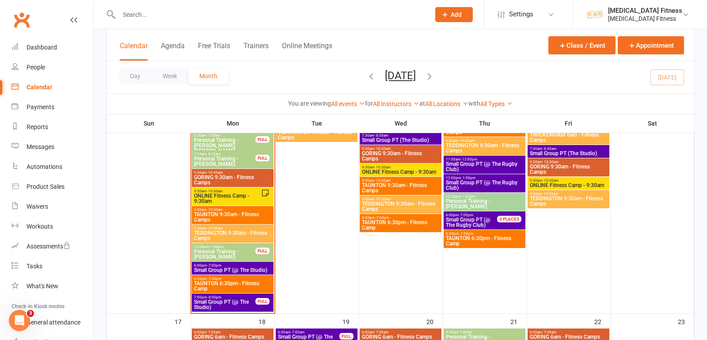
click at [245, 268] on span "Small Group PT (@ The Studio)" at bounding box center [233, 269] width 78 height 5
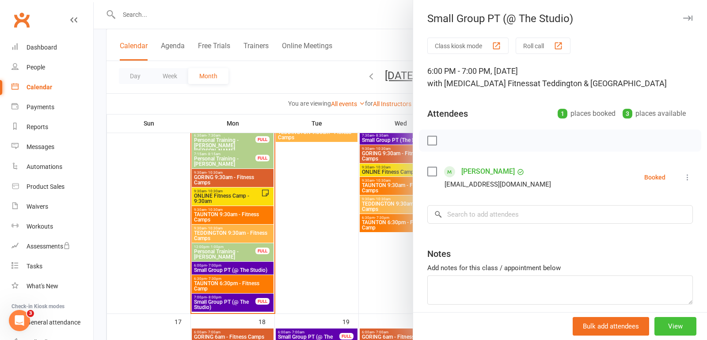
click at [689, 321] on button "View" at bounding box center [676, 326] width 42 height 19
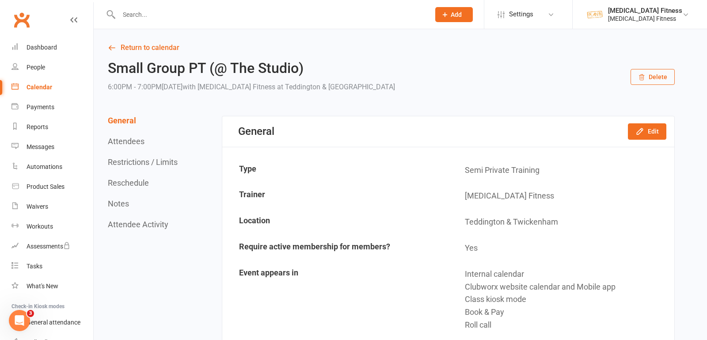
scroll to position [9, 0]
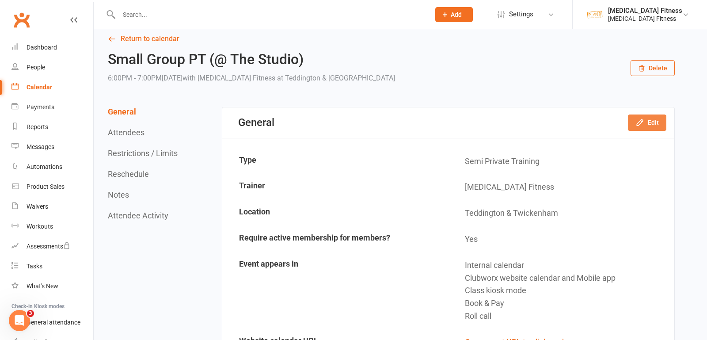
click at [659, 122] on button "Edit" at bounding box center [647, 122] width 38 height 16
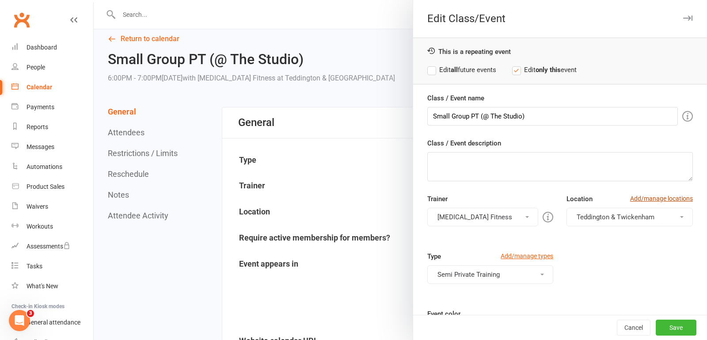
click at [660, 198] on link "Add/manage locations" at bounding box center [661, 199] width 63 height 10
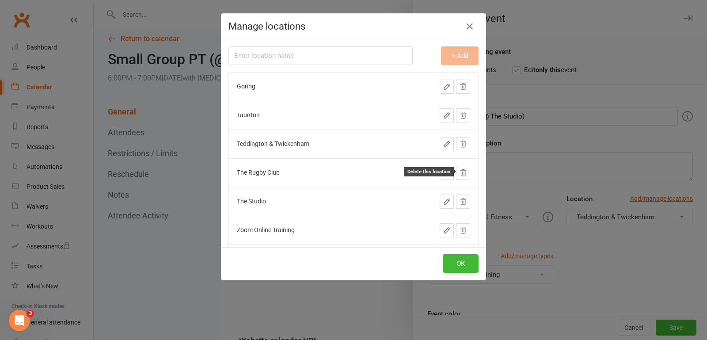
click at [464, 170] on icon at bounding box center [464, 173] width 6 height 6
click at [464, 173] on icon at bounding box center [463, 173] width 8 height 8
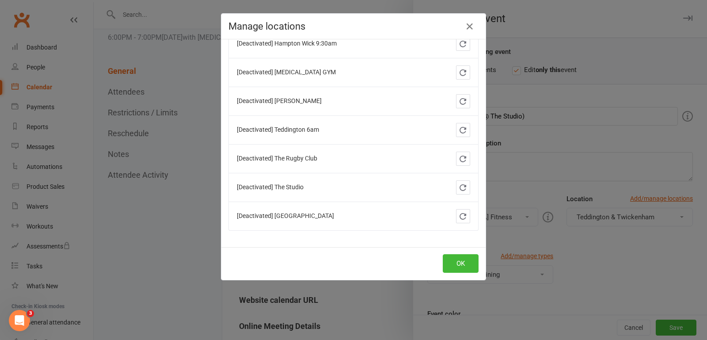
scroll to position [0, 0]
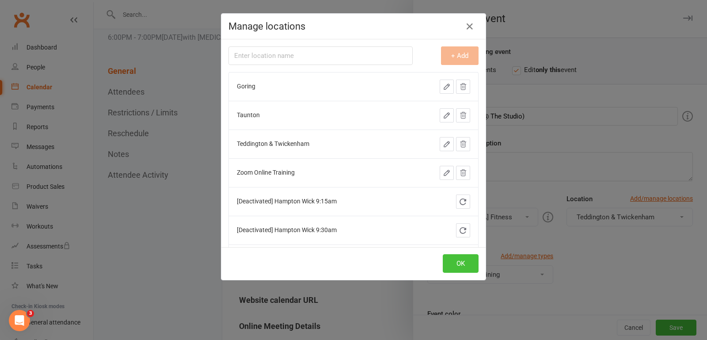
click at [452, 266] on button "OK" at bounding box center [461, 263] width 36 height 19
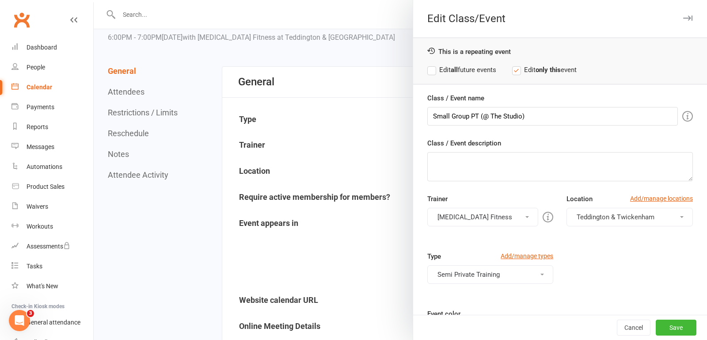
click at [435, 72] on label "Edit all future events" at bounding box center [461, 70] width 69 height 11
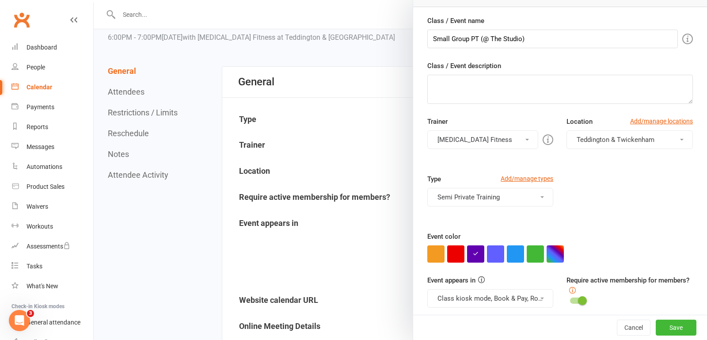
scroll to position [80, 0]
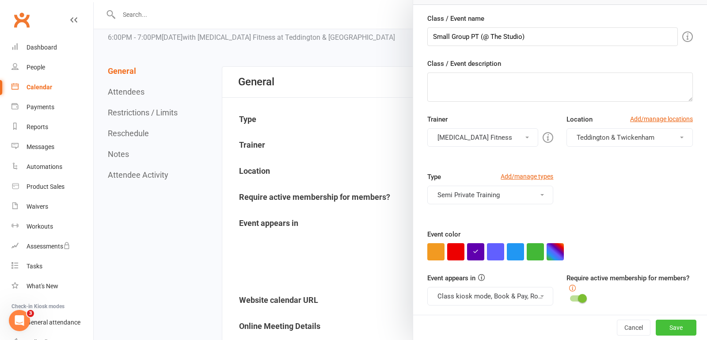
click at [671, 324] on button "Save" at bounding box center [676, 328] width 41 height 16
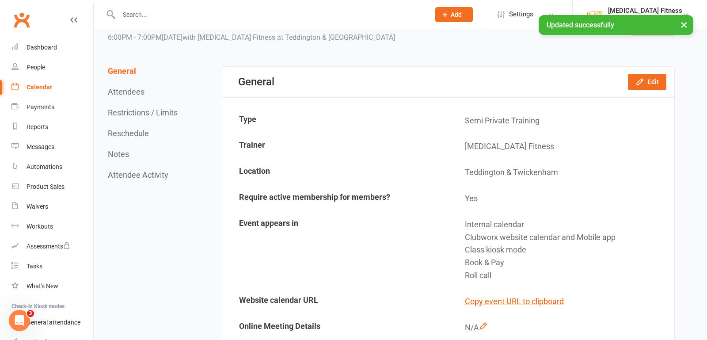
scroll to position [0, 0]
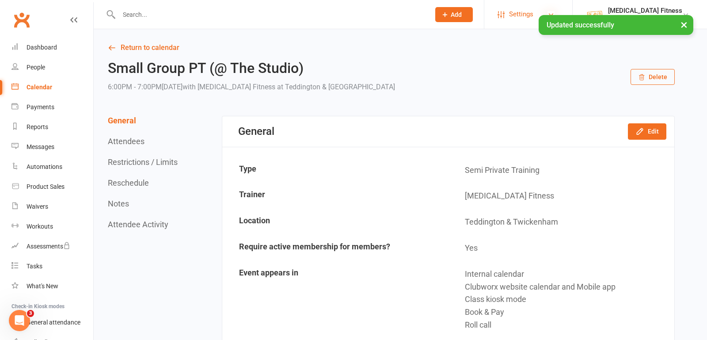
click at [554, 11] on icon at bounding box center [551, 14] width 7 height 7
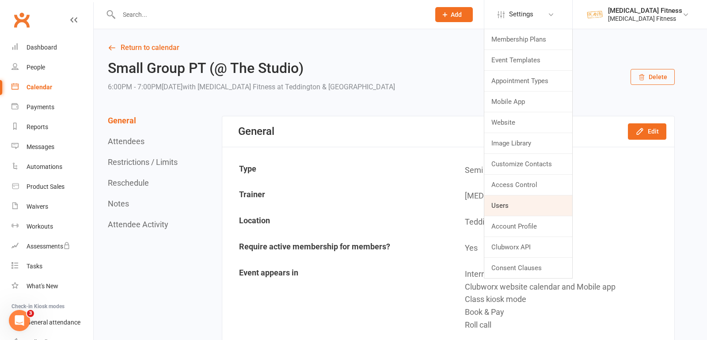
click at [514, 206] on link "Users" at bounding box center [528, 205] width 88 height 20
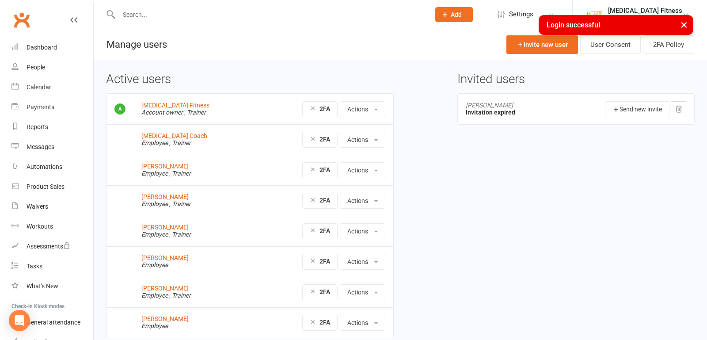
click at [681, 27] on button "×" at bounding box center [684, 24] width 16 height 19
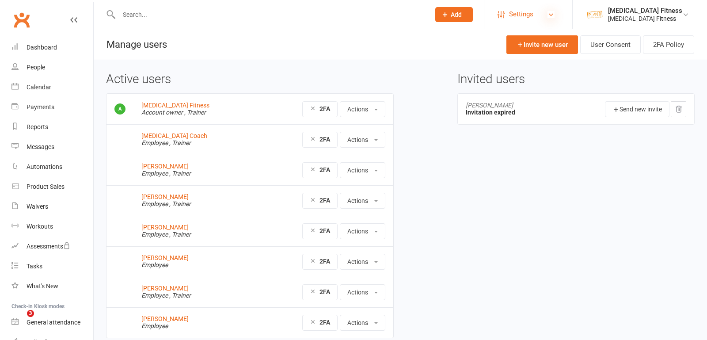
click at [554, 11] on icon at bounding box center [551, 14] width 7 height 7
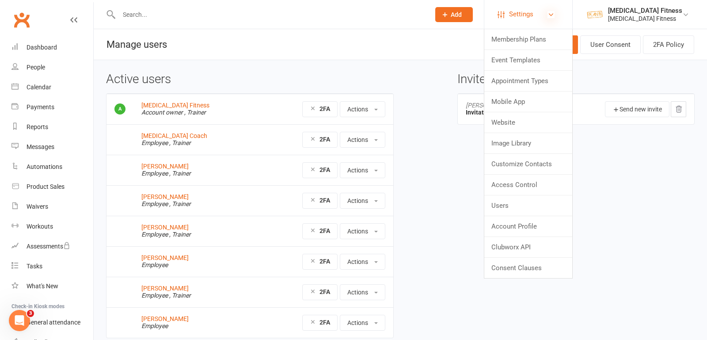
click at [554, 11] on icon at bounding box center [551, 14] width 7 height 7
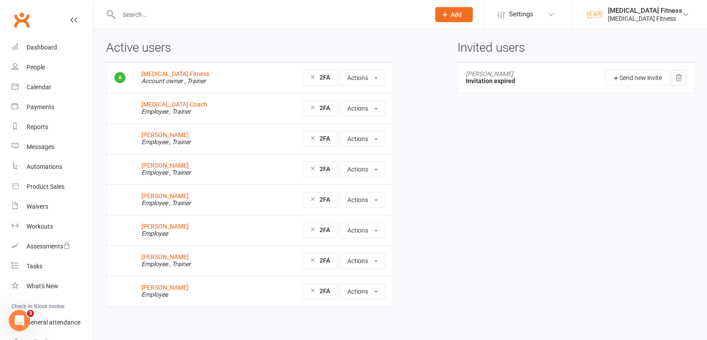
scroll to position [34, 0]
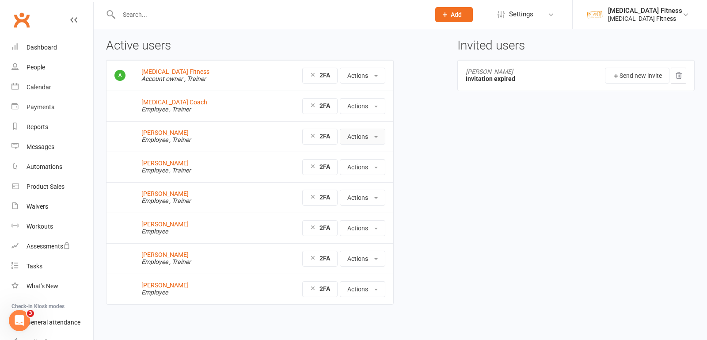
click at [376, 133] on button "Actions" at bounding box center [363, 137] width 46 height 16
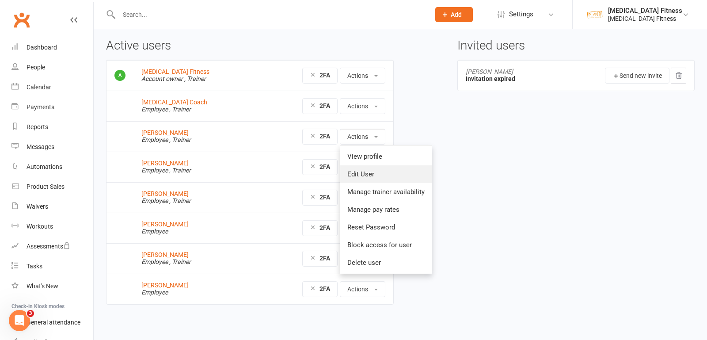
click at [373, 172] on link "Edit User" at bounding box center [385, 174] width 91 height 18
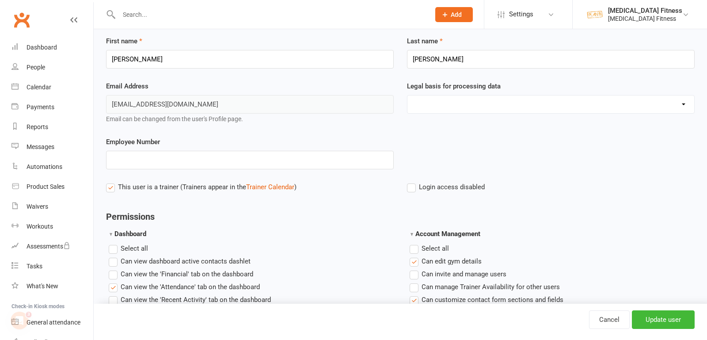
scroll to position [86, 0]
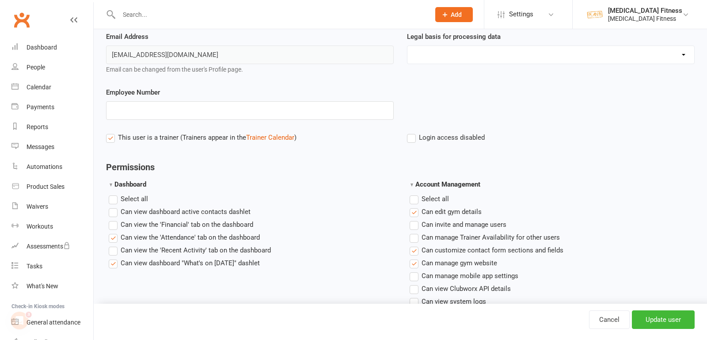
click at [113, 134] on label "This user is a trainer (Trainers appear in the Trainer Calendar )" at bounding box center [201, 137] width 191 height 11
click at [112, 132] on input "This user is a trainer (Trainers appear in the Trainer Calendar )" at bounding box center [109, 132] width 6 height 0
click at [661, 318] on input "Update user" at bounding box center [663, 319] width 63 height 19
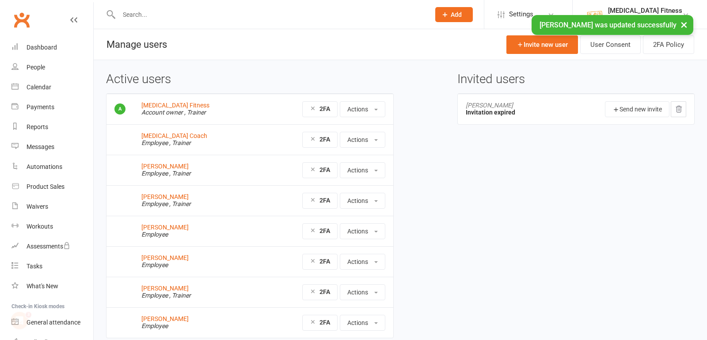
scroll to position [34, 0]
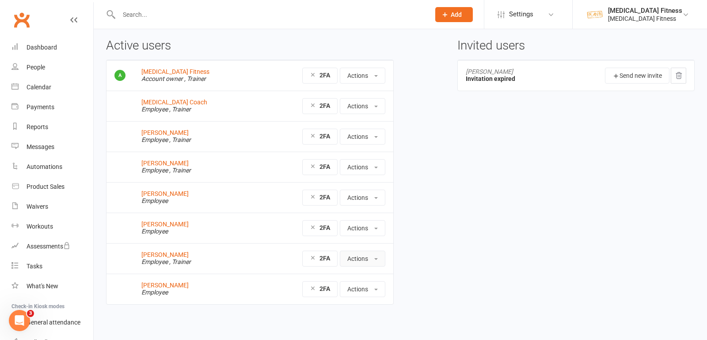
click at [379, 261] on button "Actions" at bounding box center [363, 259] width 46 height 16
click at [378, 289] on link "Edit User" at bounding box center [385, 296] width 91 height 18
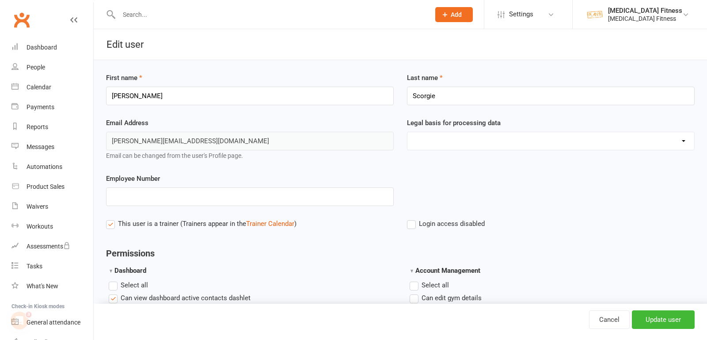
click at [111, 222] on label "This user is a trainer (Trainers appear in the Trainer Calendar )" at bounding box center [201, 223] width 191 height 11
click at [111, 218] on input "This user is a trainer (Trainers appear in the Trainer Calendar )" at bounding box center [109, 218] width 6 height 0
click at [656, 316] on input "Update user" at bounding box center [663, 319] width 63 height 19
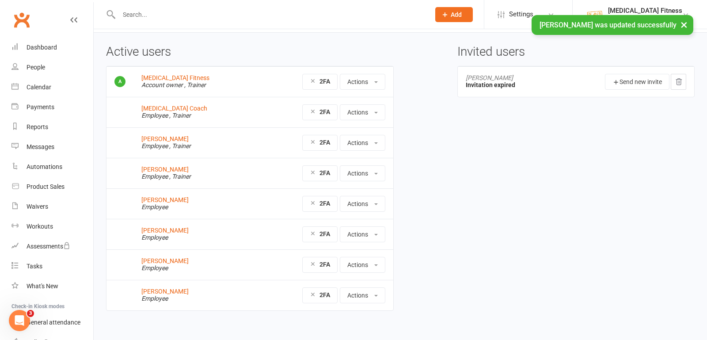
scroll to position [34, 0]
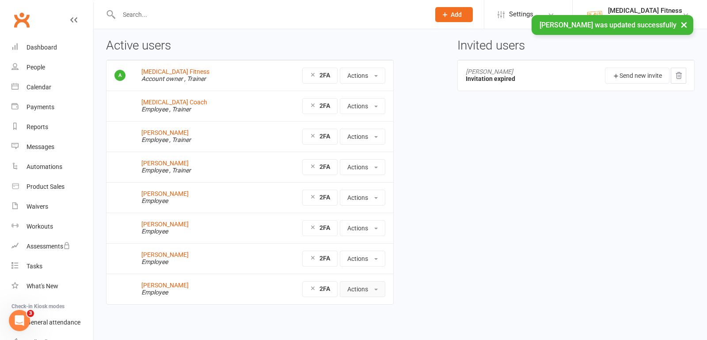
click at [379, 286] on button "Actions" at bounding box center [363, 289] width 46 height 16
click at [370, 321] on link "Edit User" at bounding box center [384, 327] width 88 height 18
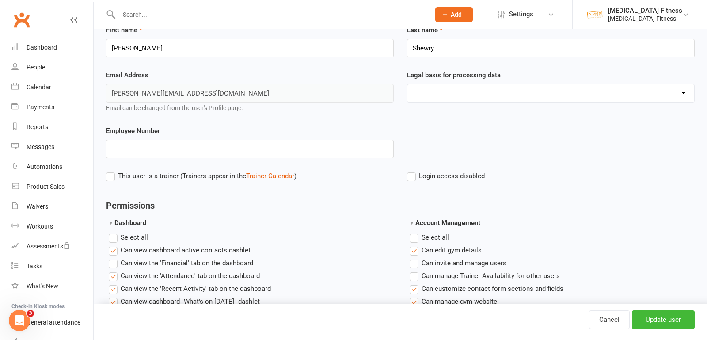
scroll to position [54, 0]
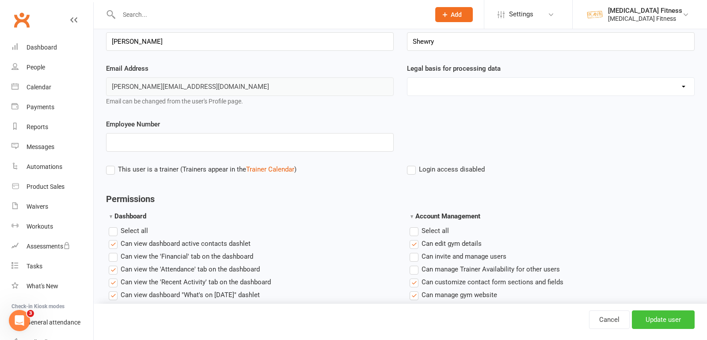
click at [652, 321] on input "Update user" at bounding box center [663, 319] width 63 height 19
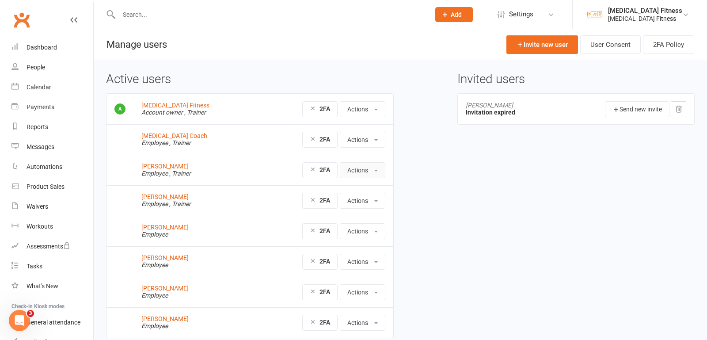
click at [374, 167] on button "Actions" at bounding box center [363, 170] width 46 height 16
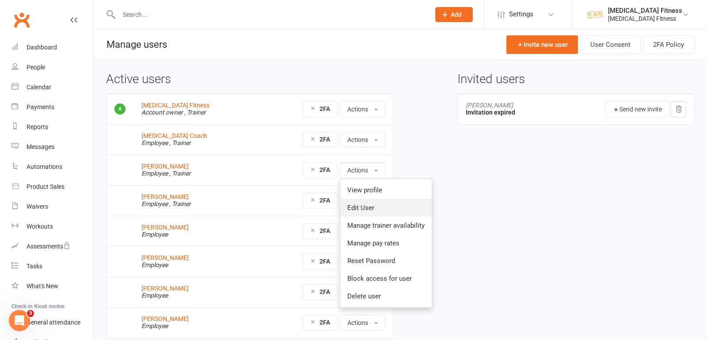
click at [367, 202] on link "Edit User" at bounding box center [385, 208] width 91 height 18
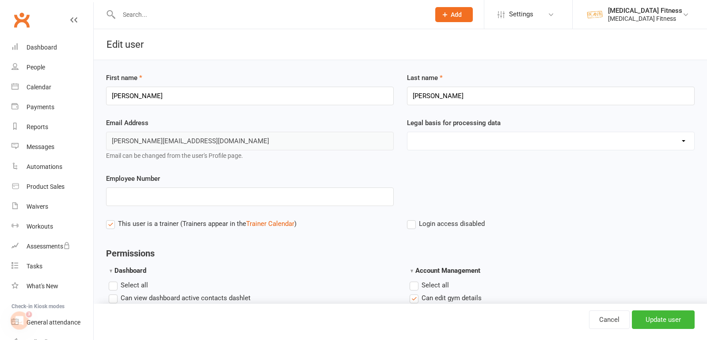
click at [111, 222] on label "This user is a trainer (Trainers appear in the Trainer Calendar )" at bounding box center [201, 223] width 191 height 11
click at [111, 218] on input "This user is a trainer (Trainers appear in the Trainer Calendar )" at bounding box center [109, 218] width 6 height 0
click at [675, 317] on input "Update user" at bounding box center [663, 319] width 63 height 19
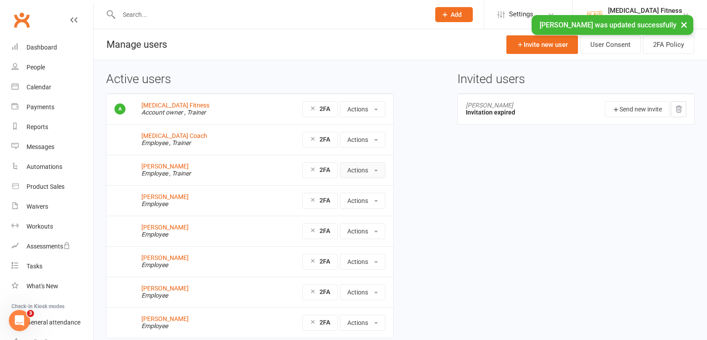
click at [384, 168] on button "Actions" at bounding box center [363, 170] width 46 height 16
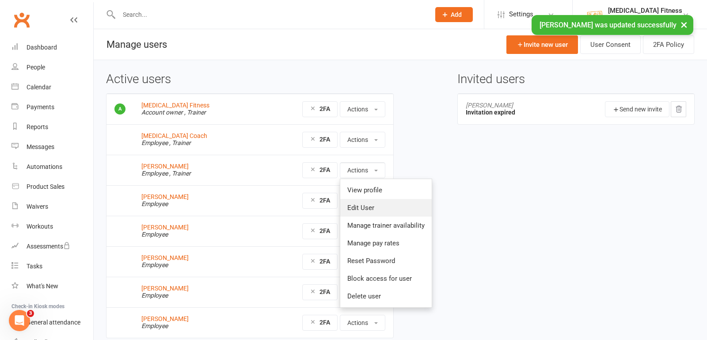
click at [374, 204] on link "Edit User" at bounding box center [385, 208] width 91 height 18
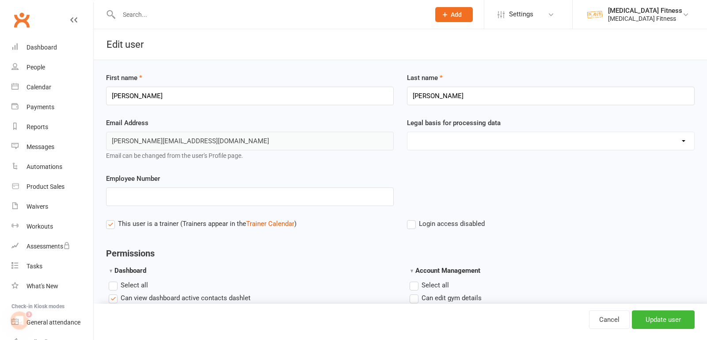
click at [115, 223] on label "This user is a trainer (Trainers appear in the Trainer Calendar )" at bounding box center [201, 223] width 191 height 11
click at [112, 218] on input "This user is a trainer (Trainers appear in the Trainer Calendar )" at bounding box center [109, 218] width 6 height 0
click at [642, 311] on input "Update user" at bounding box center [663, 319] width 63 height 19
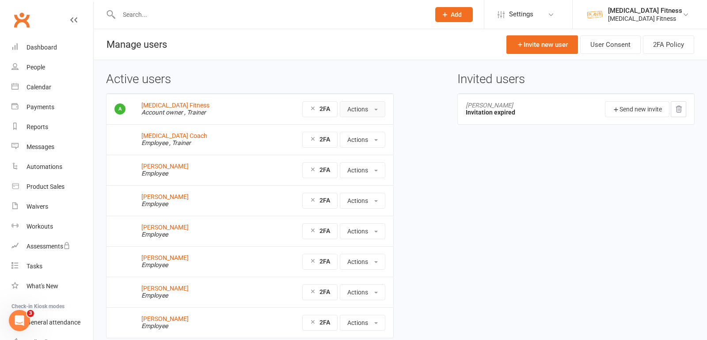
click at [378, 110] on button "Actions" at bounding box center [363, 109] width 46 height 16
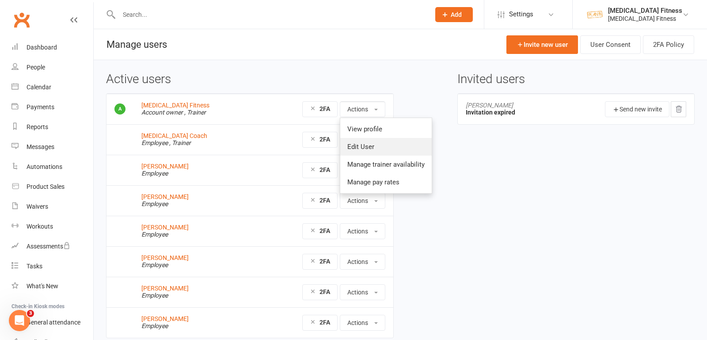
click at [373, 142] on link "Edit User" at bounding box center [385, 147] width 91 height 18
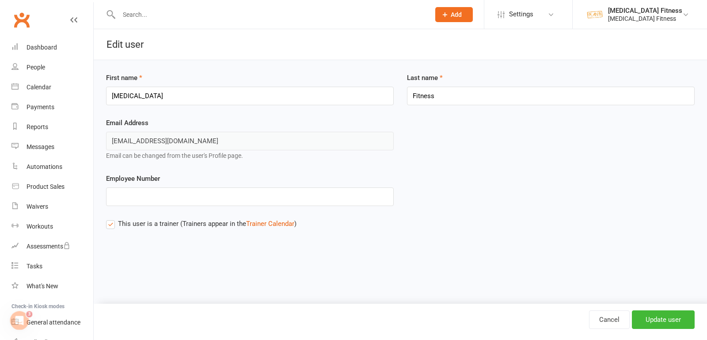
click at [111, 224] on label "This user is a trainer (Trainers appear in the Trainer Calendar )" at bounding box center [201, 223] width 191 height 11
click at [111, 218] on input "This user is a trainer (Trainers appear in the Trainer Calendar )" at bounding box center [109, 218] width 6 height 0
click at [653, 323] on input "Update user" at bounding box center [663, 319] width 63 height 19
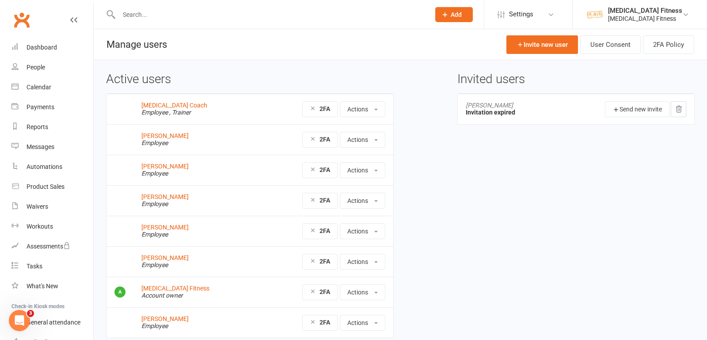
scroll to position [34, 0]
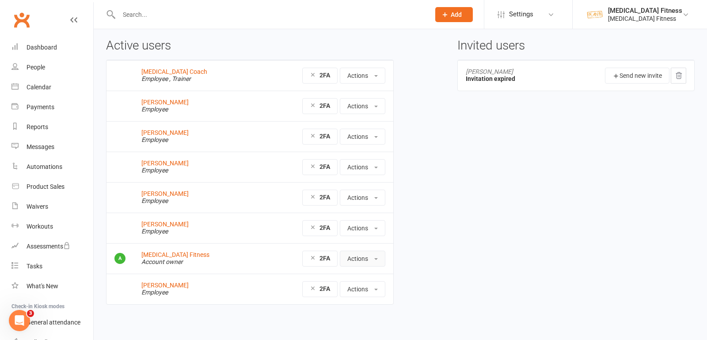
click at [374, 255] on button "Actions" at bounding box center [363, 259] width 46 height 16
click at [378, 293] on link "Edit User" at bounding box center [384, 296] width 88 height 18
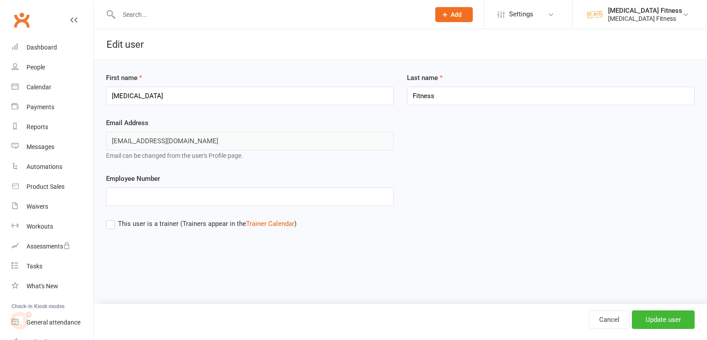
click at [110, 222] on label "This user is a trainer (Trainers appear in the Trainer Calendar )" at bounding box center [201, 223] width 191 height 11
click at [110, 218] on input "This user is a trainer (Trainers appear in the Trainer Calendar )" at bounding box center [109, 218] width 6 height 0
click at [658, 318] on input "Update user" at bounding box center [663, 319] width 63 height 19
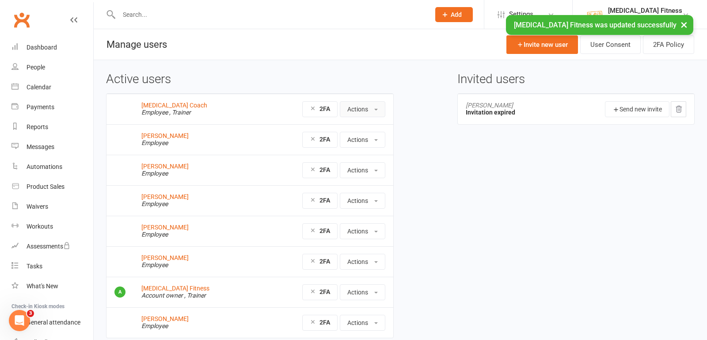
click at [377, 107] on button "Actions" at bounding box center [363, 109] width 46 height 16
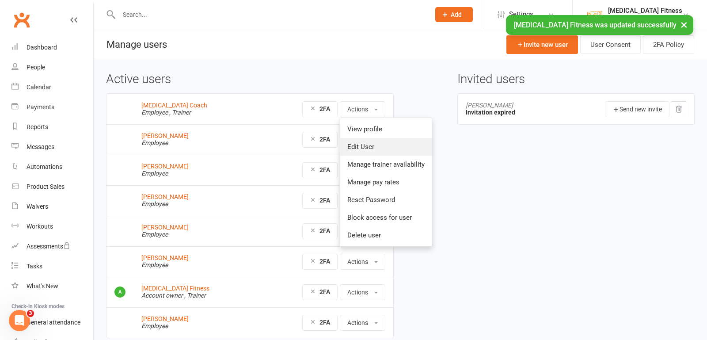
click at [374, 144] on link "Edit User" at bounding box center [385, 147] width 91 height 18
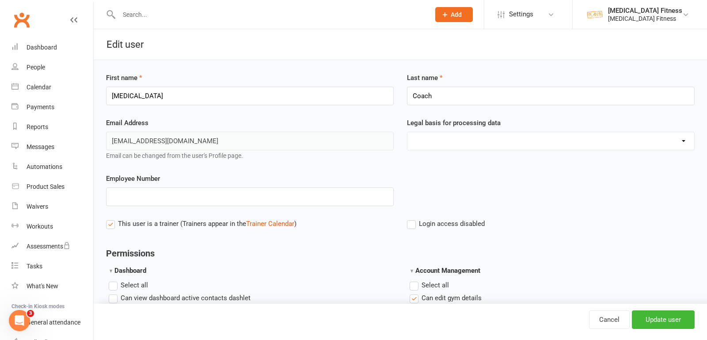
click at [107, 223] on label "This user is a trainer (Trainers appear in the Trainer Calendar )" at bounding box center [201, 223] width 191 height 11
click at [107, 218] on input "This user is a trainer (Trainers appear in the Trainer Calendar )" at bounding box center [109, 218] width 6 height 0
click at [670, 317] on input "Update user" at bounding box center [663, 319] width 63 height 19
